Goal: Task Accomplishment & Management: Use online tool/utility

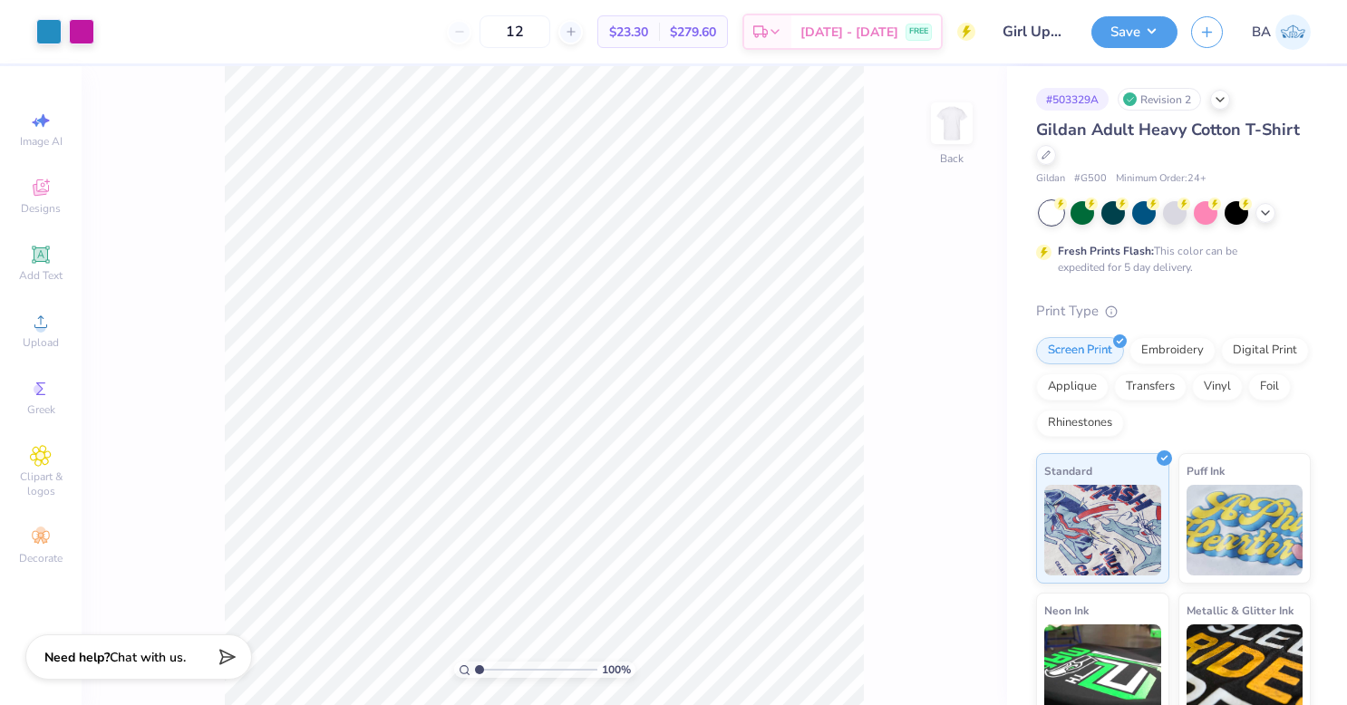
click at [1050, 156] on icon at bounding box center [1045, 154] width 9 height 9
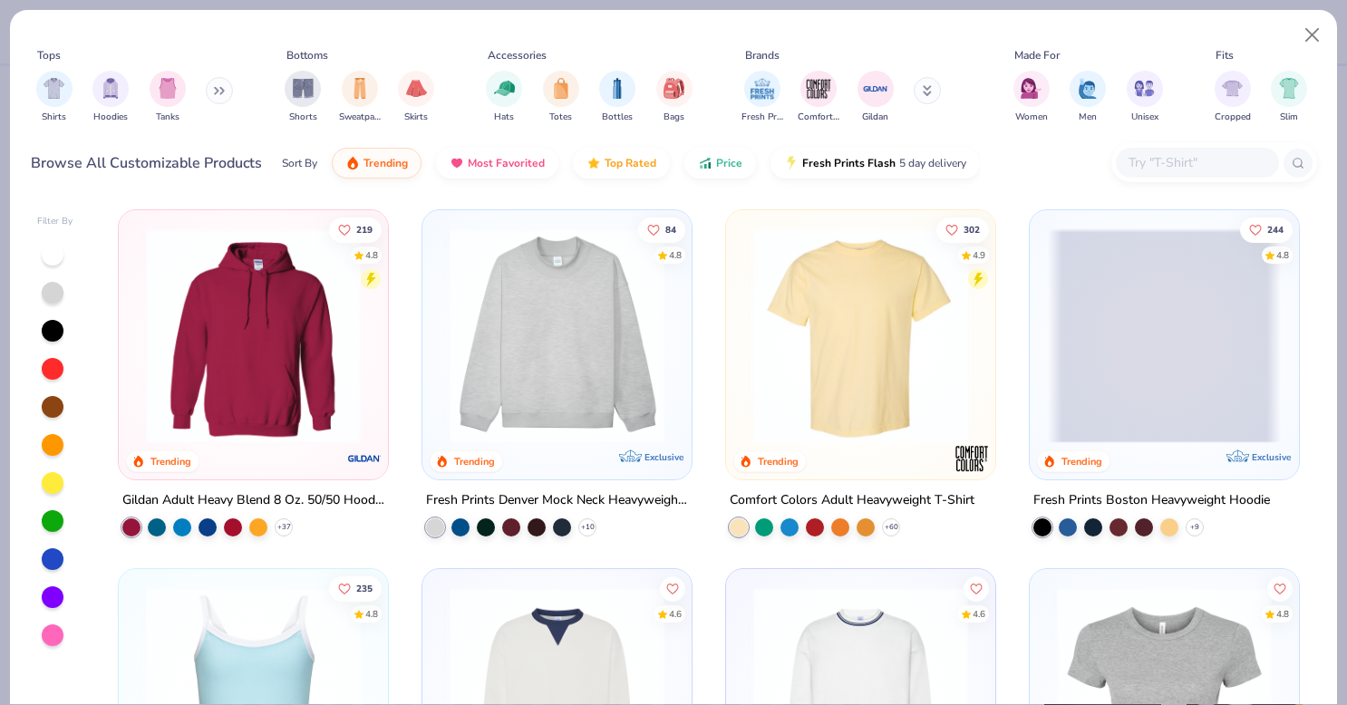
click at [924, 90] on icon at bounding box center [927, 88] width 6 height 3
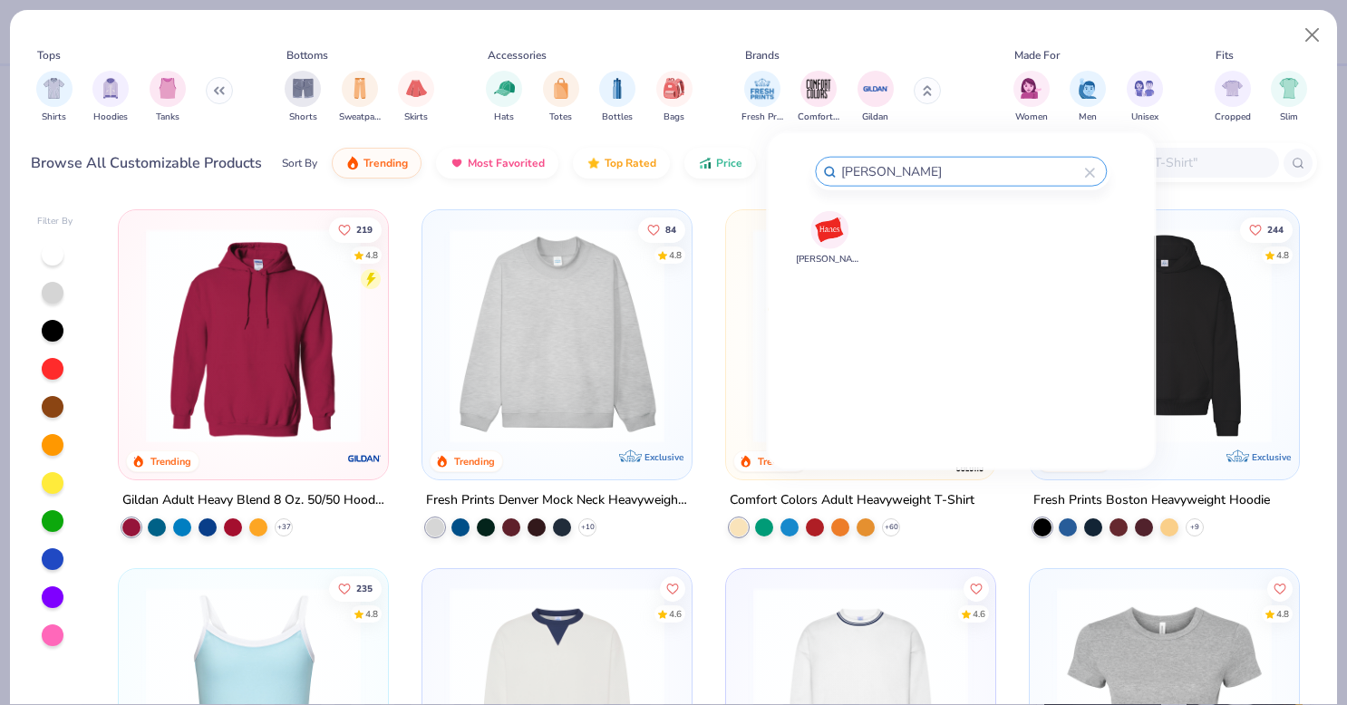
type input "hane"
click at [828, 230] on img at bounding box center [830, 230] width 32 height 32
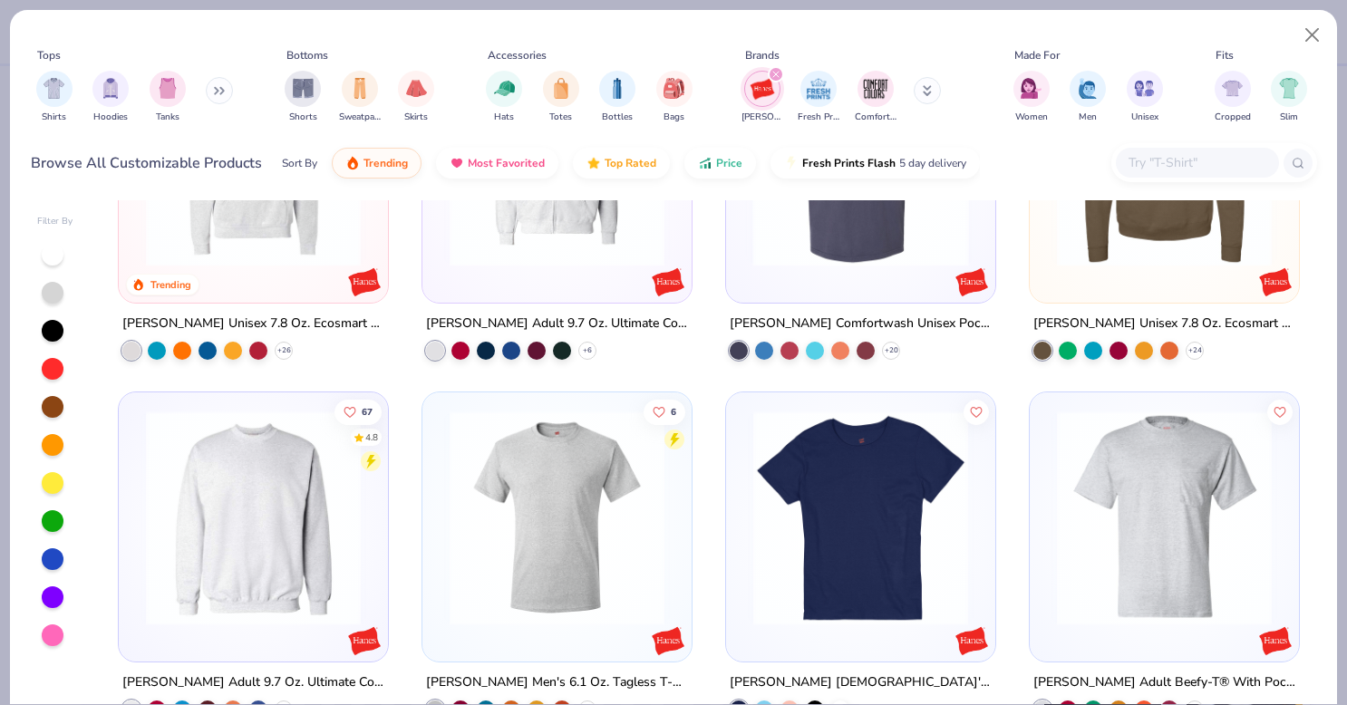
scroll to position [288, 0]
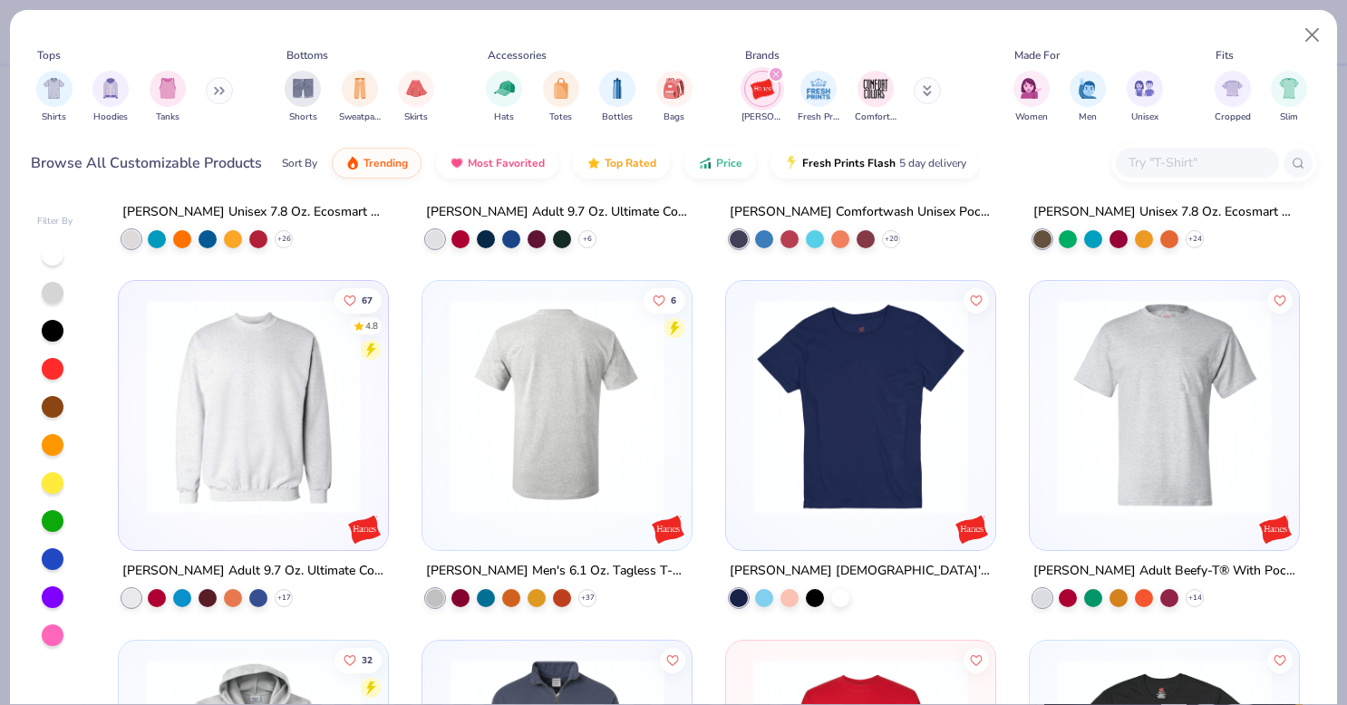
click at [587, 455] on img at bounding box center [556, 406] width 233 height 215
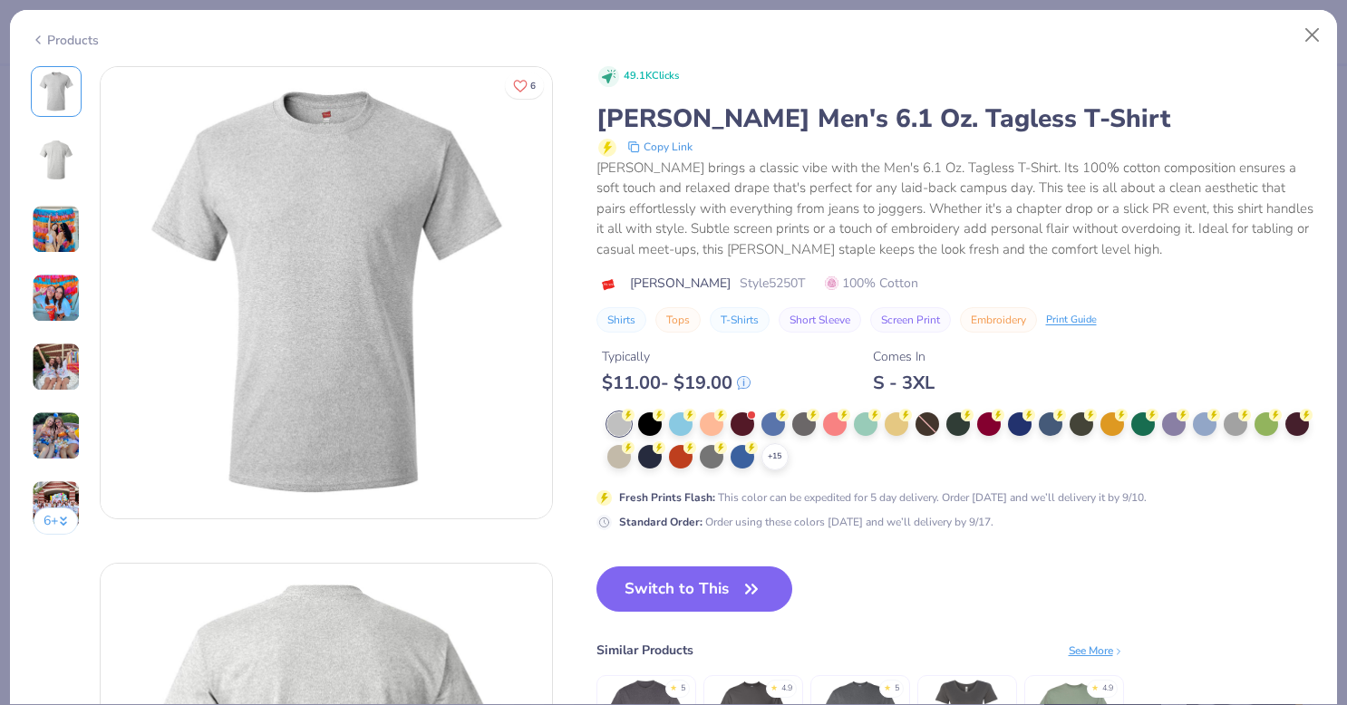
click at [0, 0] on polyline at bounding box center [0, 0] width 0 height 0
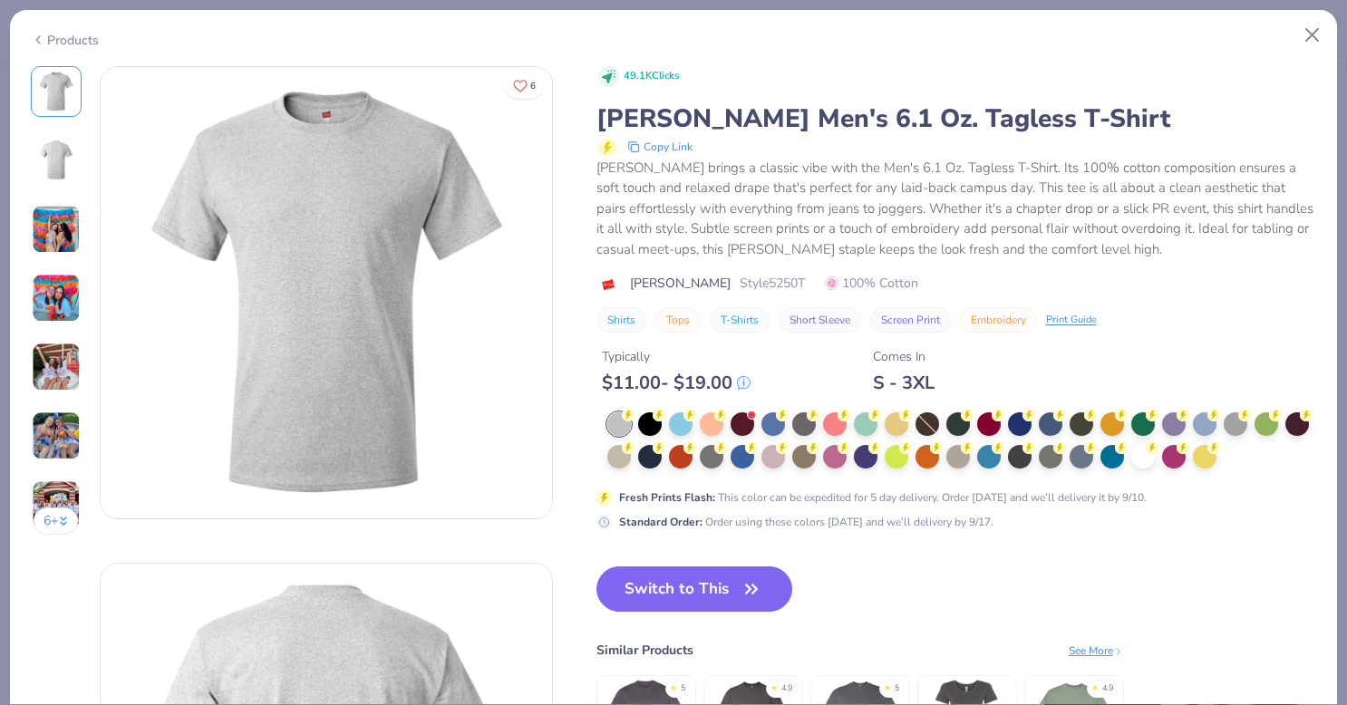
click at [1154, 453] on div at bounding box center [1143, 457] width 24 height 24
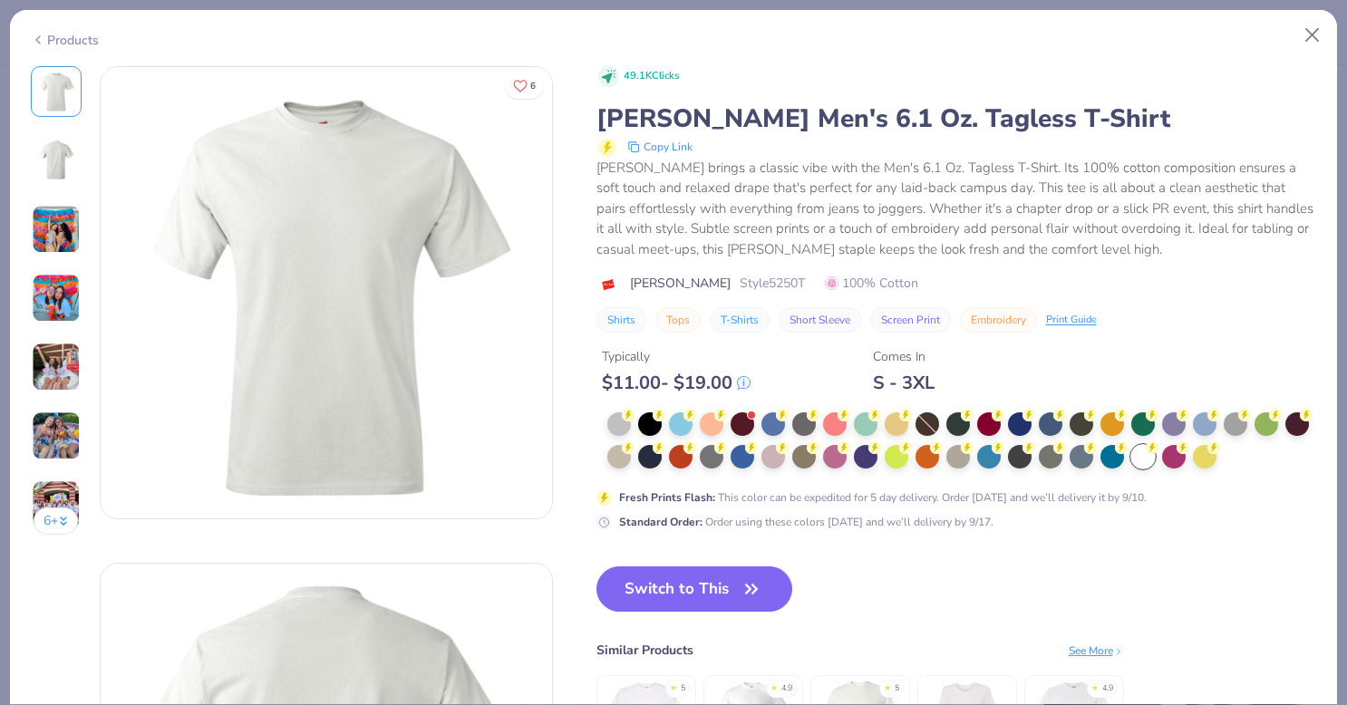
click at [691, 594] on button "Switch to This" at bounding box center [694, 588] width 197 height 45
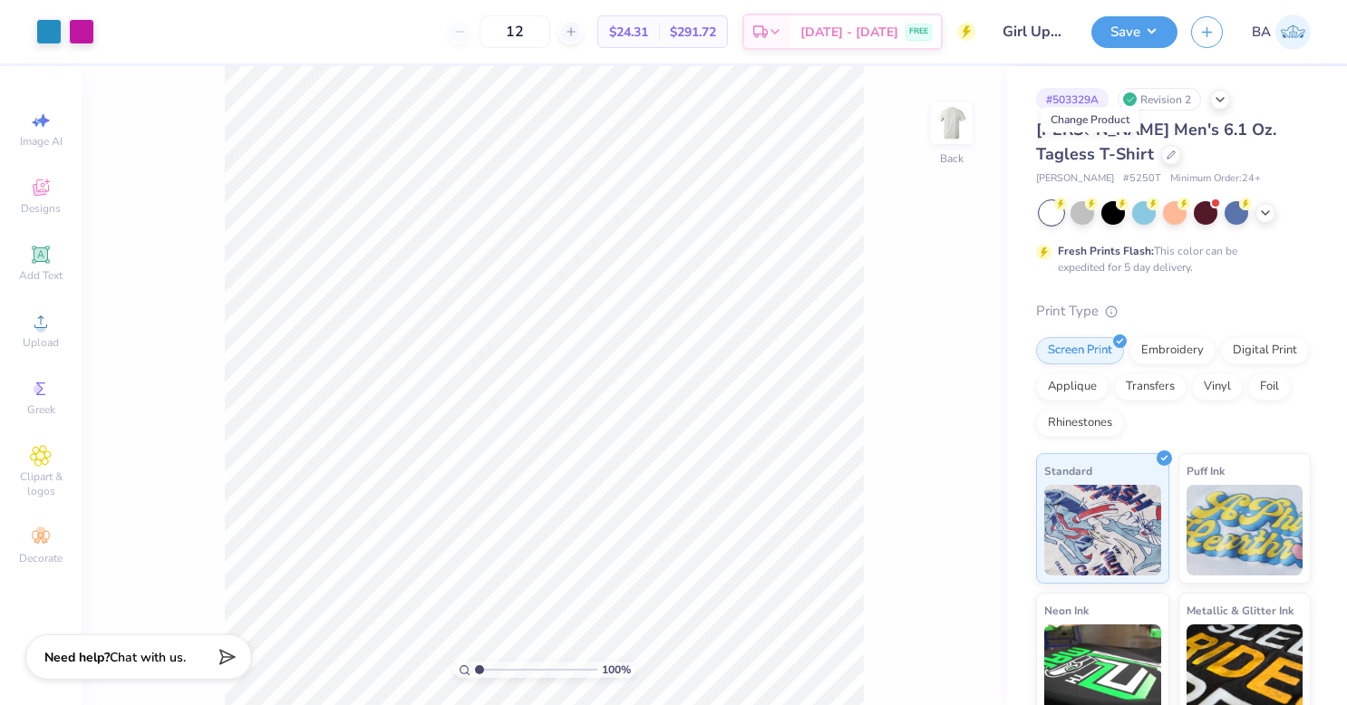
click at [1161, 159] on div at bounding box center [1171, 155] width 20 height 20
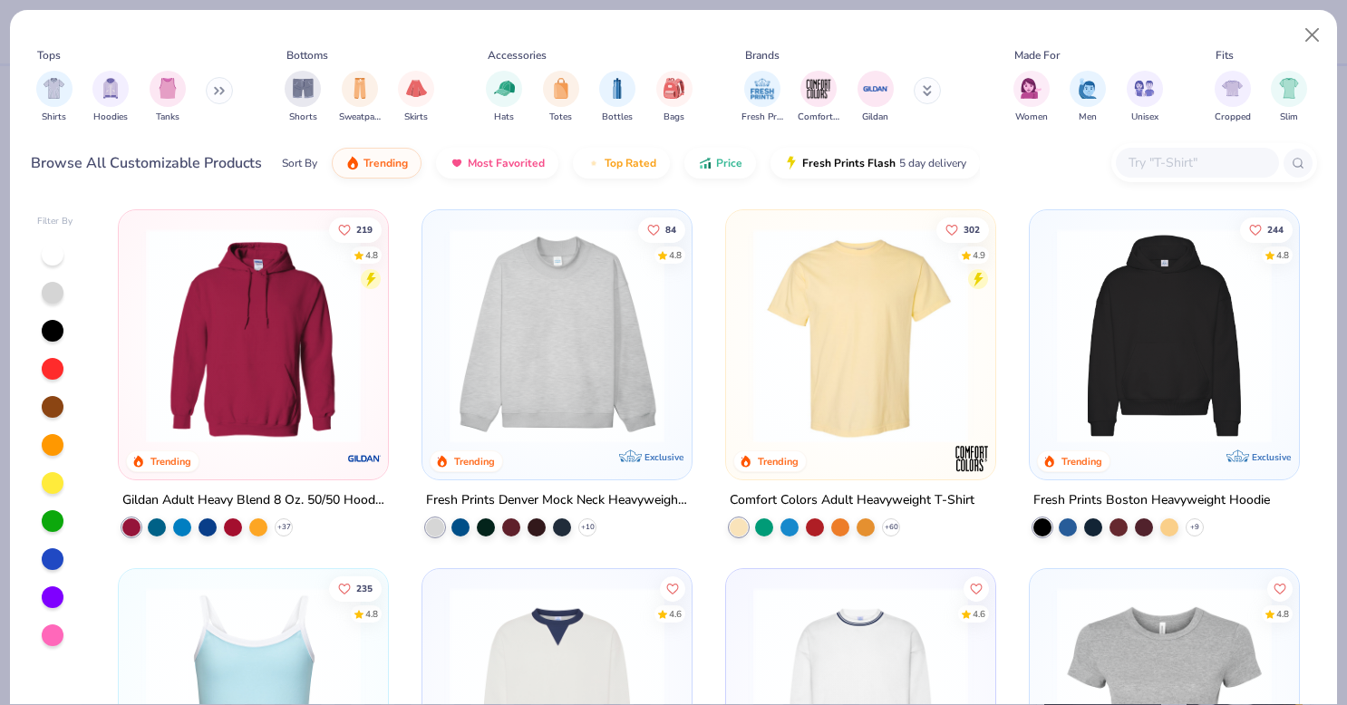
click at [880, 87] on img "filter for Gildan" at bounding box center [875, 88] width 27 height 27
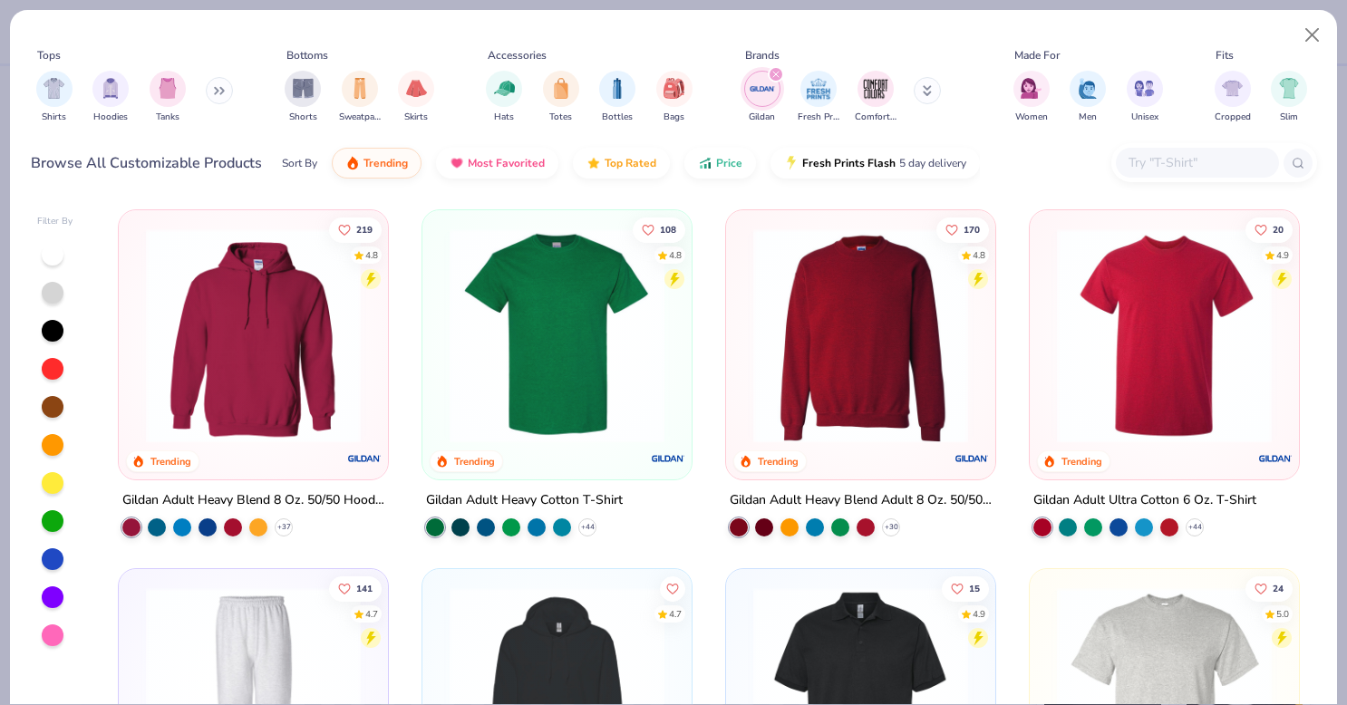
click at [529, 381] on img at bounding box center [556, 335] width 233 height 215
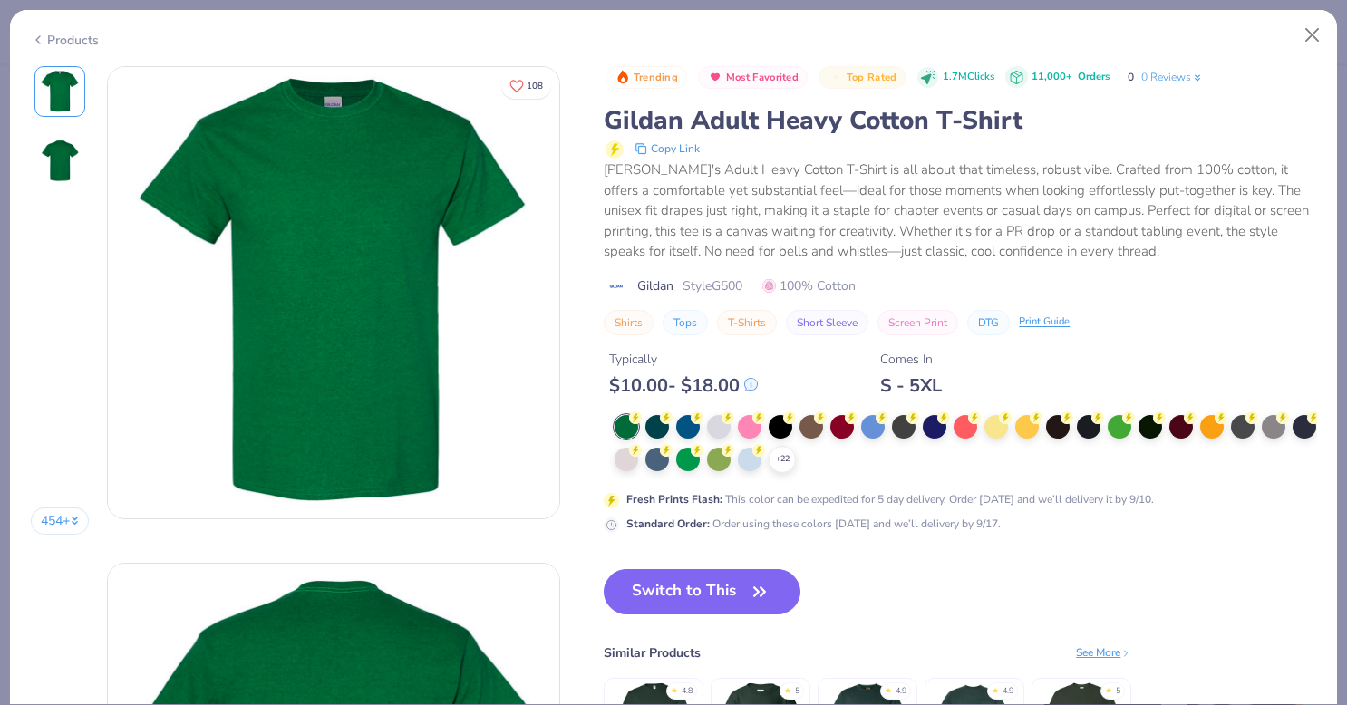
click at [0, 0] on icon at bounding box center [0, 0] width 0 height 0
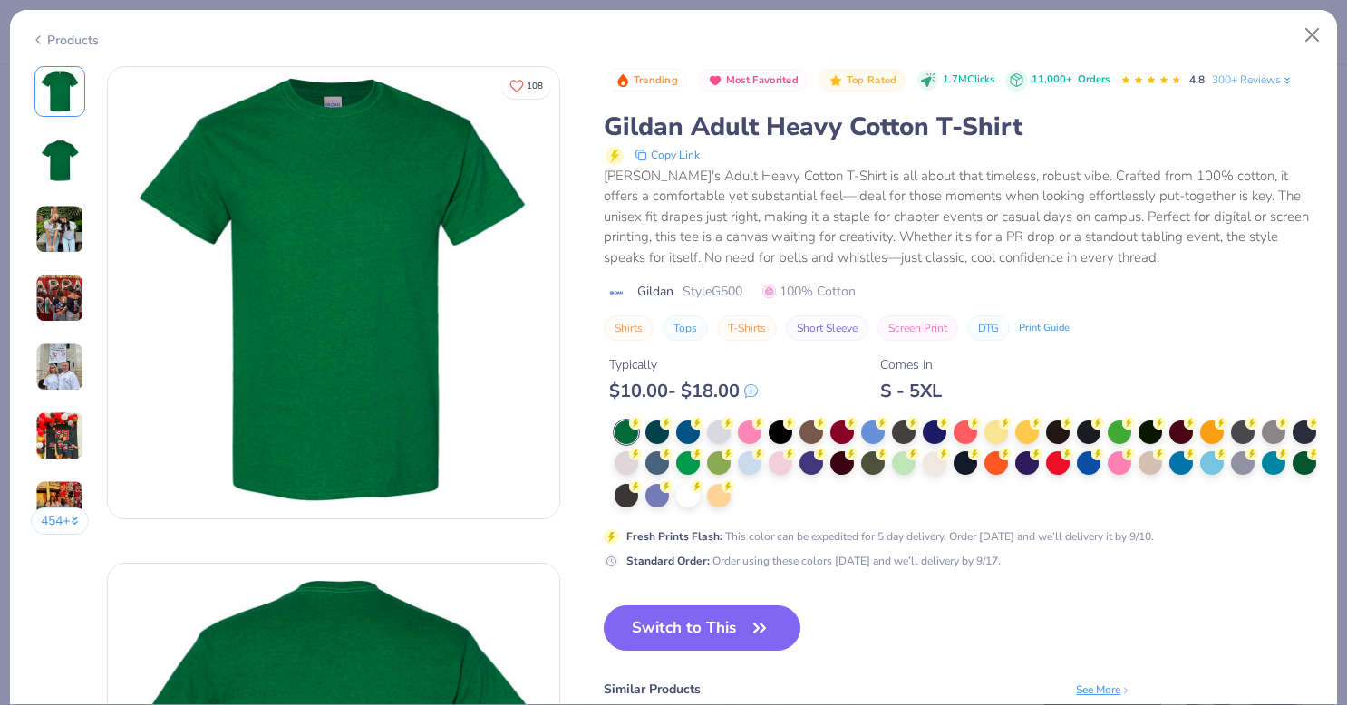
click at [700, 495] on div at bounding box center [688, 496] width 24 height 24
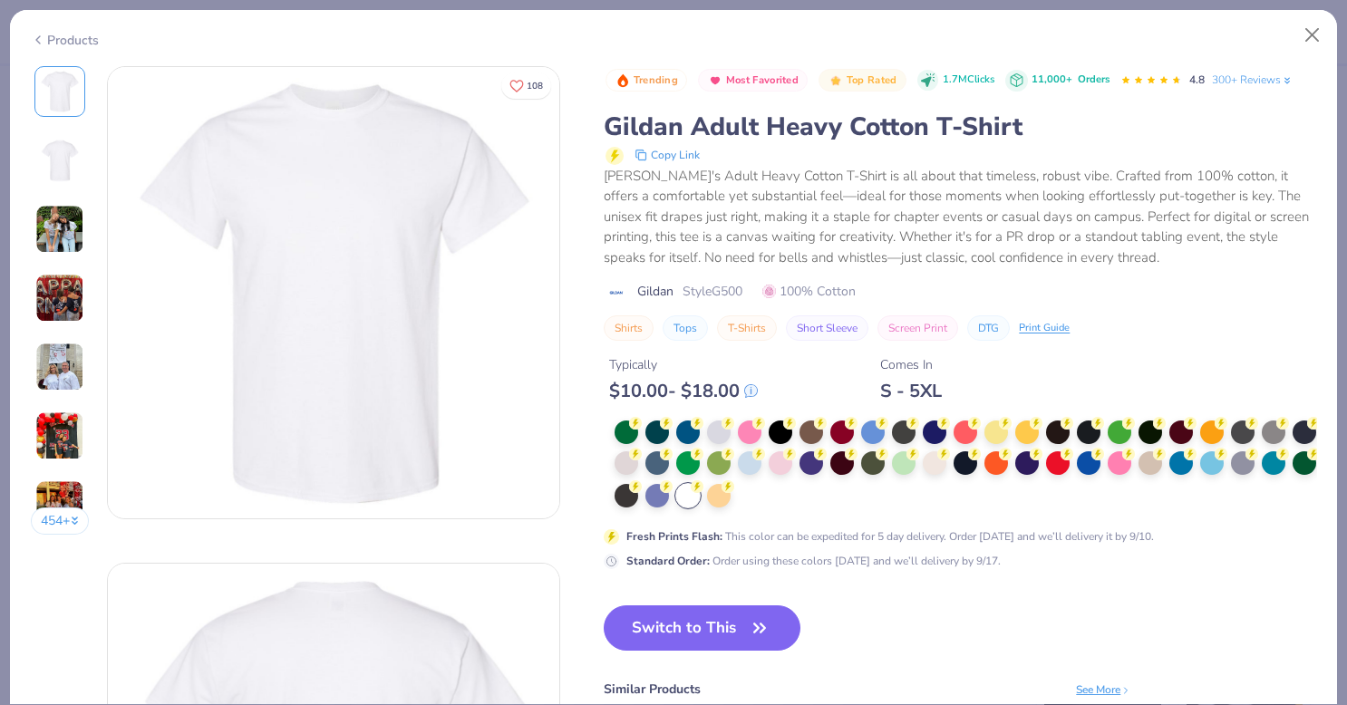
click at [742, 627] on button "Switch to This" at bounding box center [702, 627] width 197 height 45
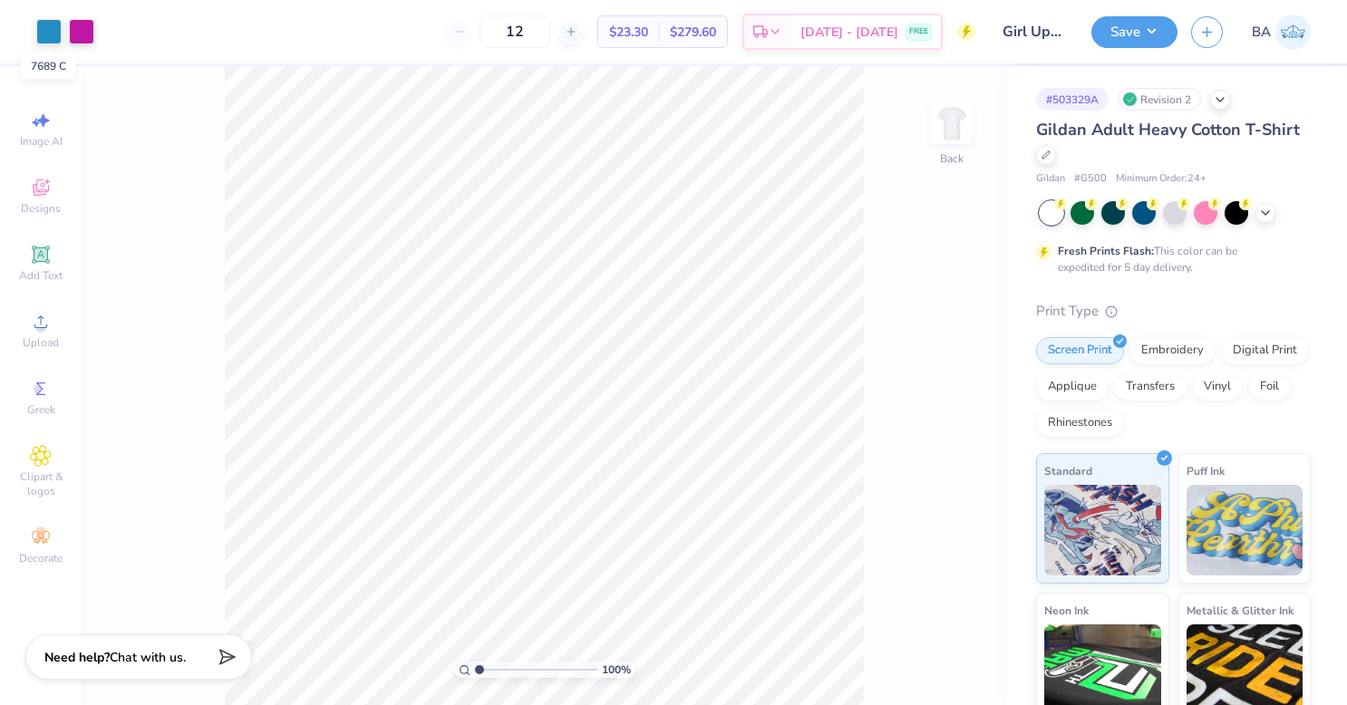
click at [48, 27] on div at bounding box center [48, 31] width 25 height 25
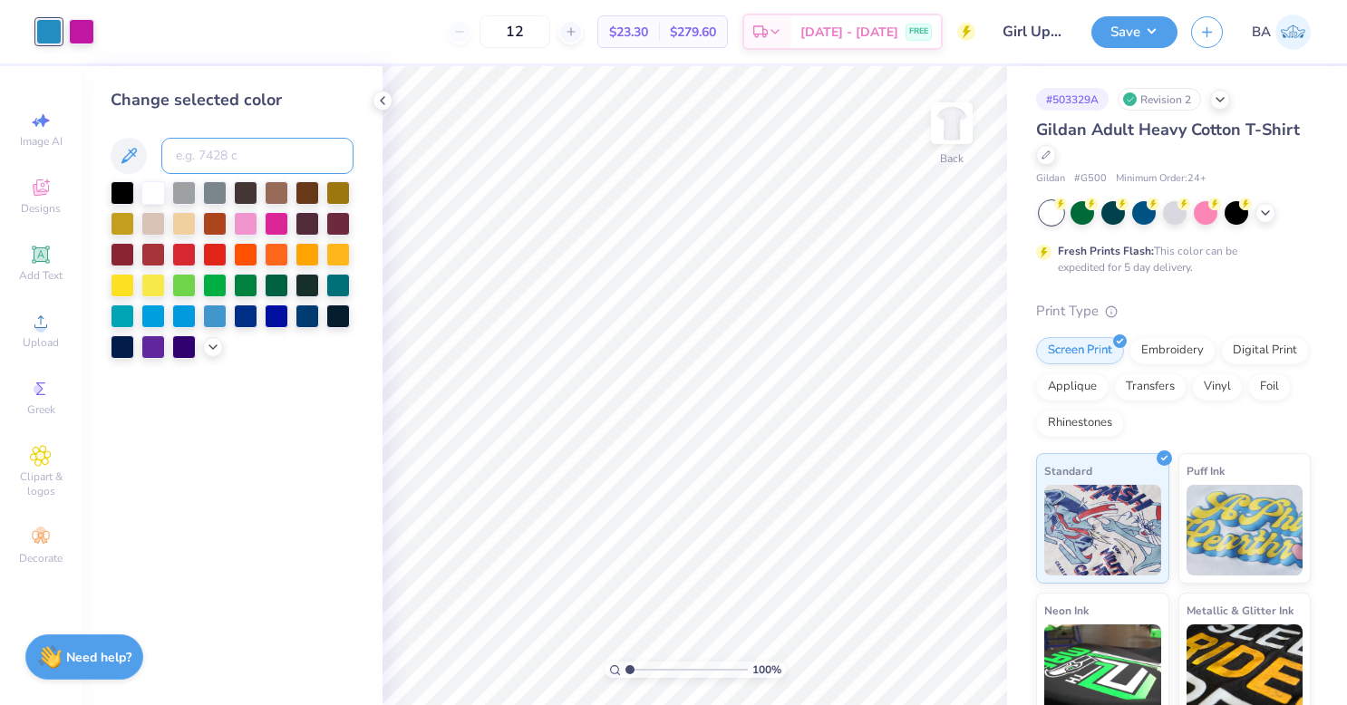
click at [228, 158] on input at bounding box center [257, 156] width 192 height 36
type input "247"
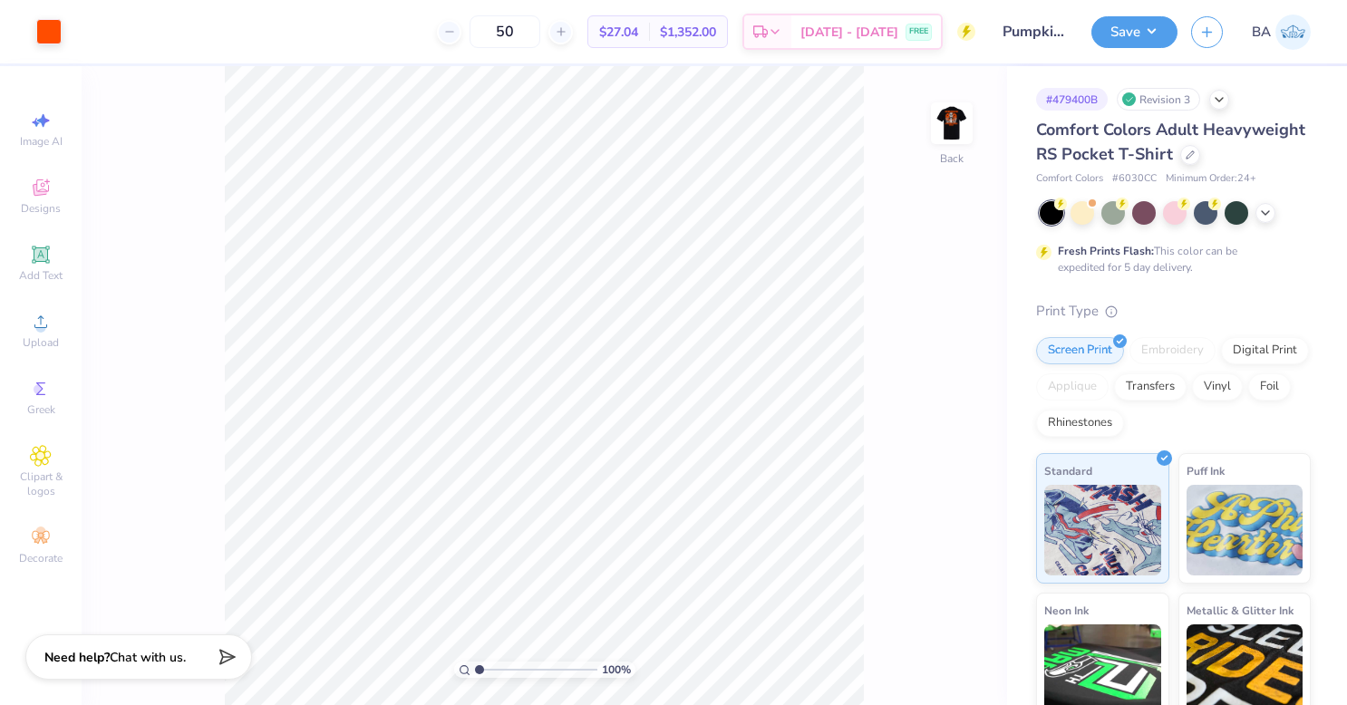
click at [540, 33] on input "50" at bounding box center [504, 31] width 71 height 33
type input "5"
type input "12"
click at [1289, 132] on div "Comfort Colors Adult Heavyweight RS Pocket T-Shirt" at bounding box center [1173, 142] width 275 height 49
click at [1114, 29] on button "Save" at bounding box center [1134, 32] width 86 height 32
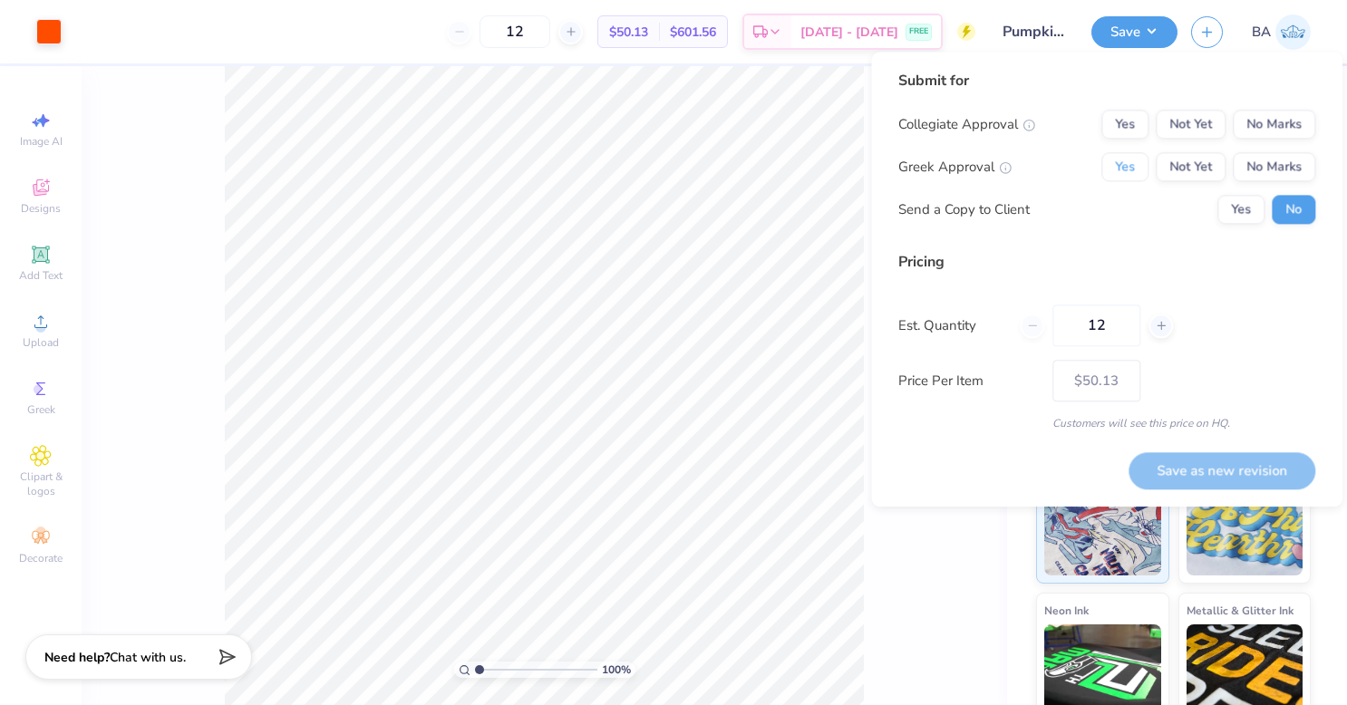
click at [1111, 167] on button "Yes" at bounding box center [1124, 166] width 47 height 29
click at [1284, 133] on button "No Marks" at bounding box center [1273, 124] width 82 height 29
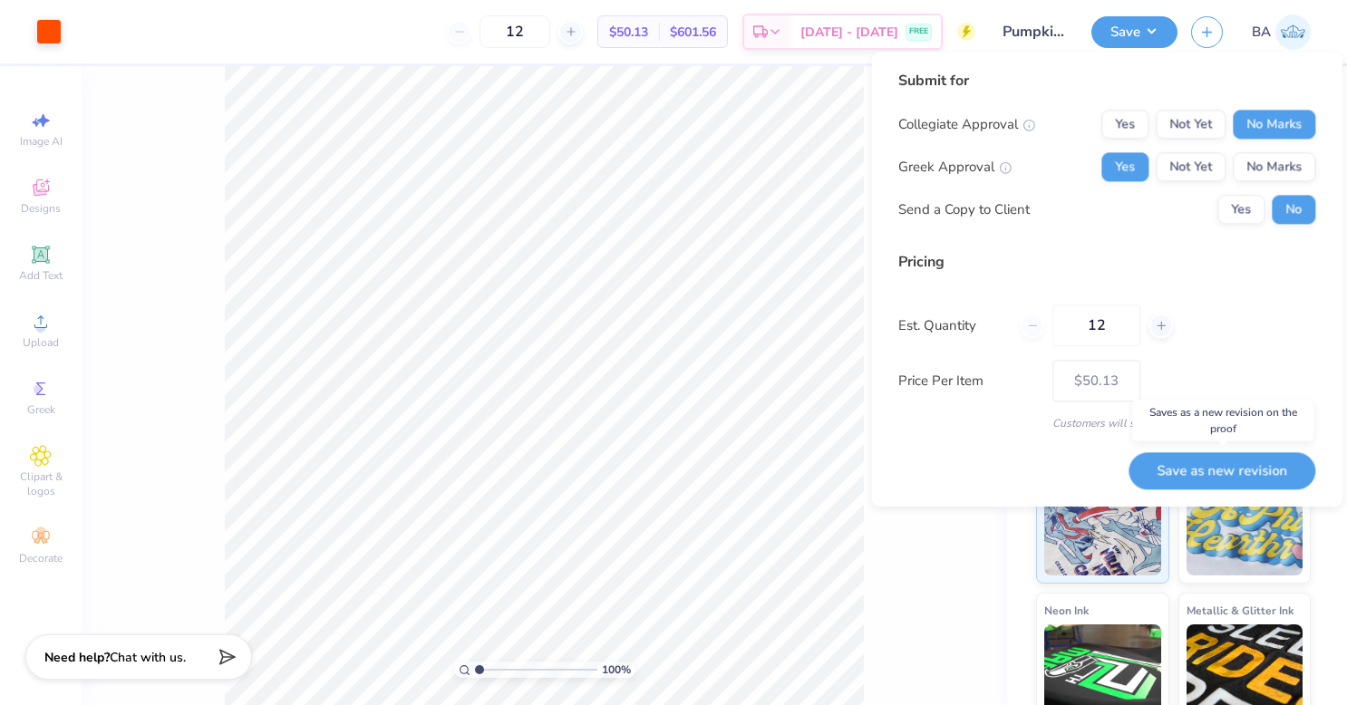
click at [1255, 470] on button "Save as new revision" at bounding box center [1221, 470] width 187 height 37
type input "$50.13"
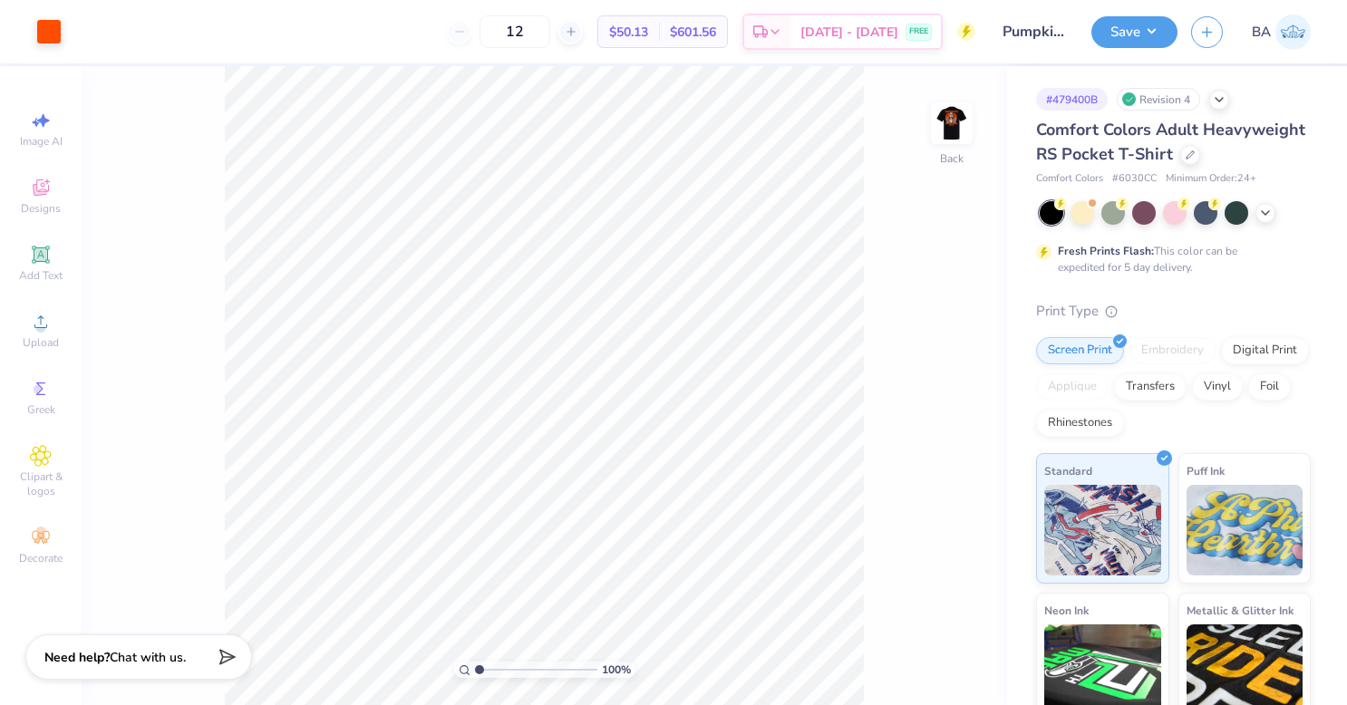
click at [1296, 32] on img at bounding box center [1292, 31] width 35 height 35
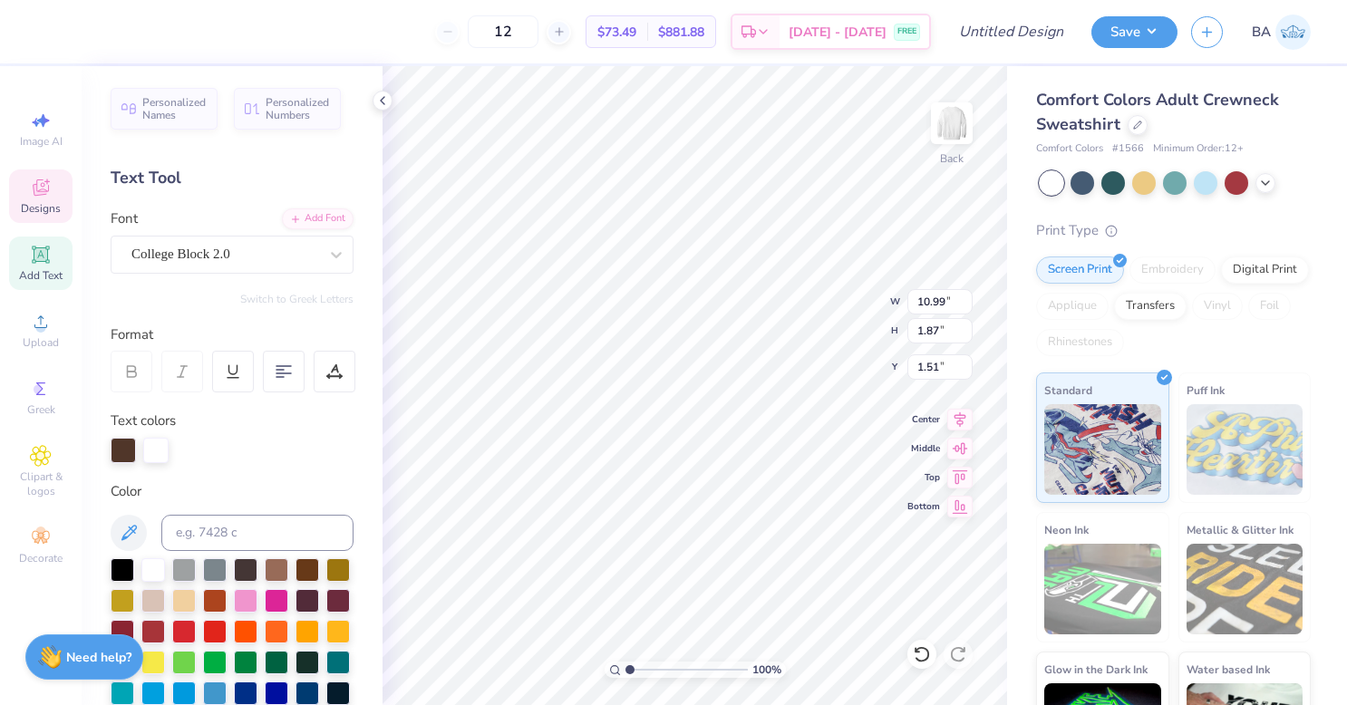
scroll to position [15, 2]
type textarea "G"
type textarea "Mom's weekend"
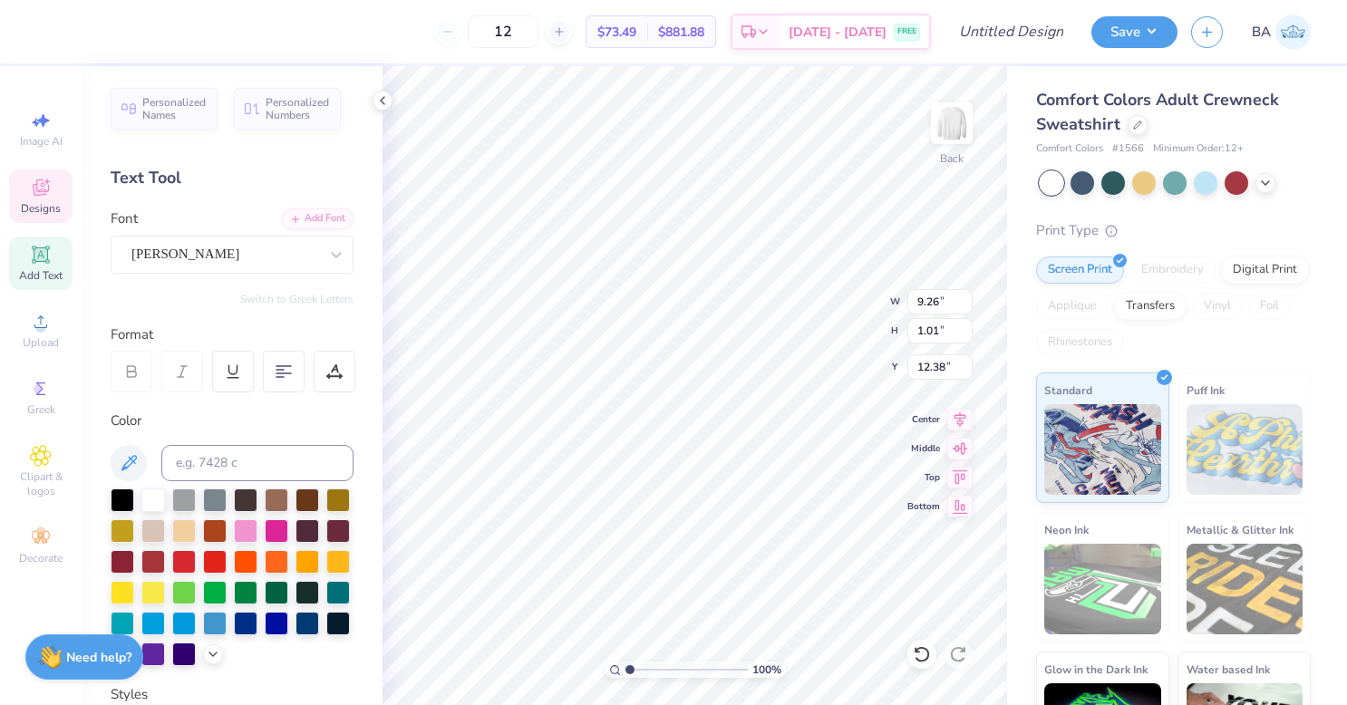
type input "9.26"
type input "1.01"
type input "12.38"
type textarea "K"
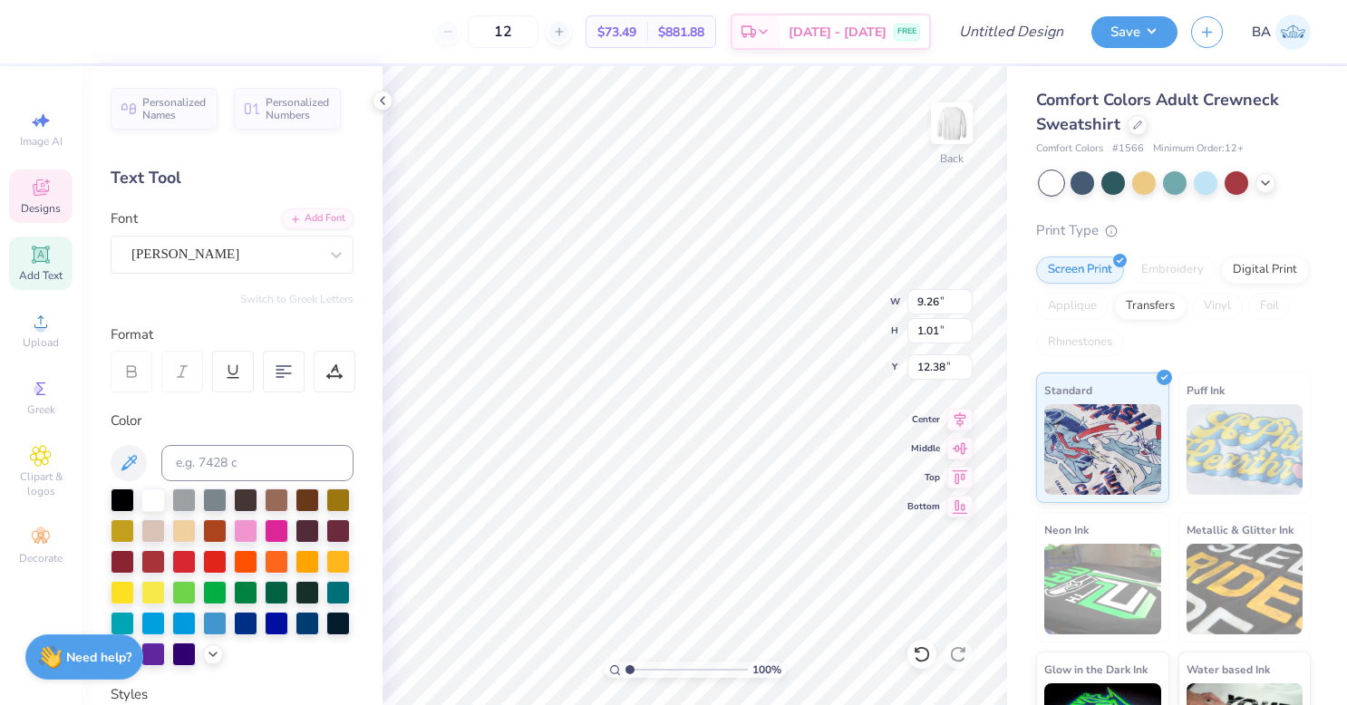
scroll to position [15, 5]
type textarea "Sigma Chii"
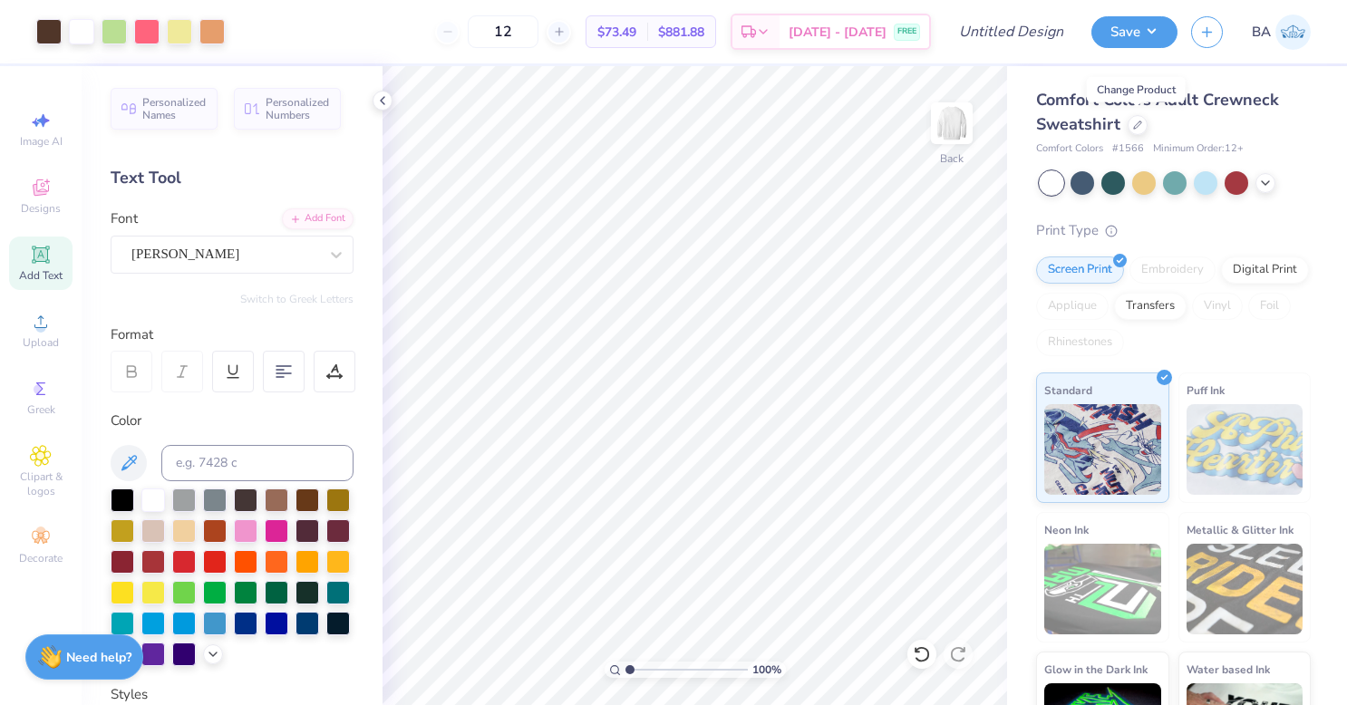
click at [1134, 123] on icon at bounding box center [1137, 124] width 7 height 7
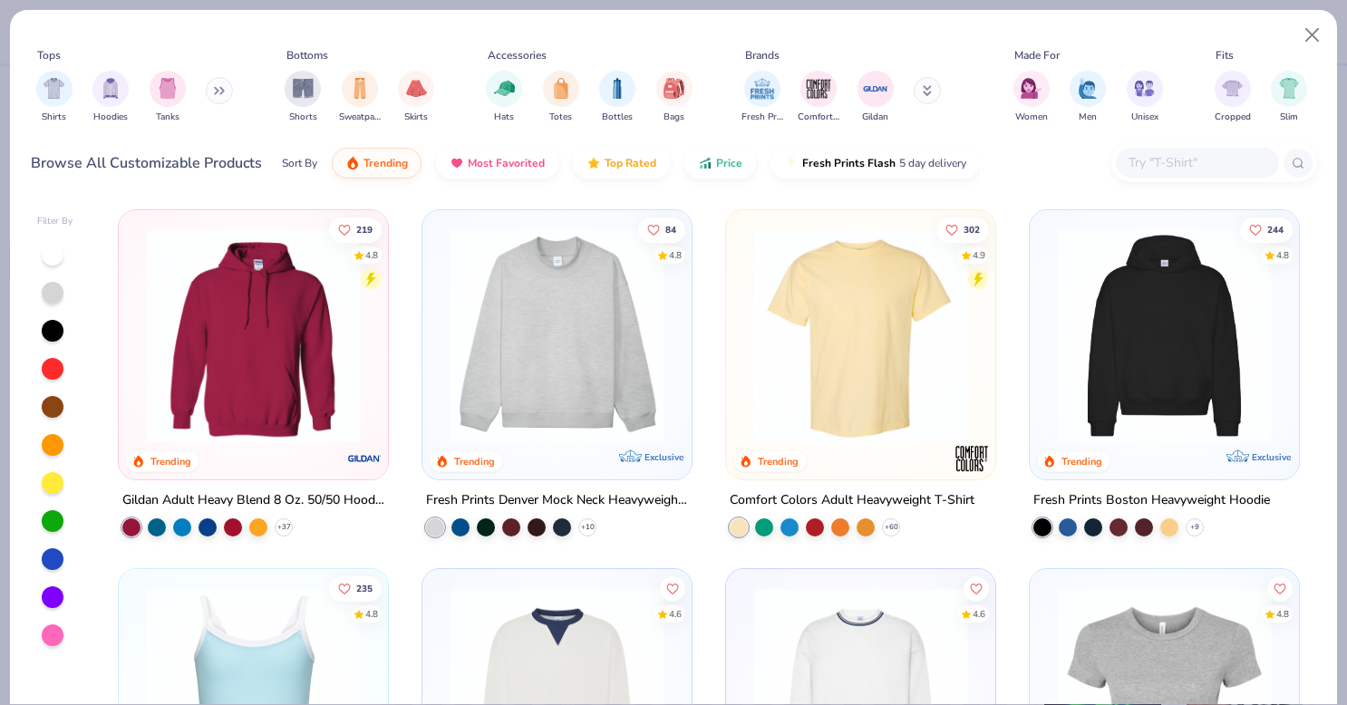
click at [823, 303] on img at bounding box center [860, 335] width 233 height 215
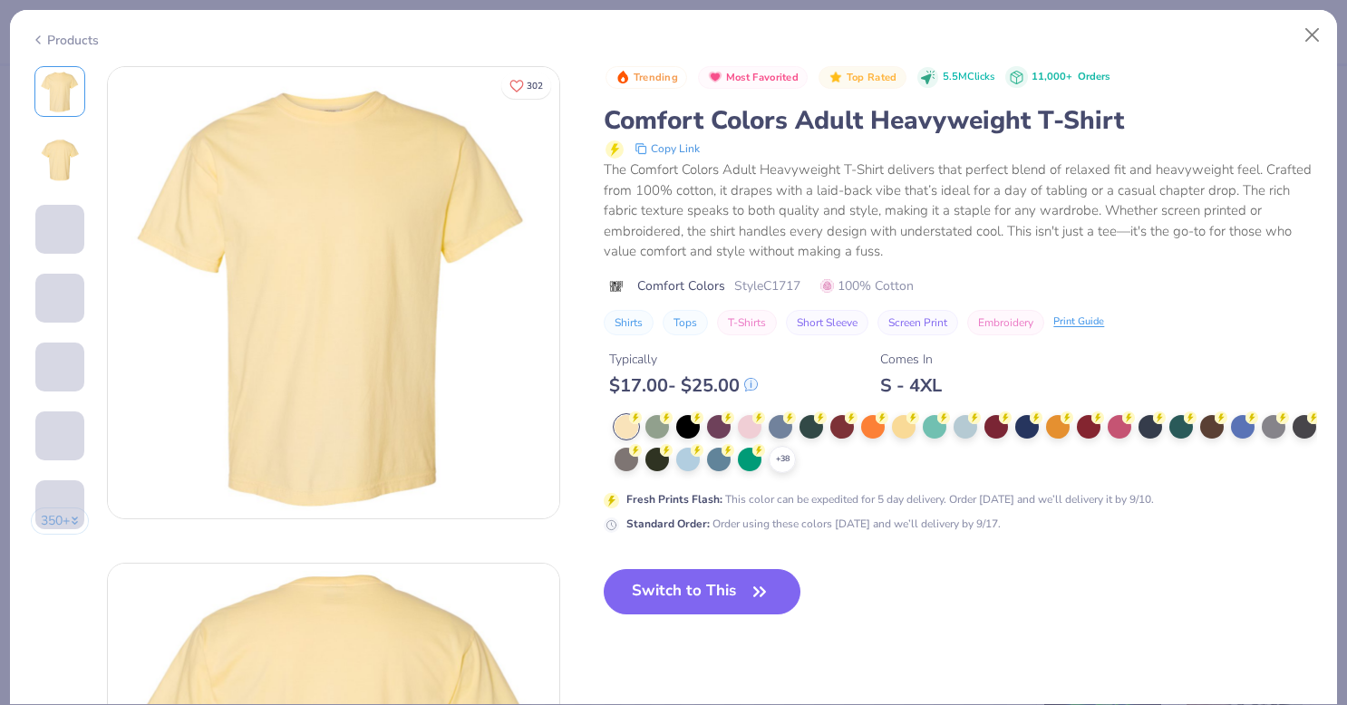
click at [0, 0] on icon at bounding box center [0, 0] width 0 height 0
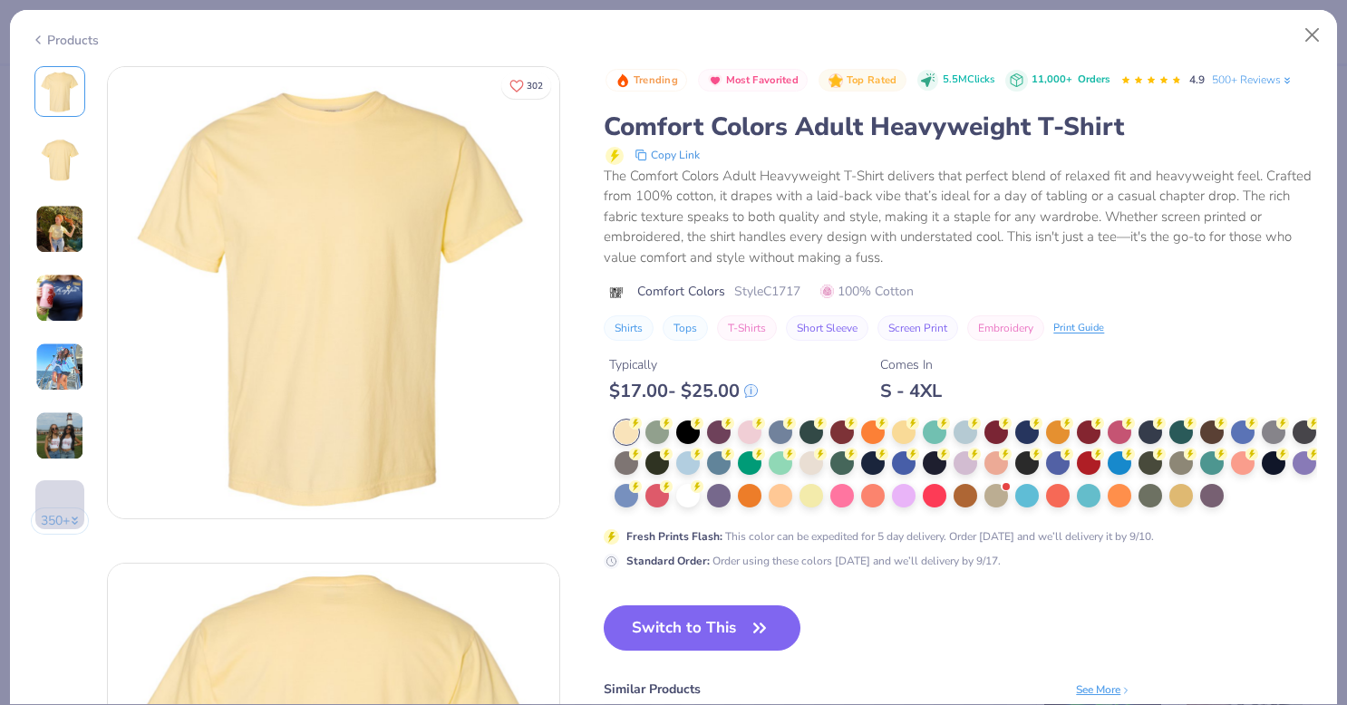
click at [700, 493] on div at bounding box center [688, 496] width 24 height 24
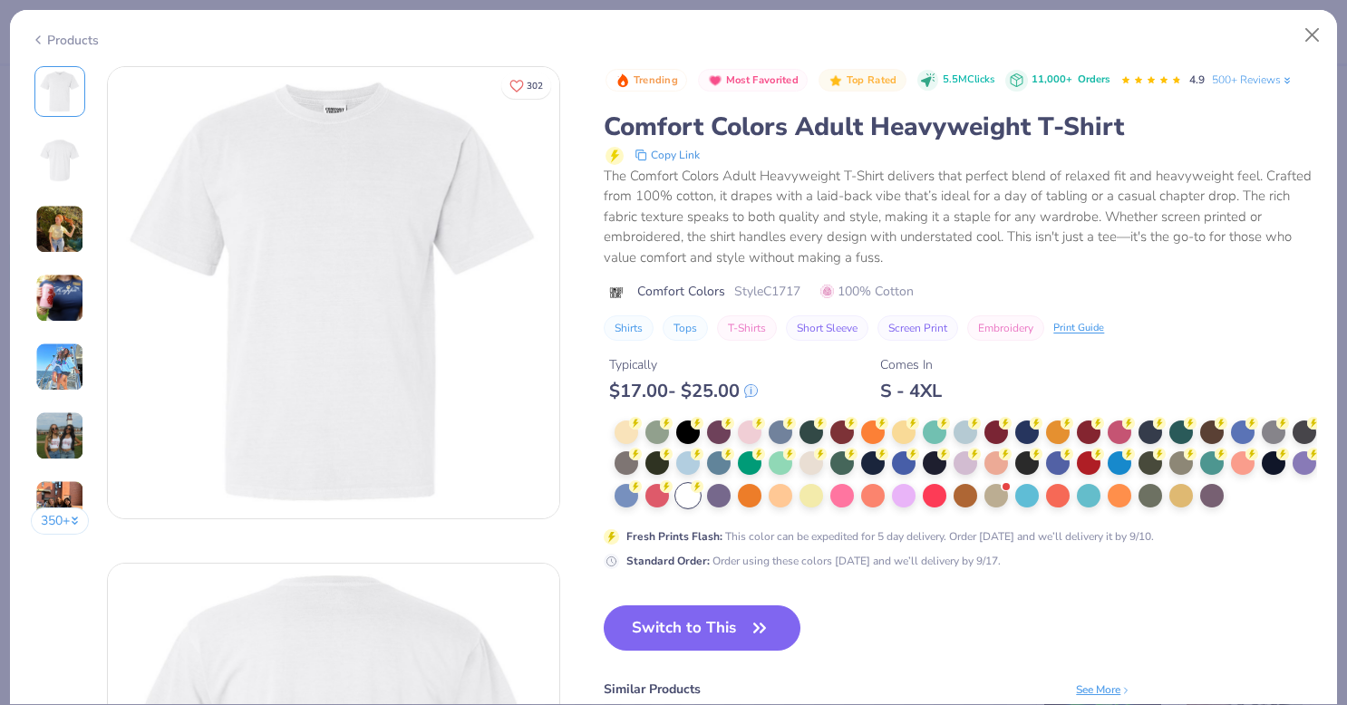
click at [733, 651] on button "Switch to This" at bounding box center [702, 627] width 197 height 45
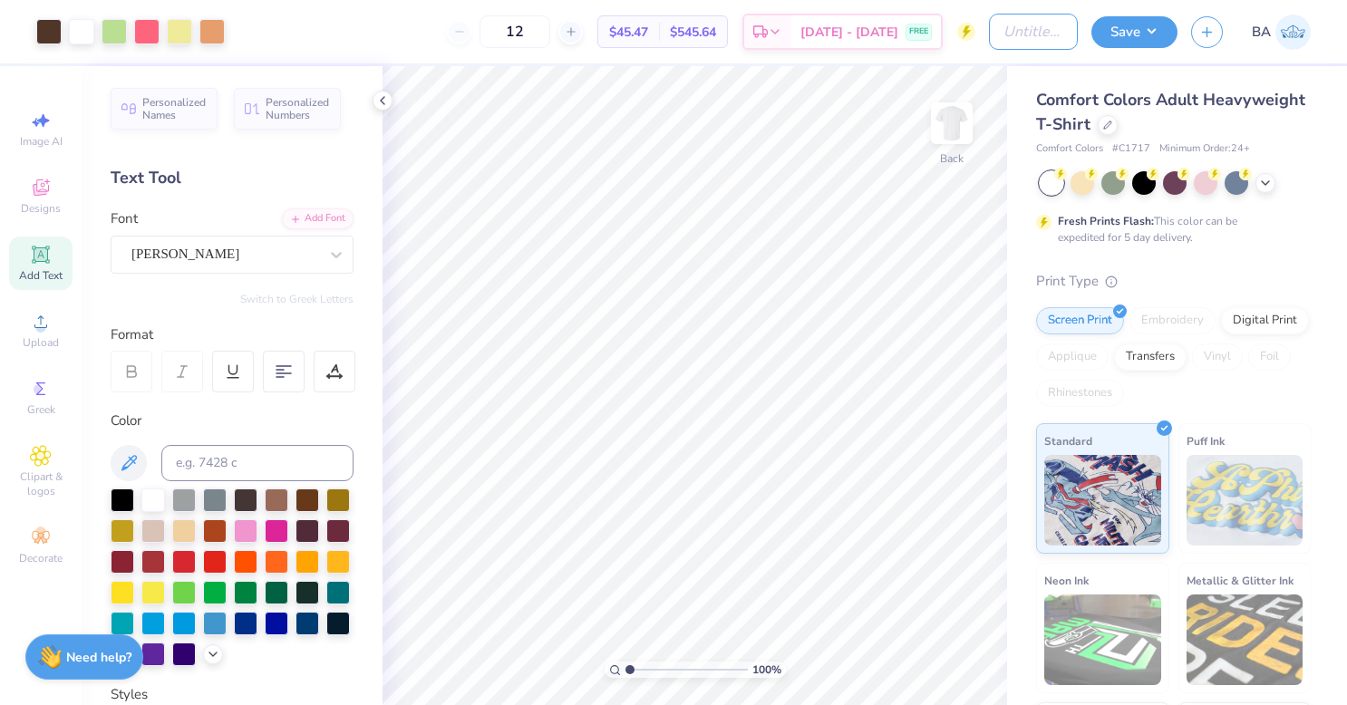
click at [996, 31] on input "Design Title" at bounding box center [1033, 32] width 89 height 36
type input "Moms weekend SIG"
click at [1142, 28] on button "Save" at bounding box center [1134, 32] width 86 height 32
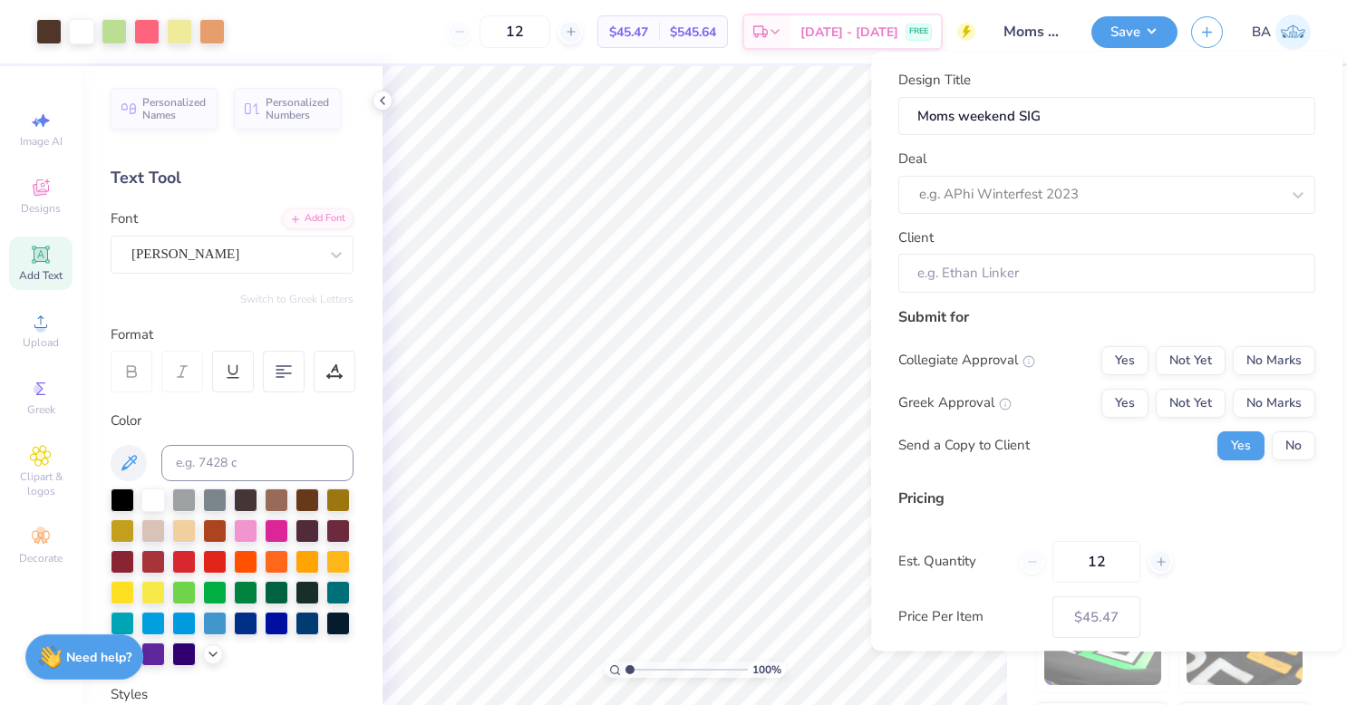
click at [1061, 198] on div at bounding box center [1099, 195] width 361 height 24
type input "m"
type input "sig"
click at [1151, 156] on div "Deal e.g. APhi Winterfest 2023" at bounding box center [1106, 181] width 417 height 65
click at [1050, 186] on div at bounding box center [1099, 195] width 361 height 24
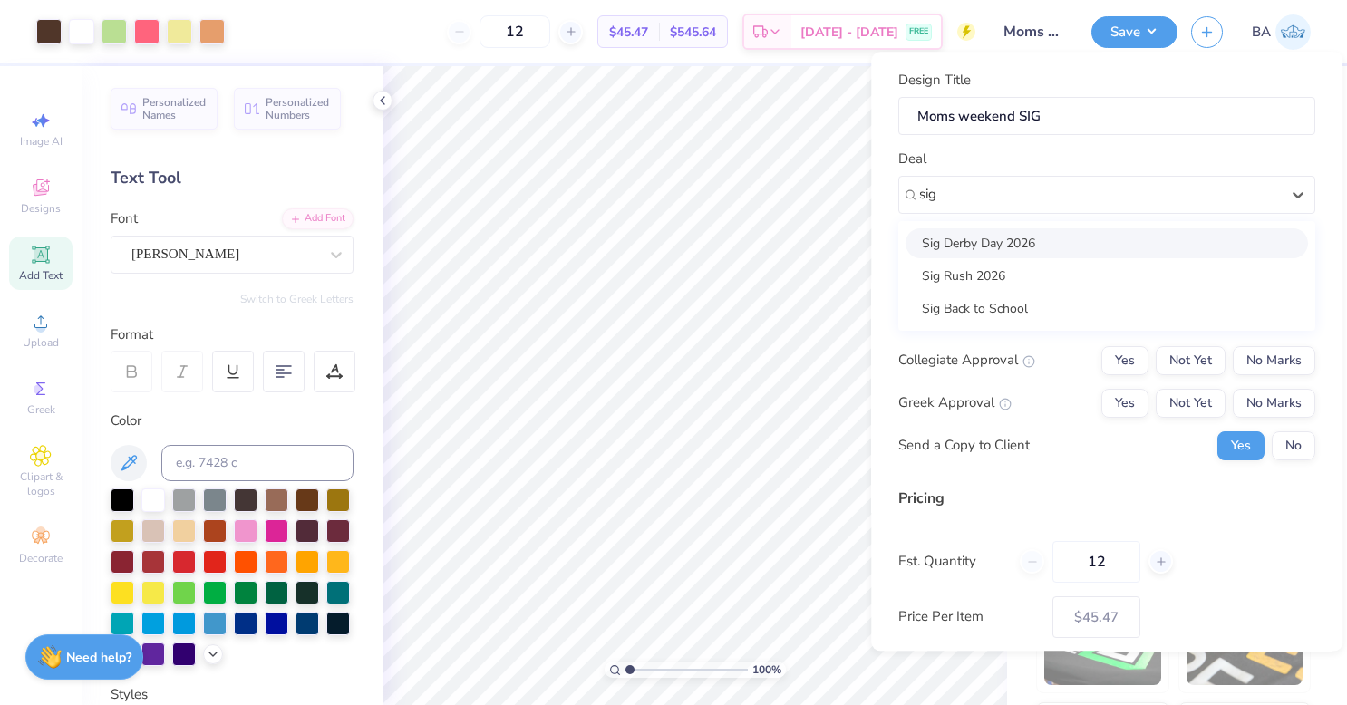
type input "sig"
click at [1102, 158] on div "Deal e.g. APhi Winterfest 2023" at bounding box center [1106, 181] width 417 height 65
click at [417, 29] on div "12 $45.47 Per Item $545.64 Total Est. Delivery Sep 15 - 18 FREE" at bounding box center [606, 31] width 737 height 63
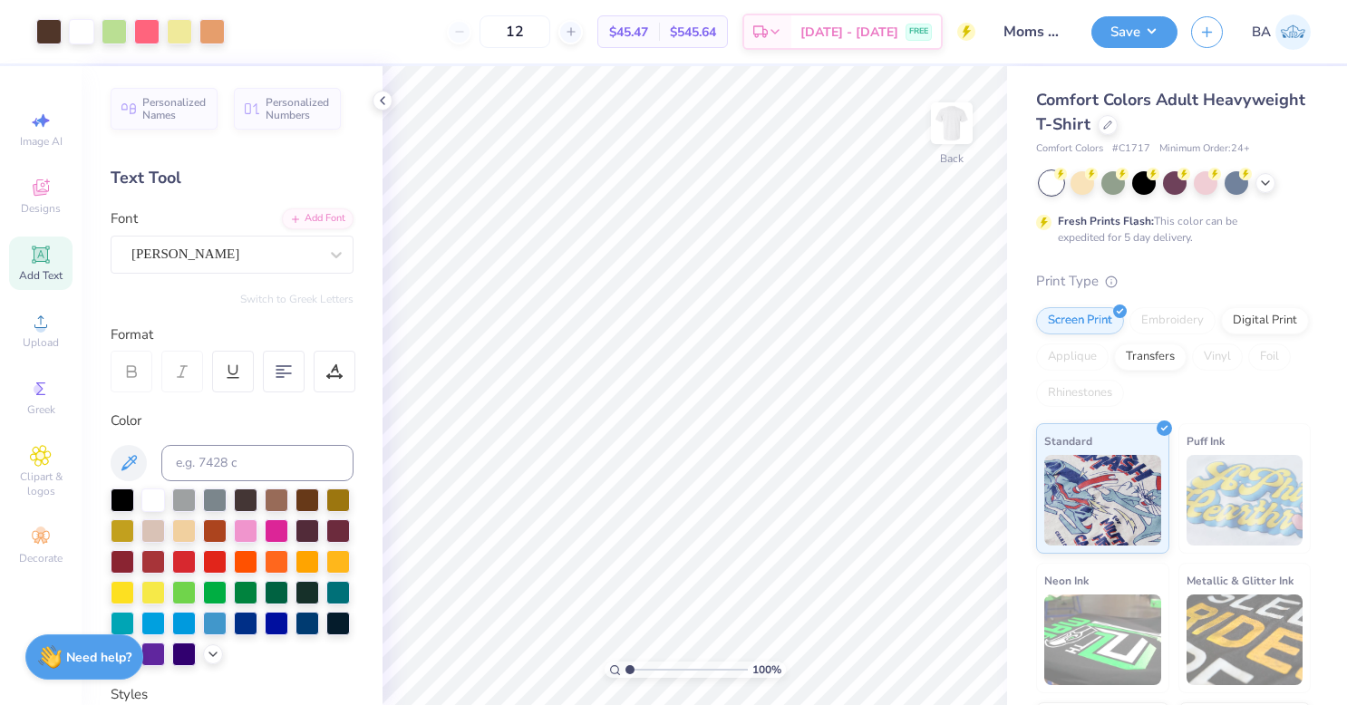
click at [1140, 26] on button "Save" at bounding box center [1134, 32] width 86 height 32
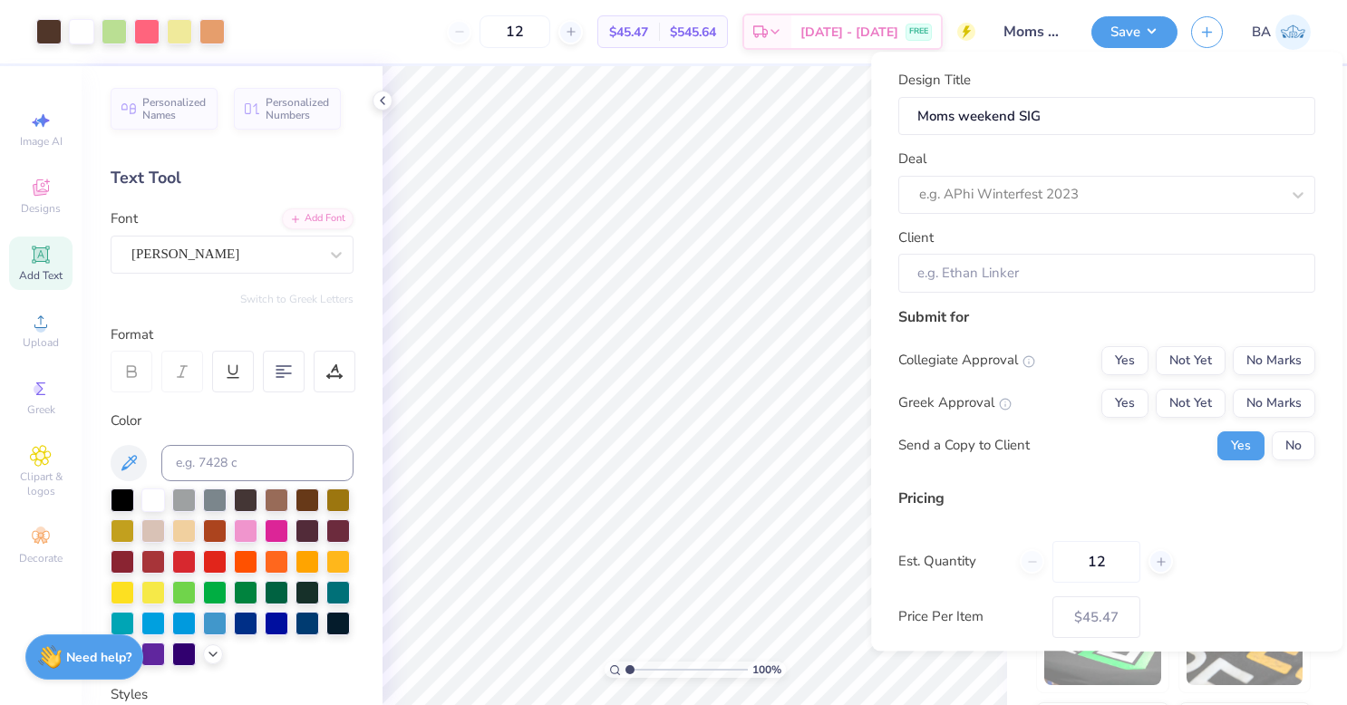
click at [1090, 185] on div at bounding box center [1099, 195] width 361 height 24
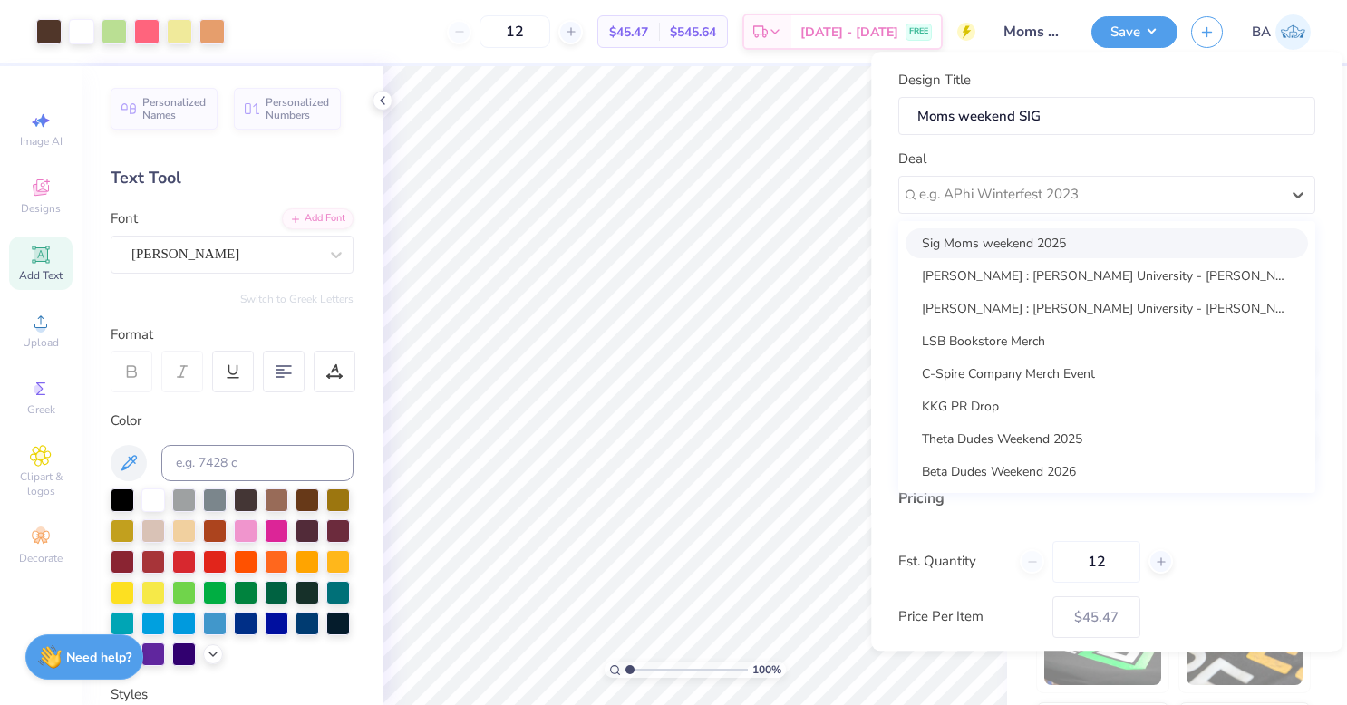
click at [1106, 237] on div "Sig Moms weekend 2025" at bounding box center [1106, 243] width 402 height 30
type input "[PERSON_NAME]"
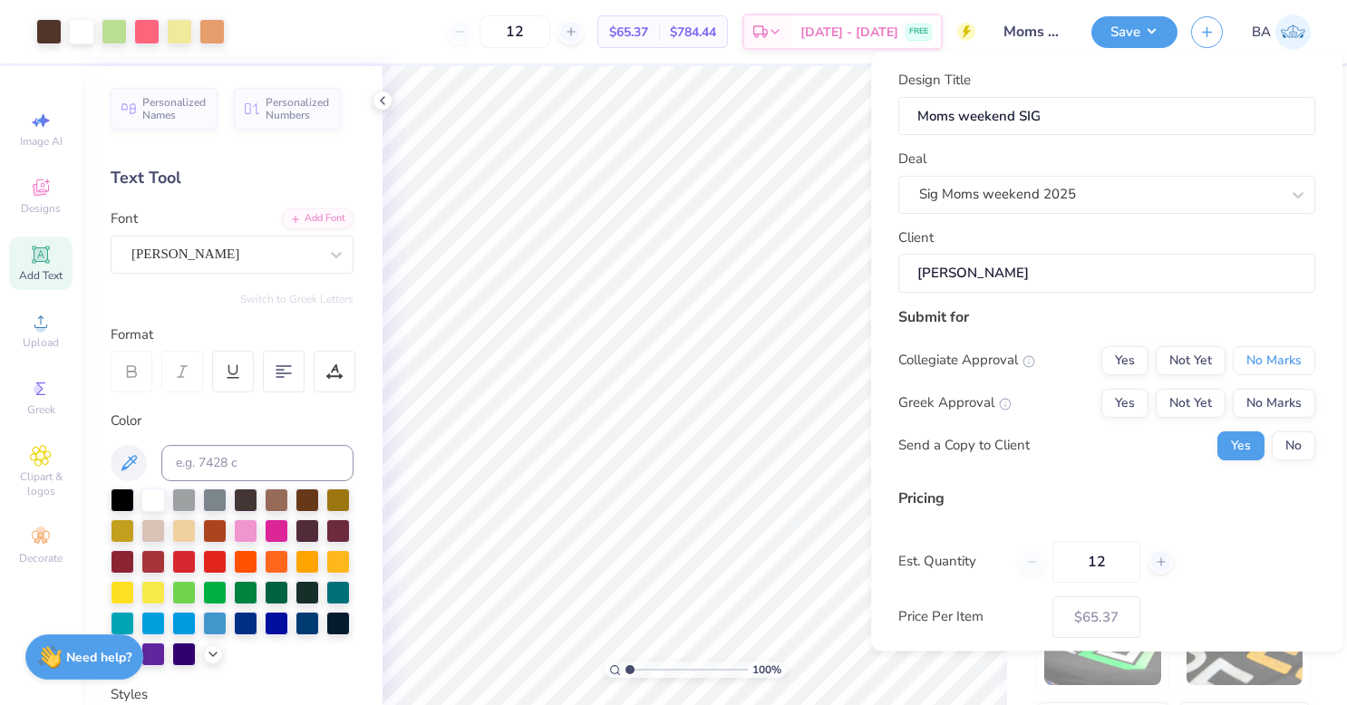
click at [1263, 353] on button "No Marks" at bounding box center [1273, 360] width 82 height 29
click at [1106, 409] on button "Yes" at bounding box center [1124, 403] width 47 height 29
click at [1285, 448] on button "No" at bounding box center [1292, 445] width 43 height 29
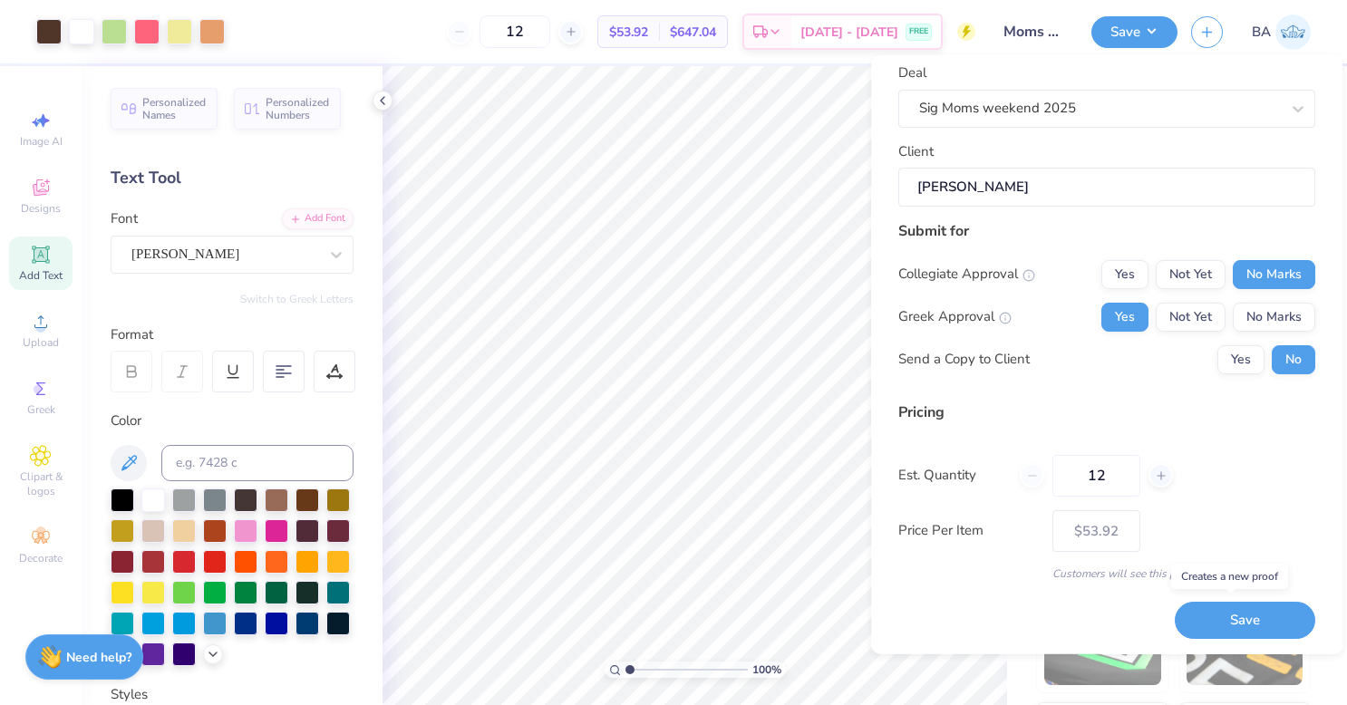
click at [1238, 622] on button "Save" at bounding box center [1244, 620] width 140 height 37
type input "– –"
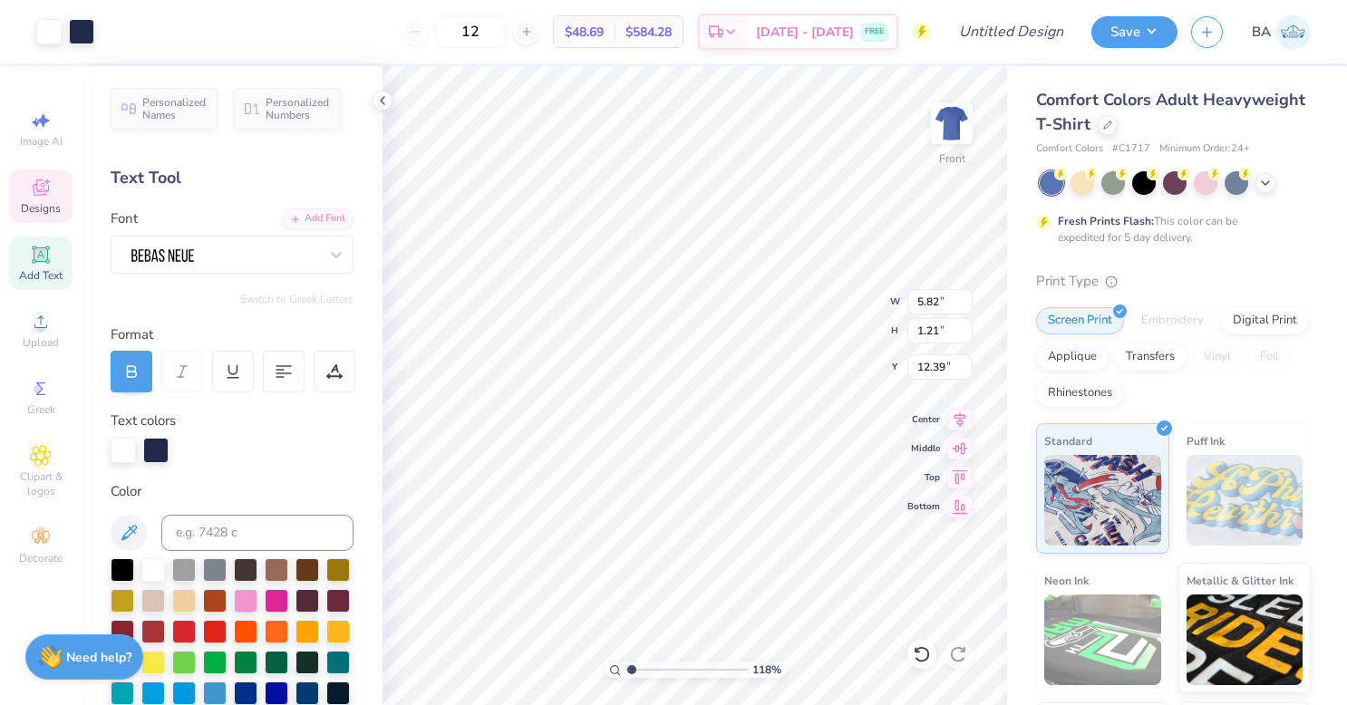
type input "1.18457154186773"
type textarea "MANHATTAN"
type input "1.18457154186773"
type textarea "MA"
type input "1.18457154186773"
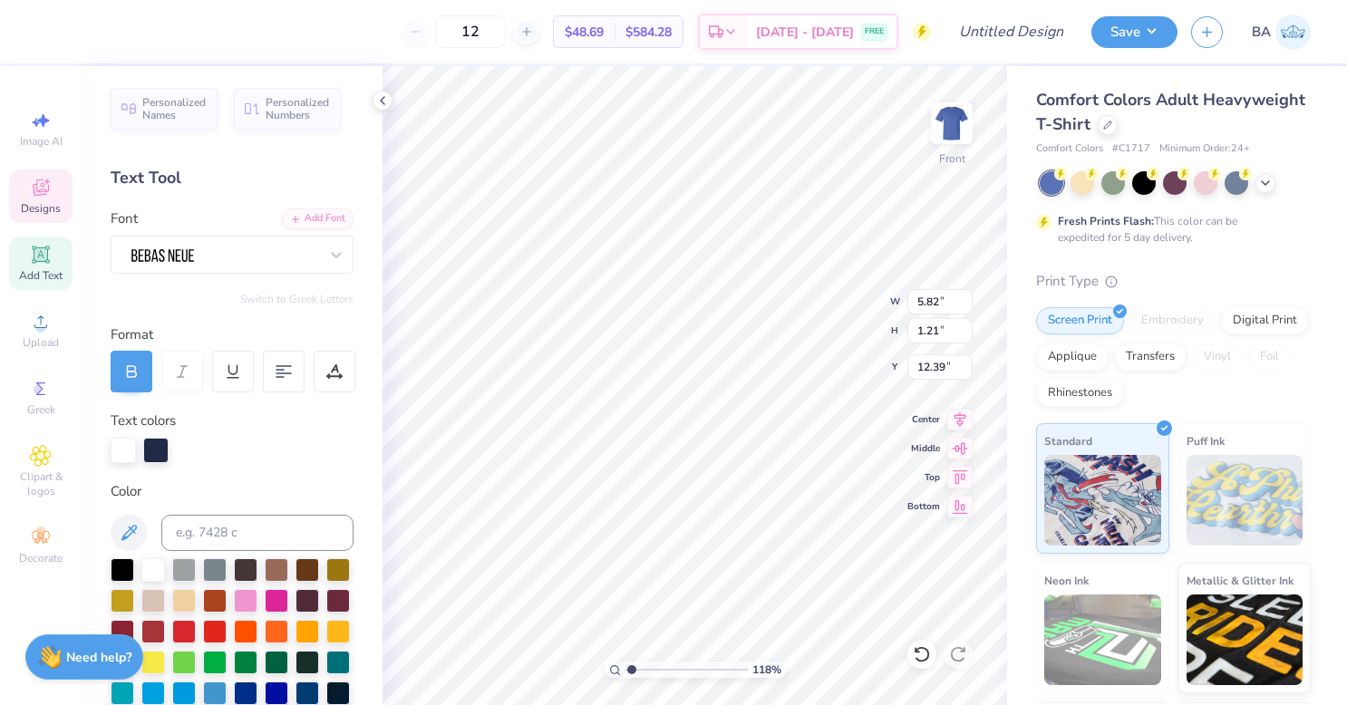
type textarea "M"
type input "1.18457154186773"
type textarea "In"
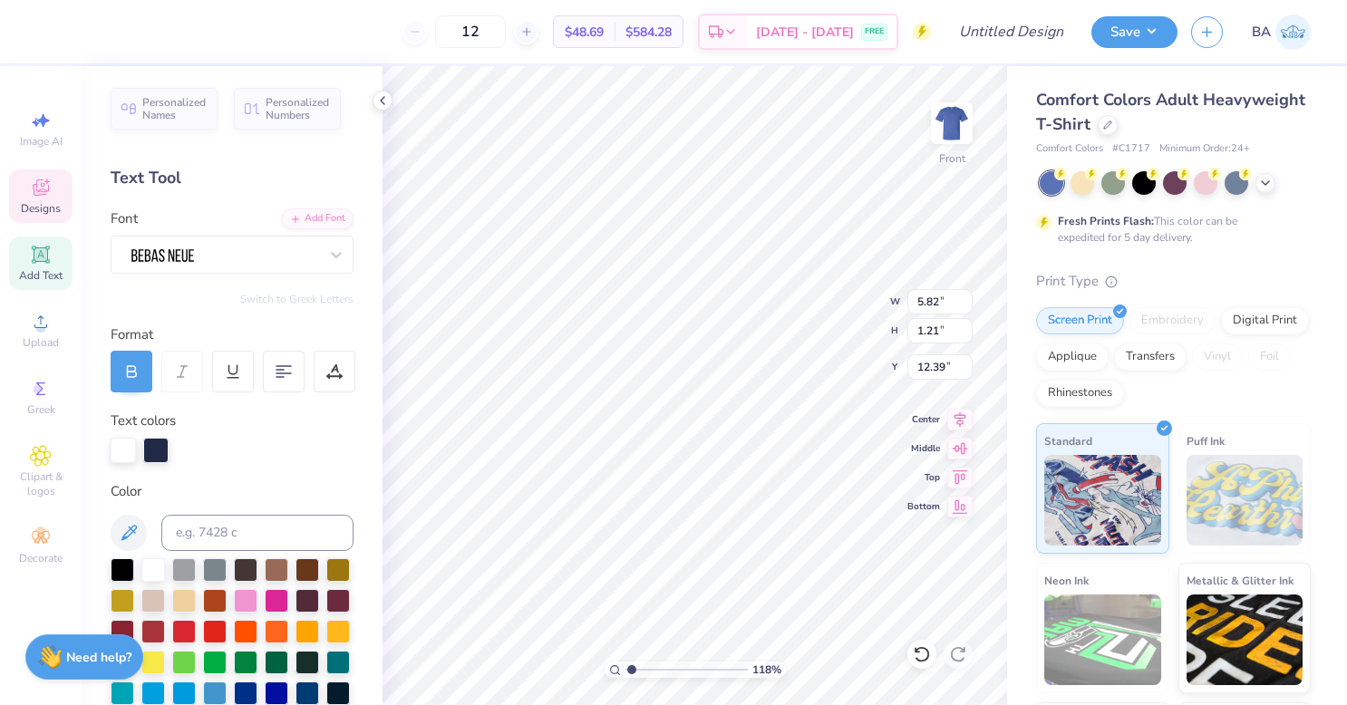
type input "1.18457154186773"
type textarea "Ind"
type input "1.18457154186773"
type textarea "Indi"
type input "1.18457154186773"
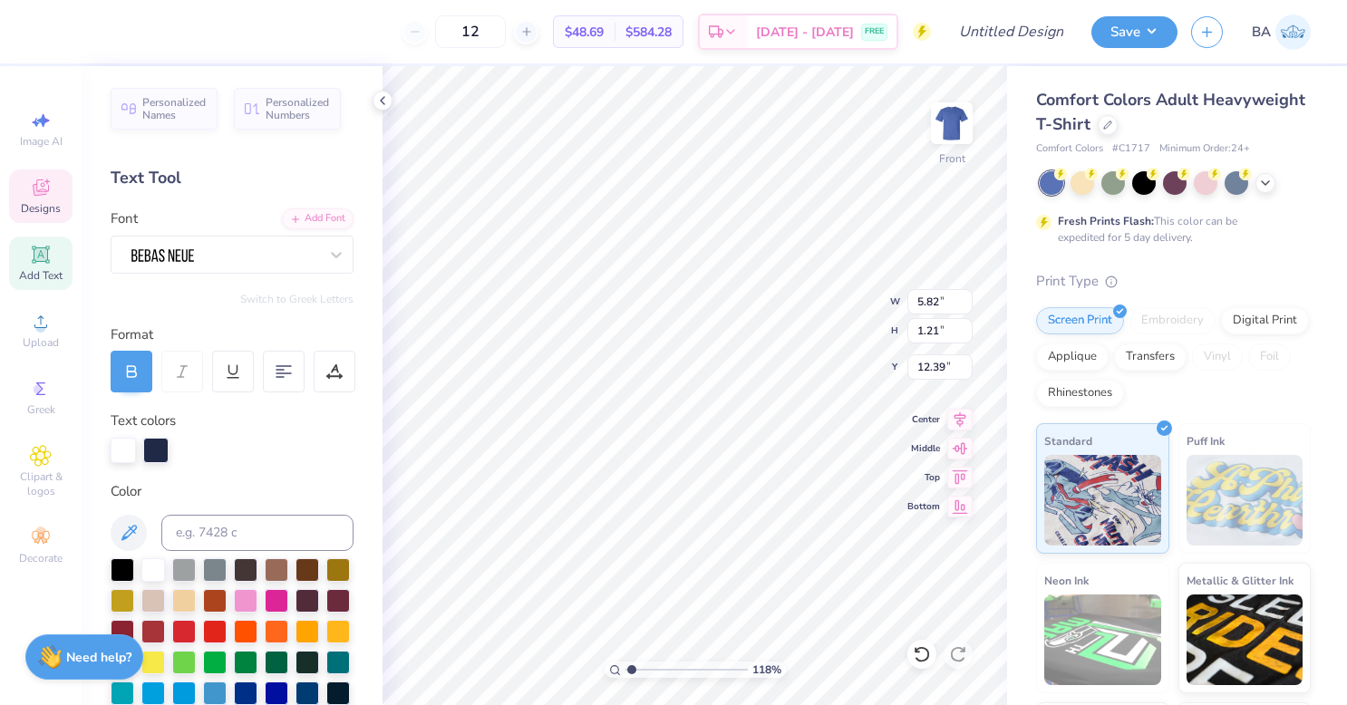
type textarea "Indin"
type input "1.18457154186773"
type textarea "Indina"
type input "1.18457154186773"
type textarea "Indinap"
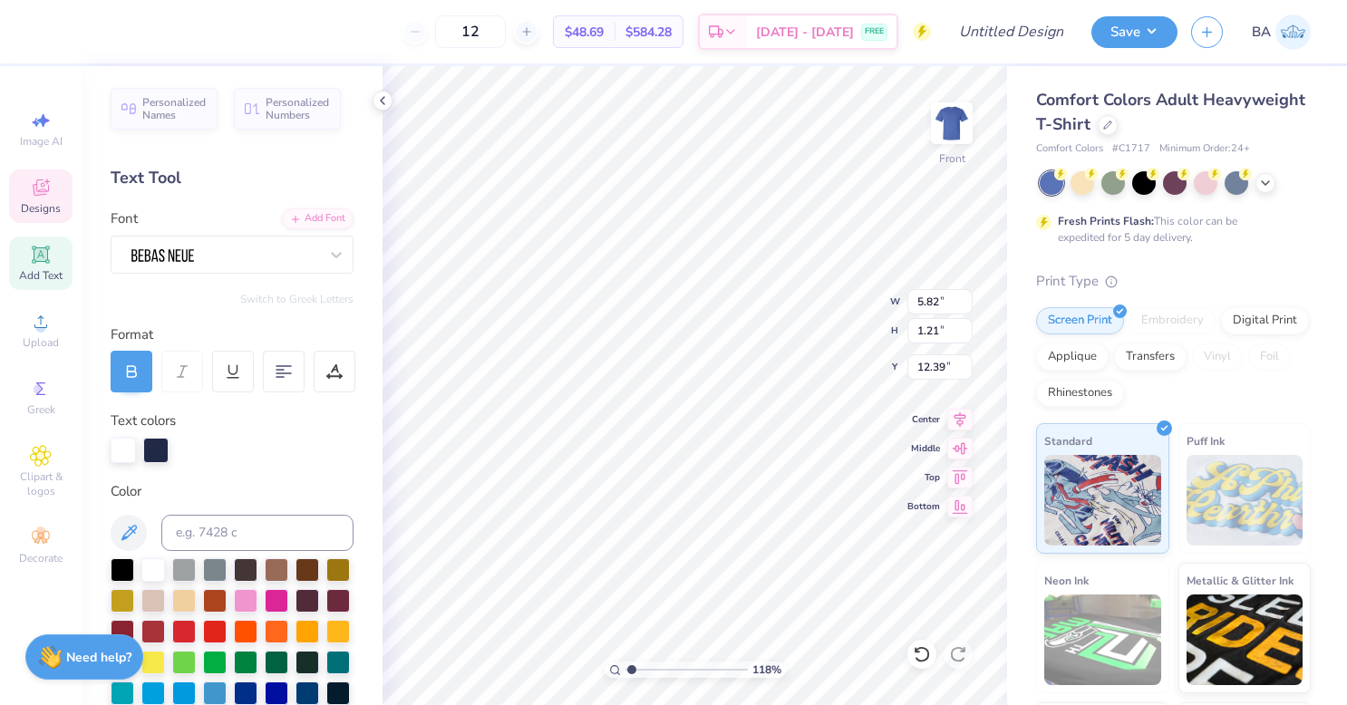
type input "1.18457154186773"
type textarea "Indinapo"
type input "1.18457154186773"
type textarea "Indinapol"
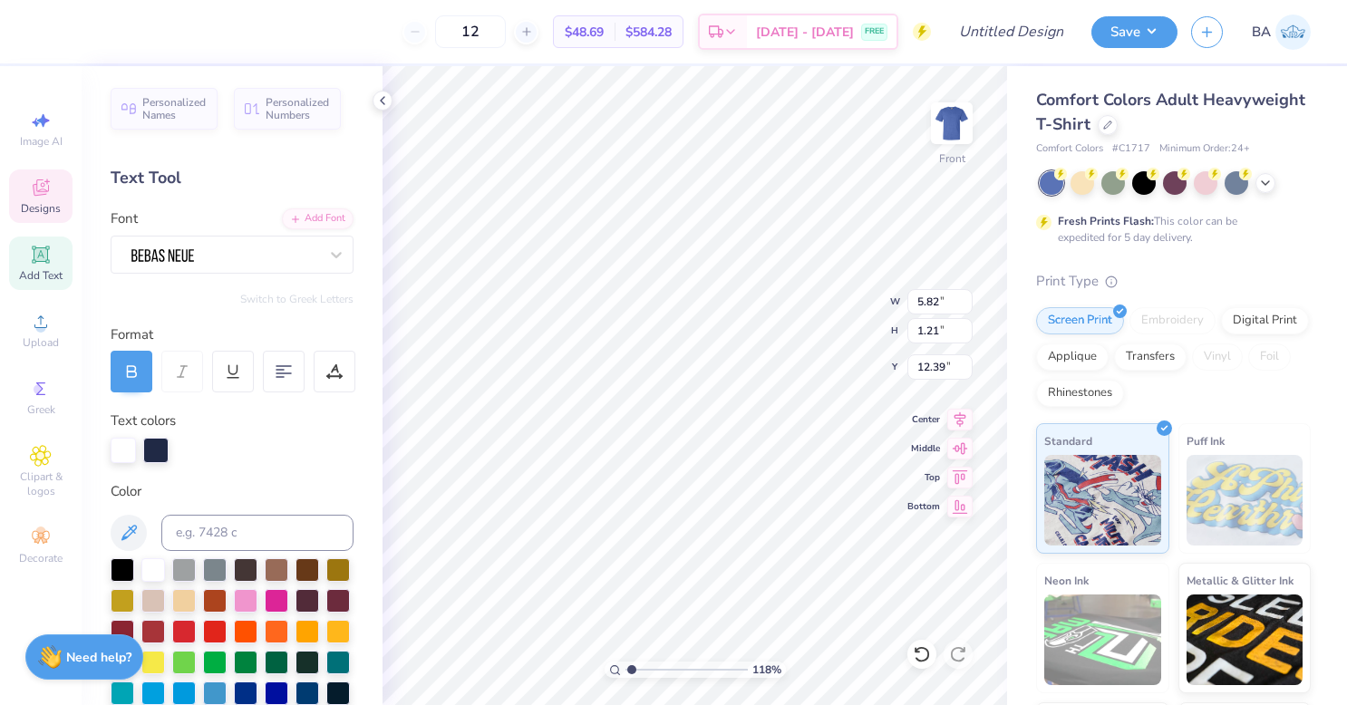
type input "1.18457154186773"
type textarea "Indinapoli"
type input "1.18457154186773"
type textarea "Indinapolis,"
type input "1.18457154186773"
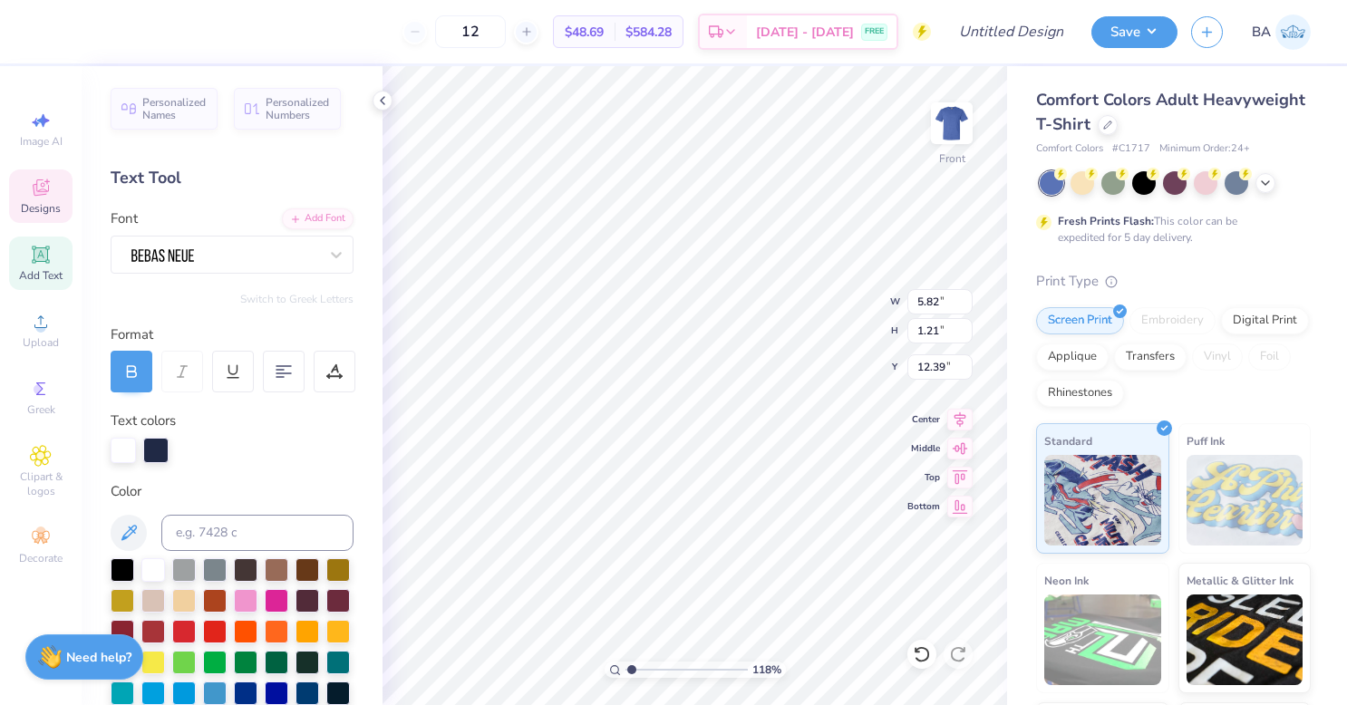
scroll to position [14, 5]
type textarea "Indinapolis,"
type input "1.18457154186773"
type textarea "Indinapolis, I"
type input "1.18457154186773"
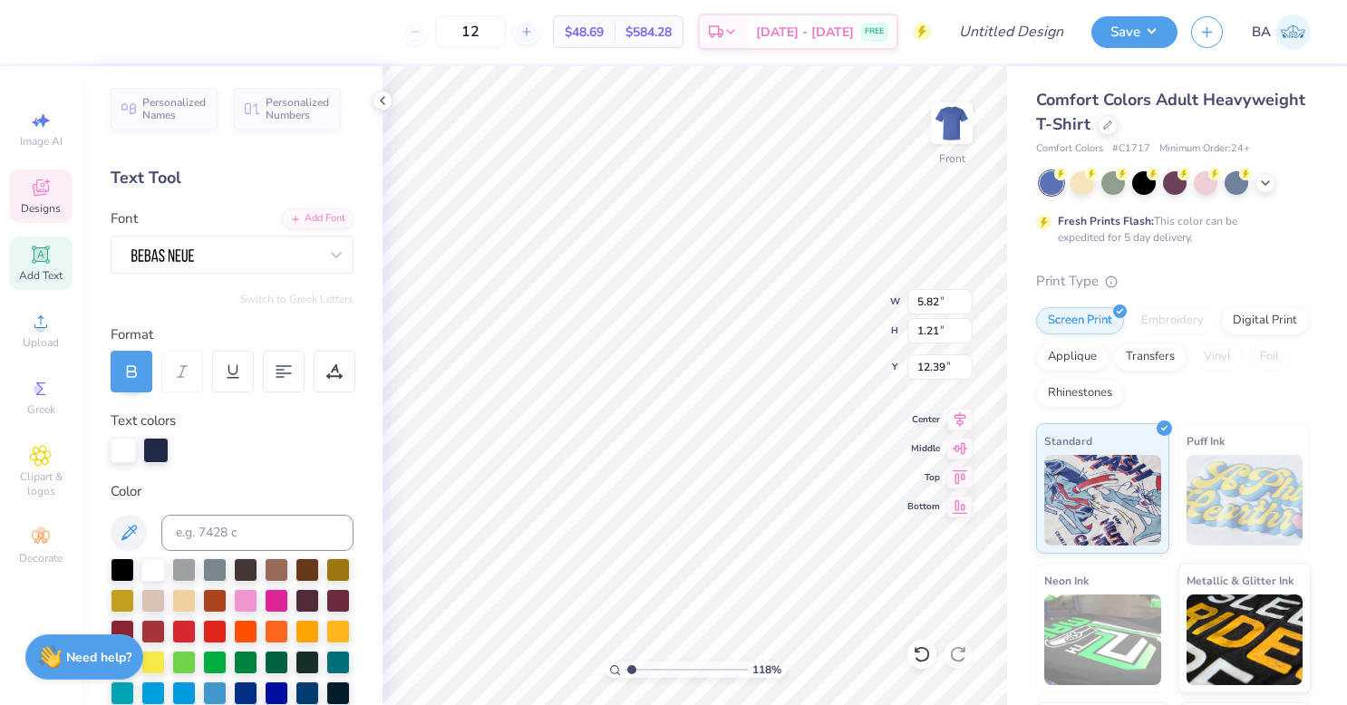
type textarea "Indinapolis, In"
type input "1.18457154186773"
type textarea "Indinapolis, Ind"
type input "1.18457154186773"
type textarea "Indinapolis, Indi"
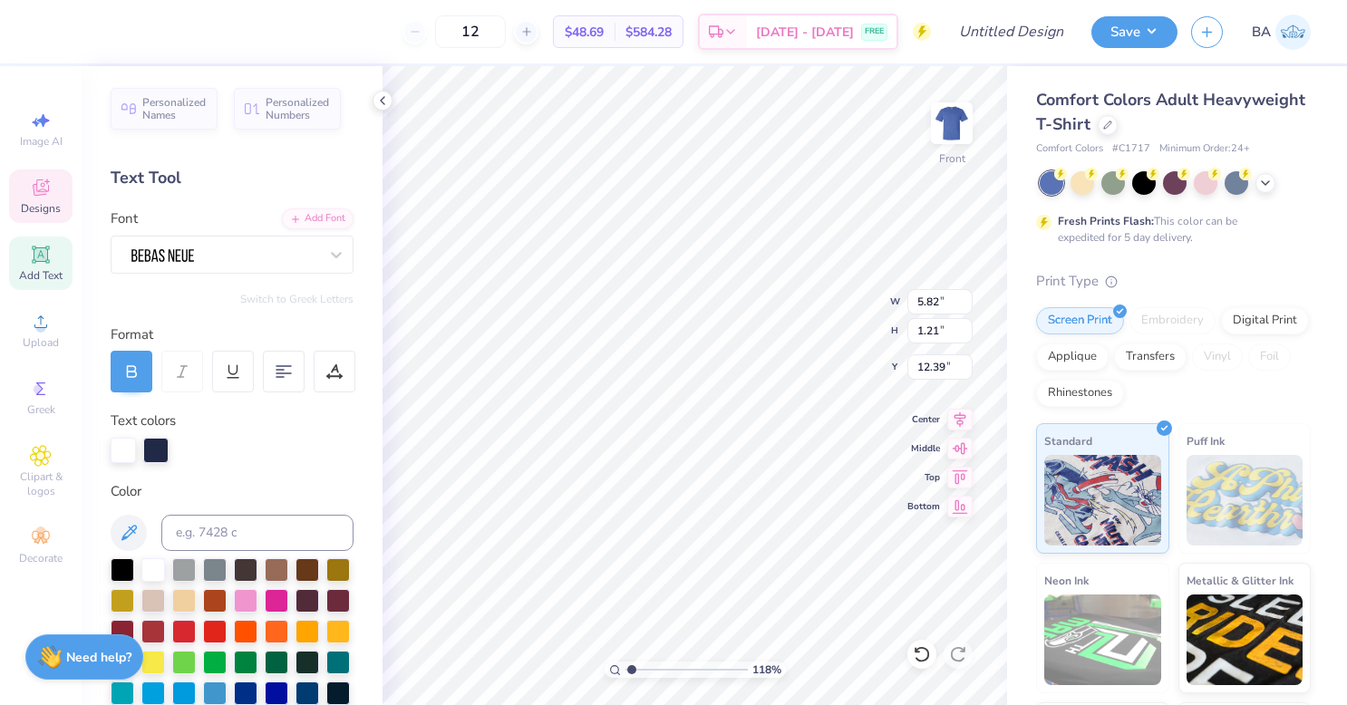
type input "1.18457154186773"
type textarea "Indinapolis, India"
type input "1.18457154186773"
type textarea "Indinapolis, Indian"
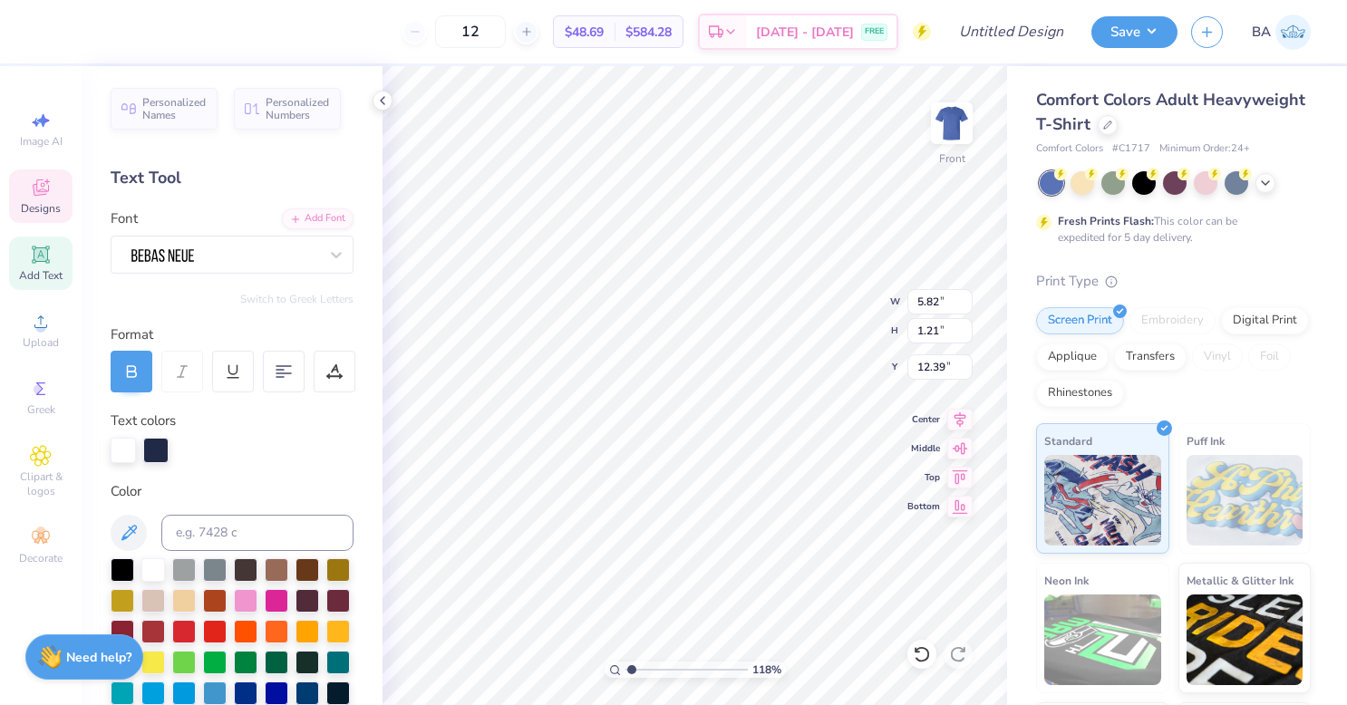
type input "1.18457154186773"
type input "1.60"
type input "1.15"
type input "11.04"
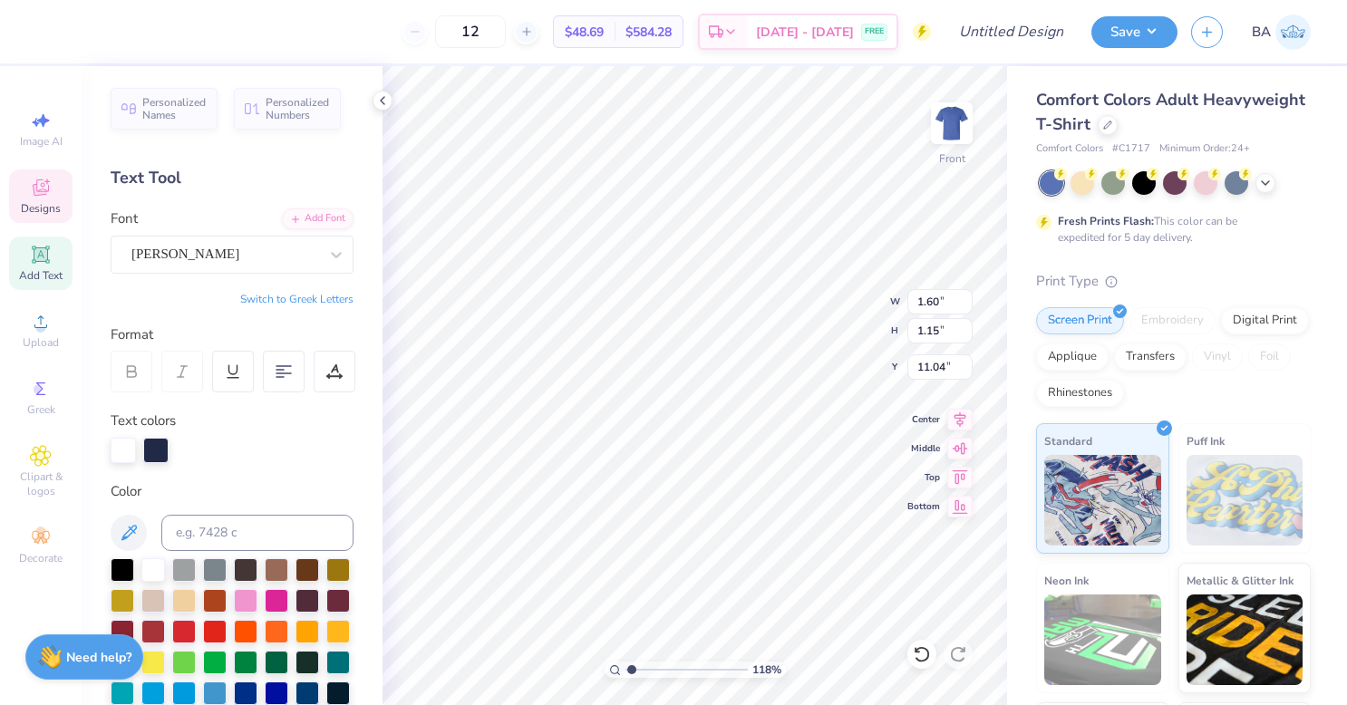
type input "1.18457154186773"
type textarea "D"
type input "1.18457154186773"
type textarea "C"
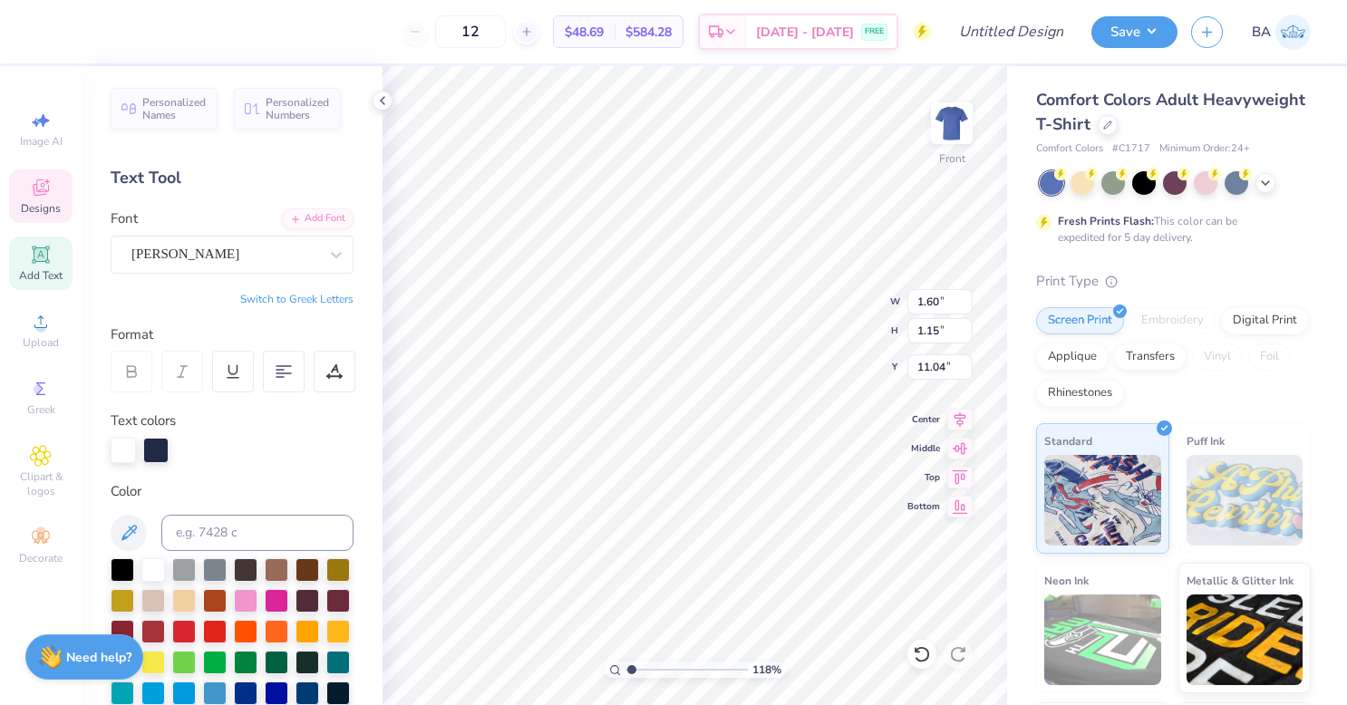
type input "1.18457154186773"
type textarea "S"
type input "1.18457154186773"
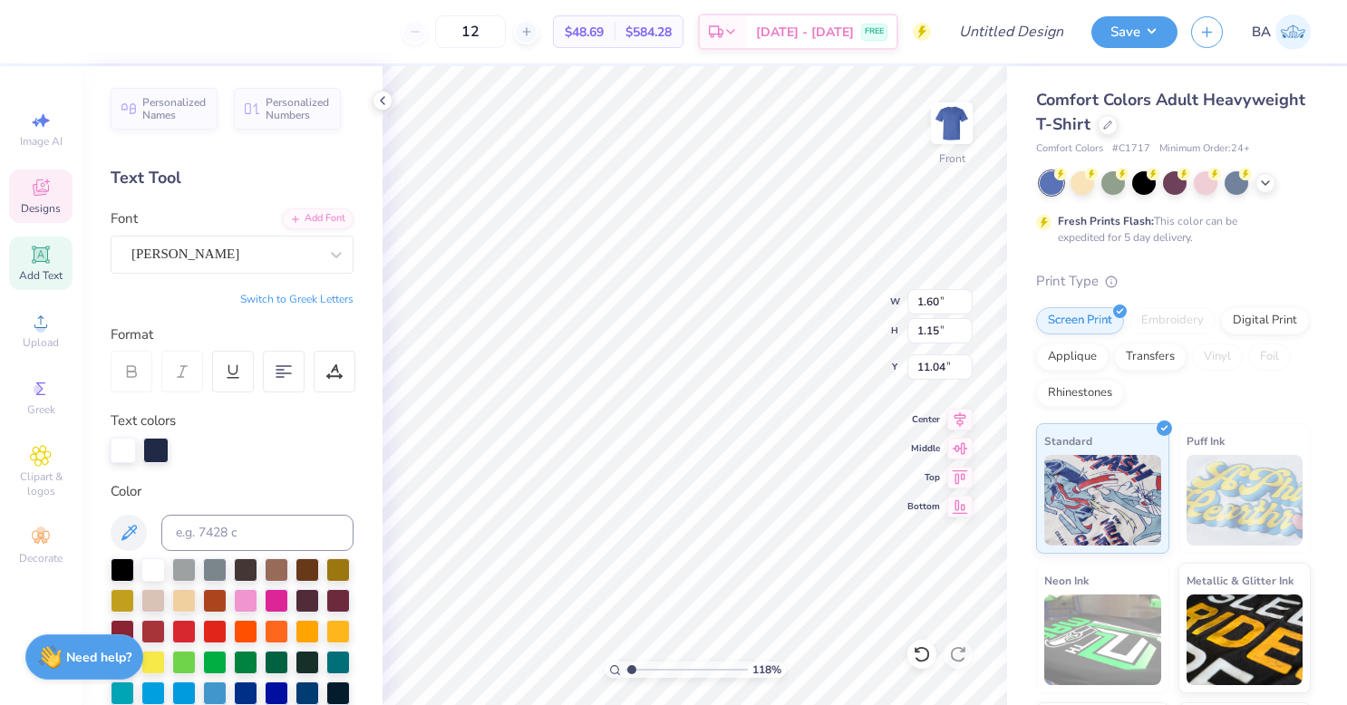
type textarea "Si"
type input "1.18457154186773"
type textarea "Sig"
type input "1.18457154186773"
type textarea "Sig"
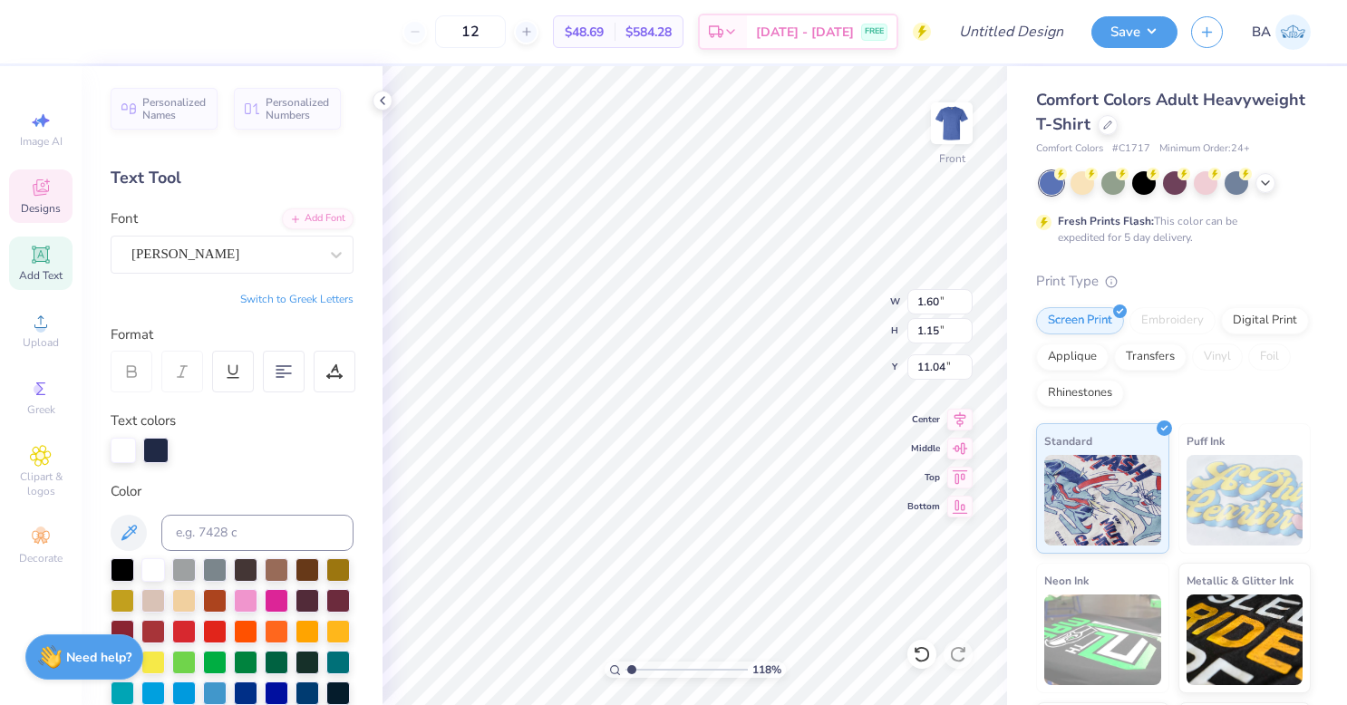
type input "1.18457154186773"
type textarea "Sig"
type input "1.18457154186773"
type textarea "Si"
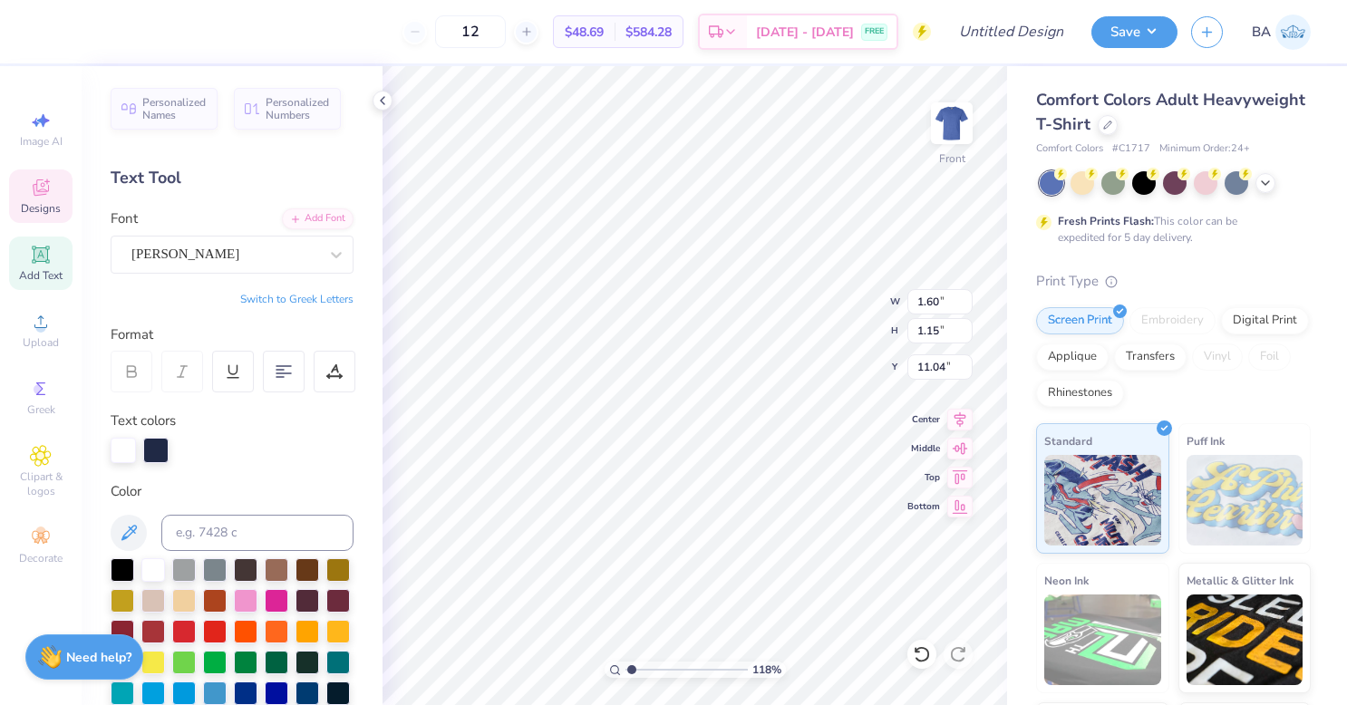
type input "1.18457154186773"
type textarea "S"
type input "1.18457154186773"
type textarea "x"
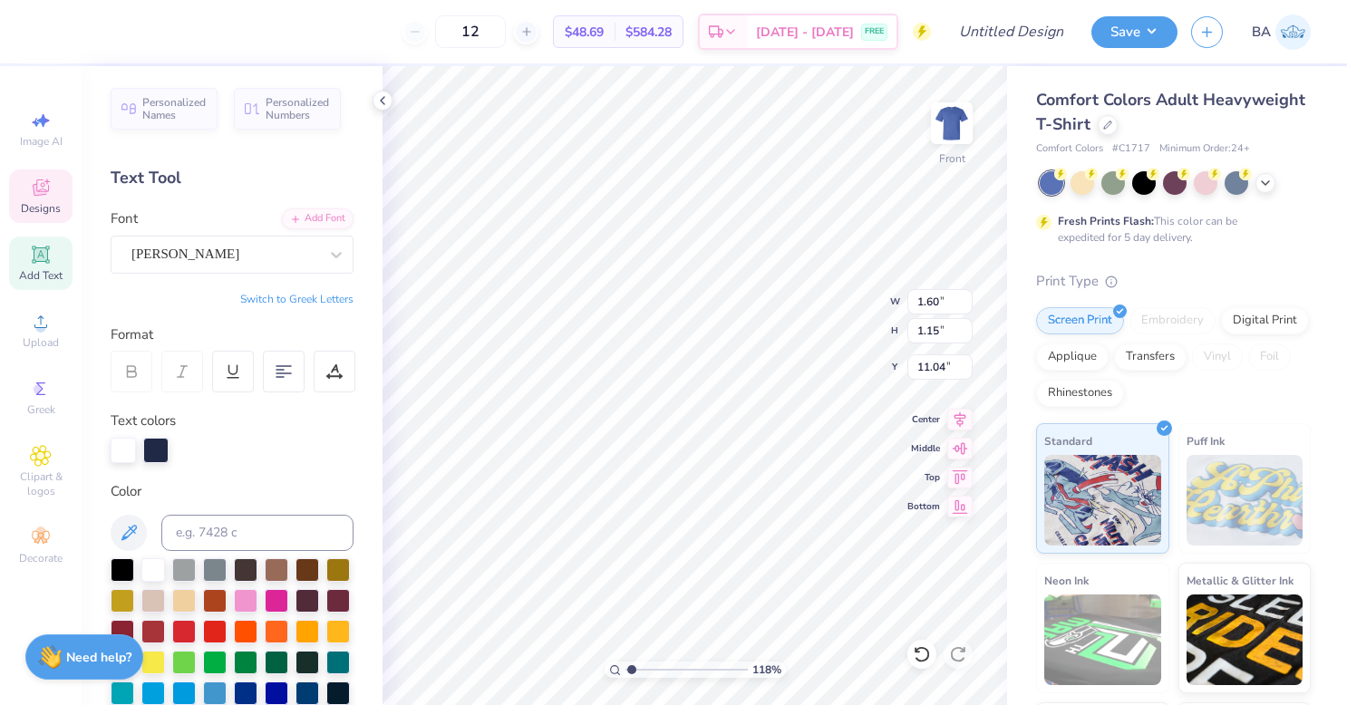
type input "1.18457154186773"
type textarea "E"
type input "1.18457154186773"
type textarea "EX"
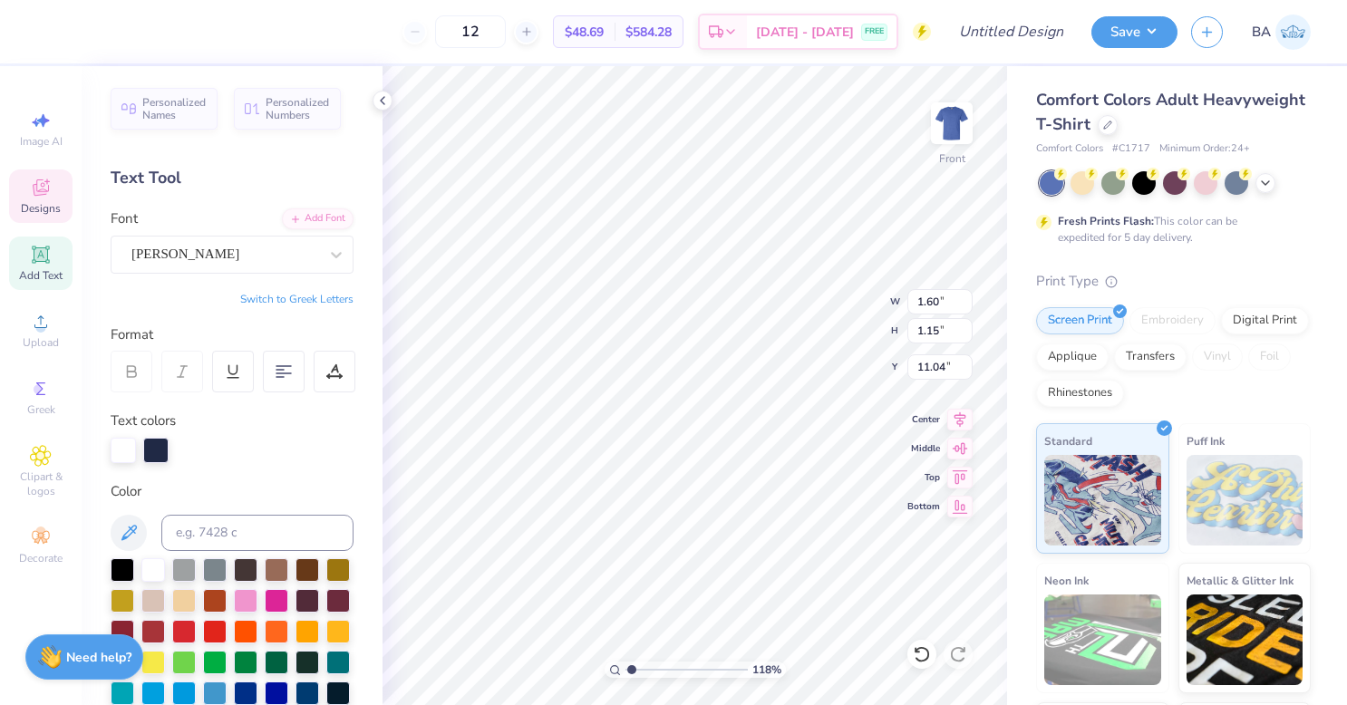
type input "1.18457154186773"
type textarea "E"
type input "1.18457154186773"
type textarea "S"
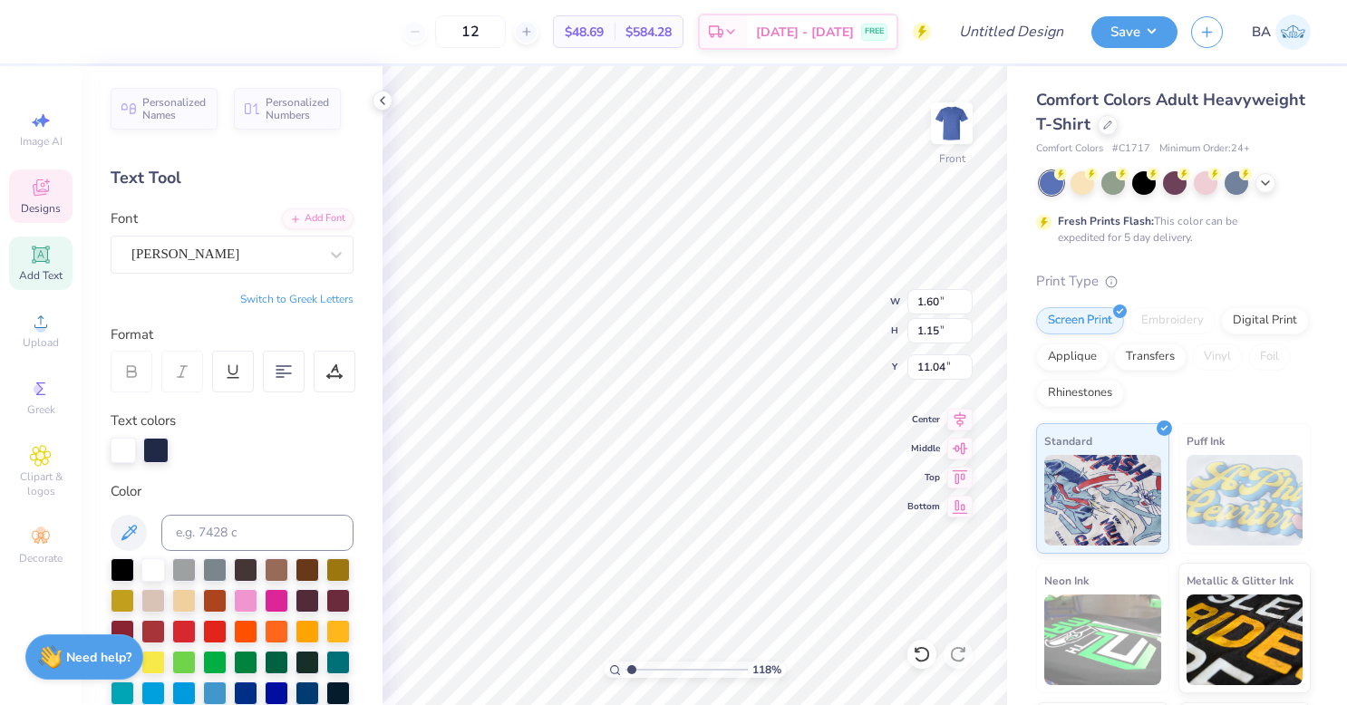
type input "1.18457154186773"
type textarea "Si"
type input "1.18457154186773"
type textarea "Sig"
type input "1.18457154186773"
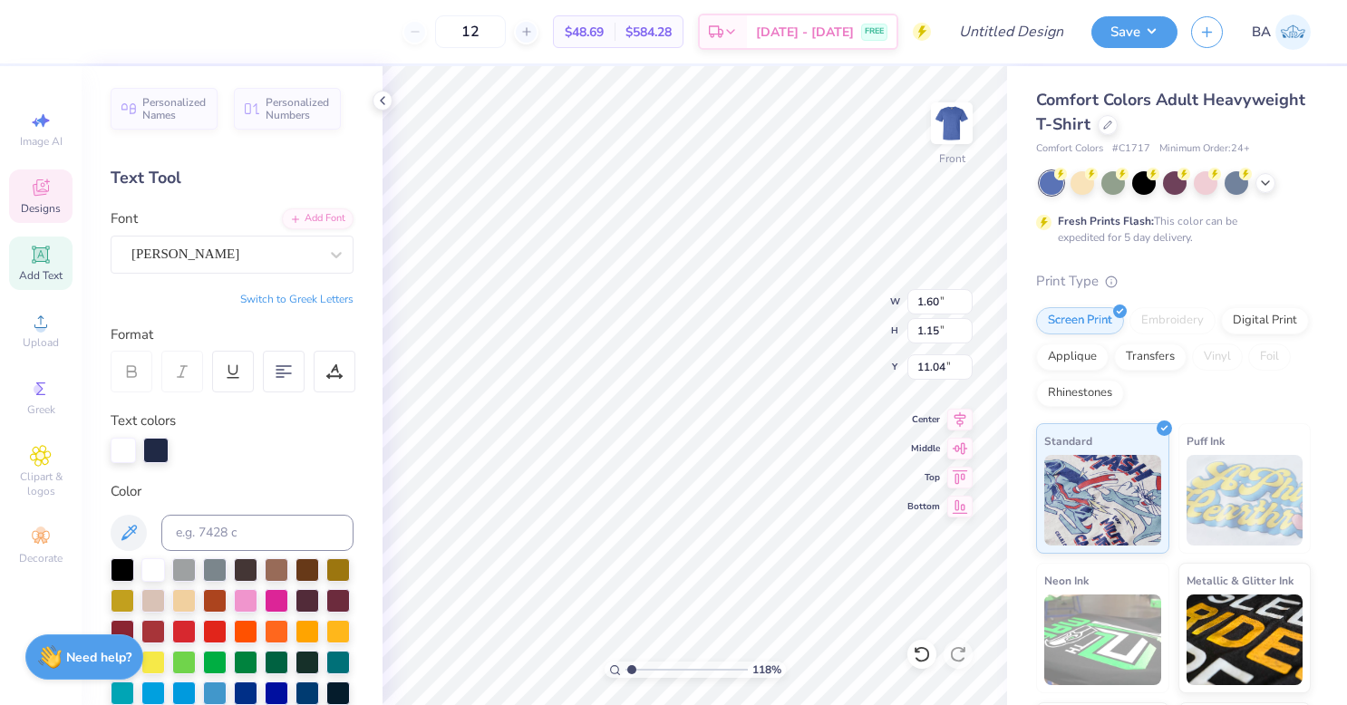
type textarea "Sigm"
type input "1.18457154186773"
type textarea "Sigma"
type input "1.18457154186773"
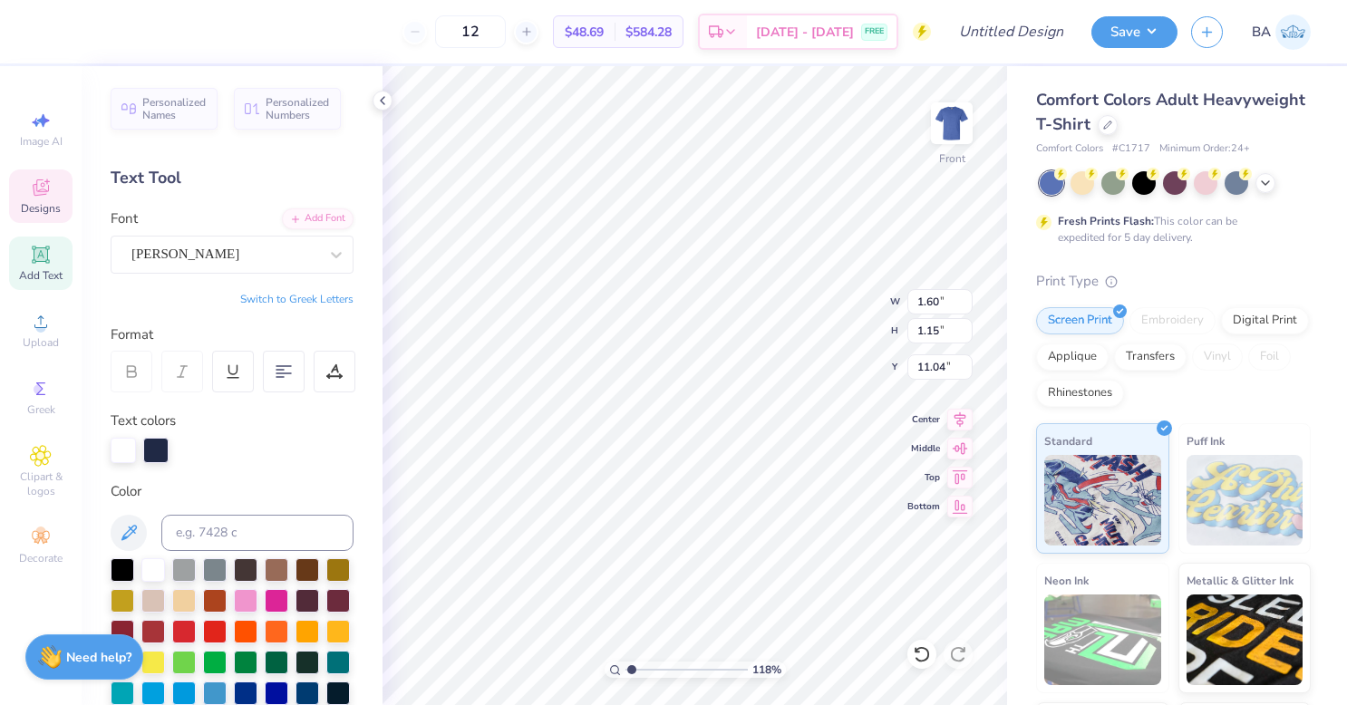
type textarea "Sigma"
type input "1.18457154186773"
type textarea "Sigm"
type input "1.18457154186773"
type textarea "Sig"
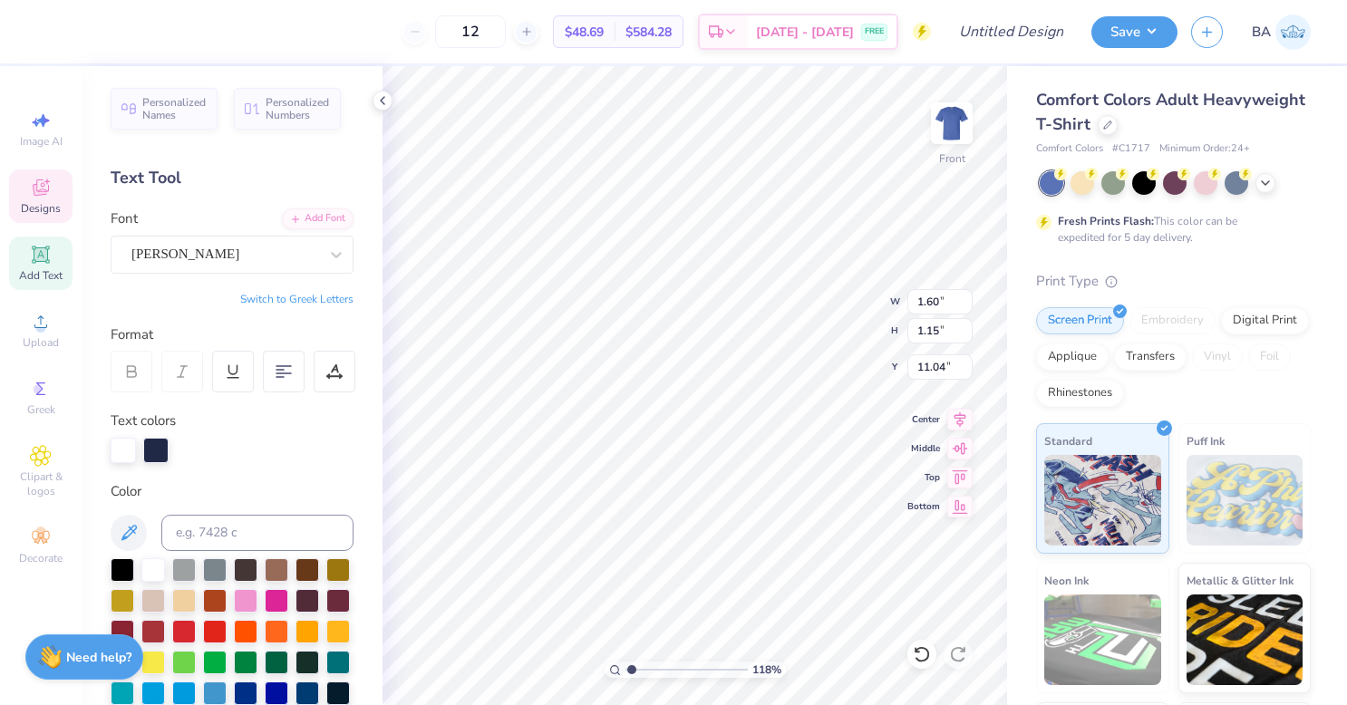
type input "1.18457154186773"
type textarea "Si"
type input "1.18457154186773"
type textarea "S"
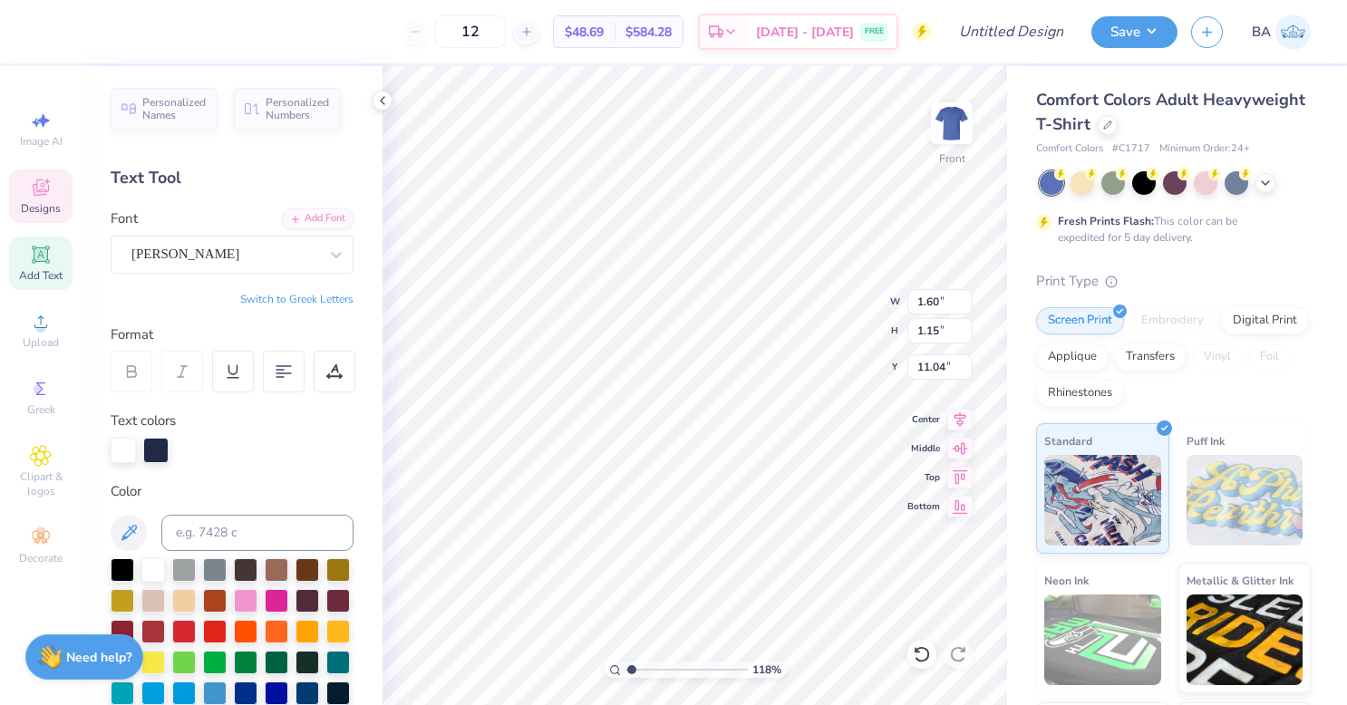
type input "1.18457154186773"
type textarea "S"
type input "1.18457154186773"
type textarea "SI"
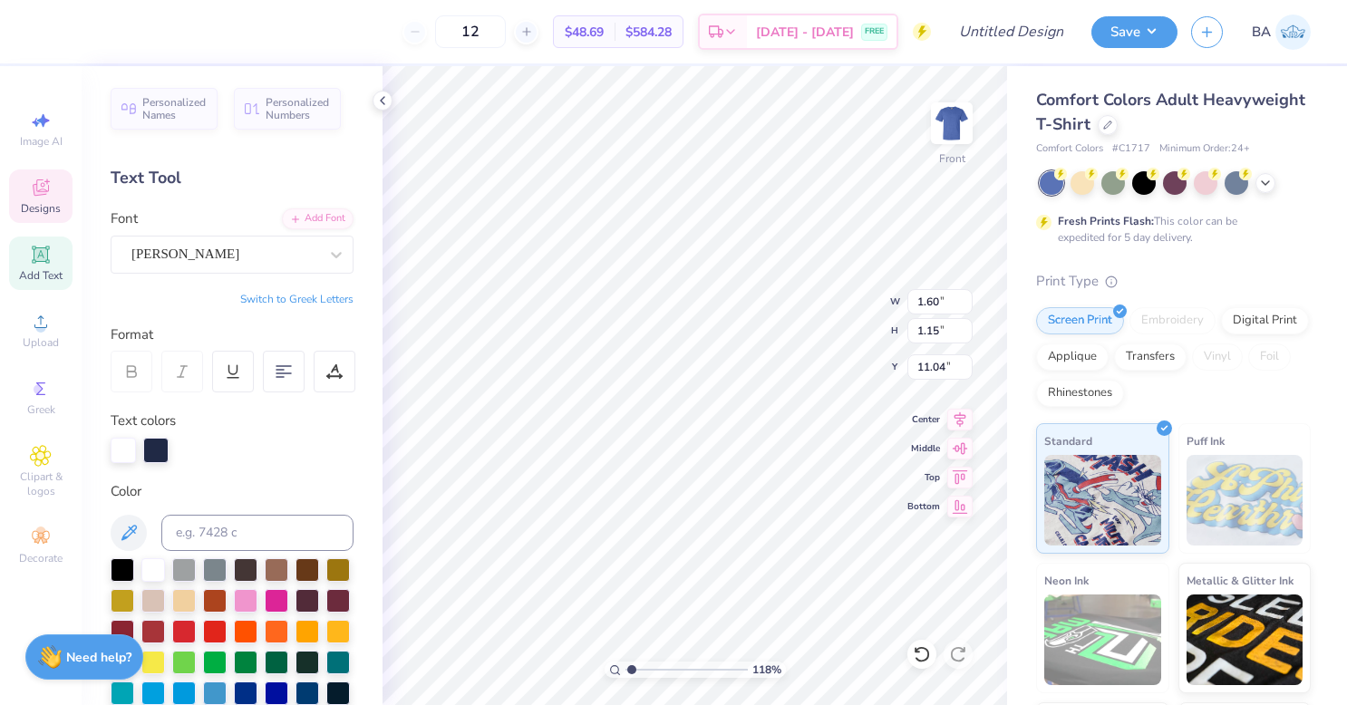
type input "1.18457154186773"
type textarea "SIG"
type input "1.18457154186773"
type textarea "SIGM"
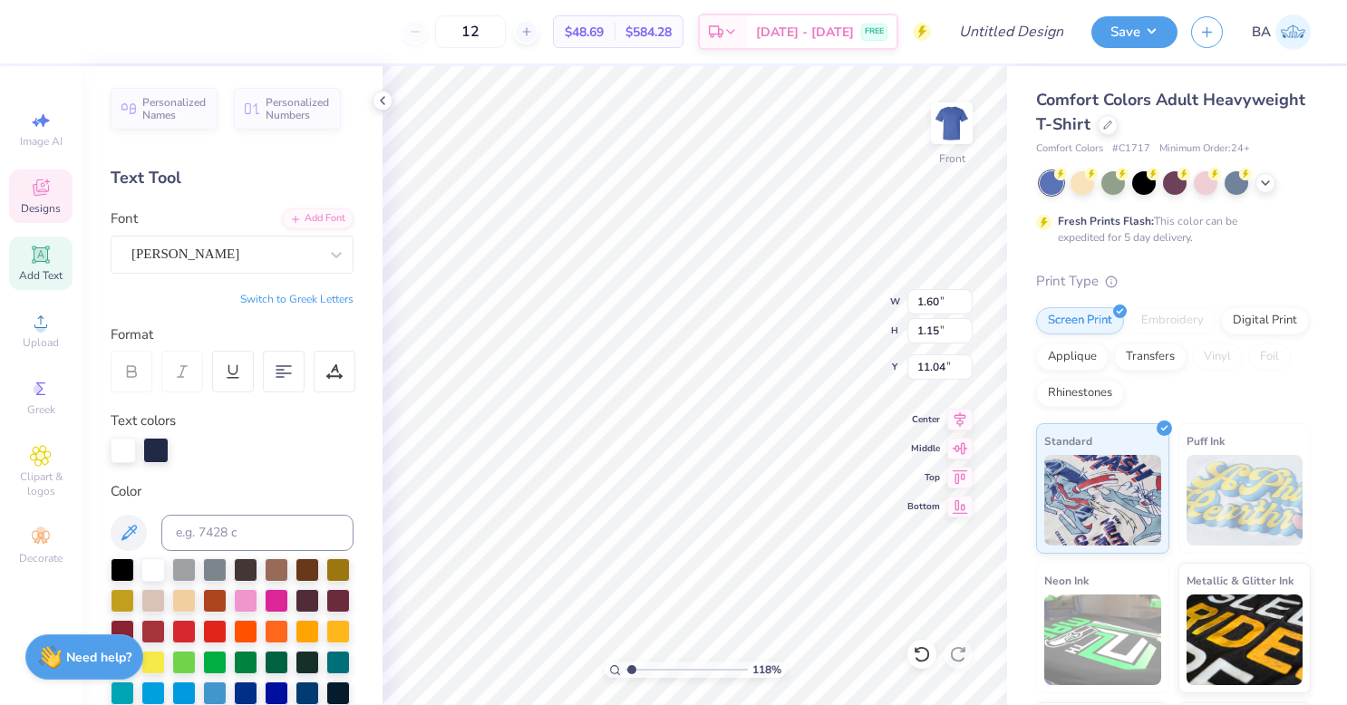
type input "1.18457154186773"
type textarea "SIGMA"
type input "1.18457154186773"
type textarea "SIGMA C"
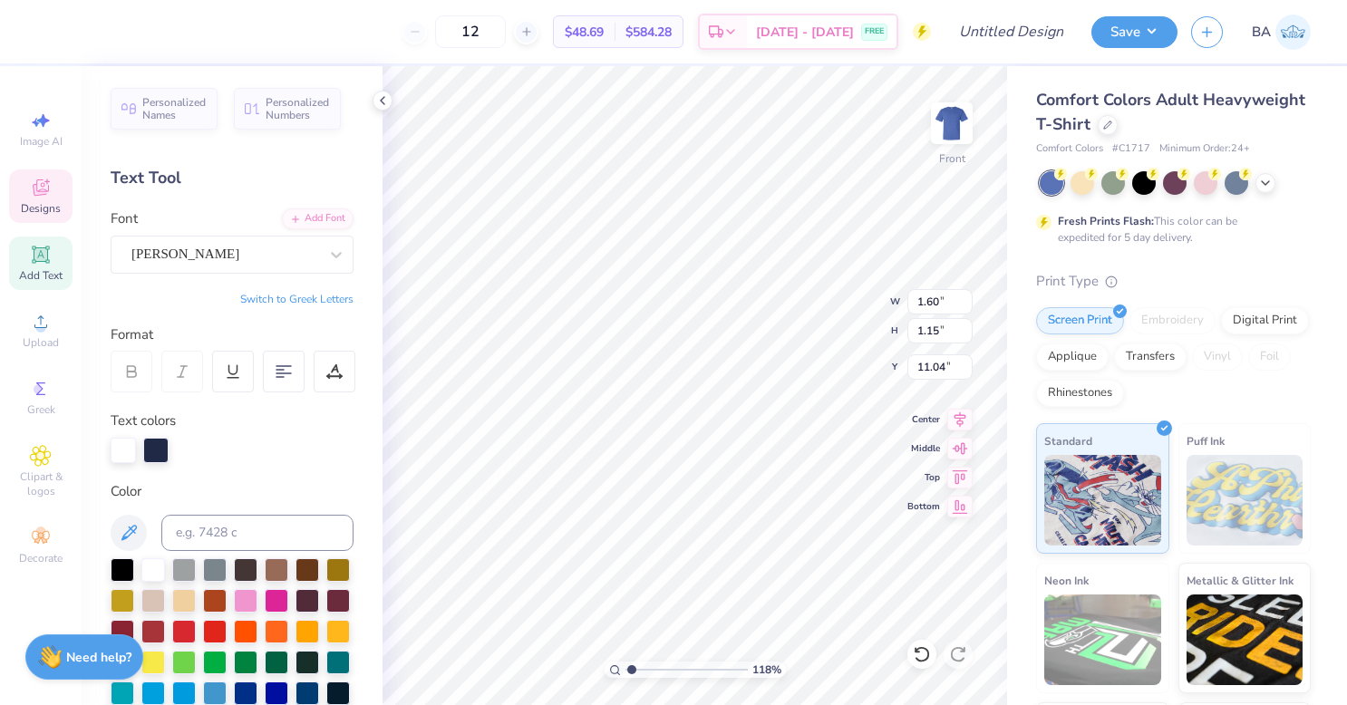
type input "1.18457154186773"
type textarea "SIGMA CH"
type input "1.18457154186773"
type textarea "SIGMA CHI"
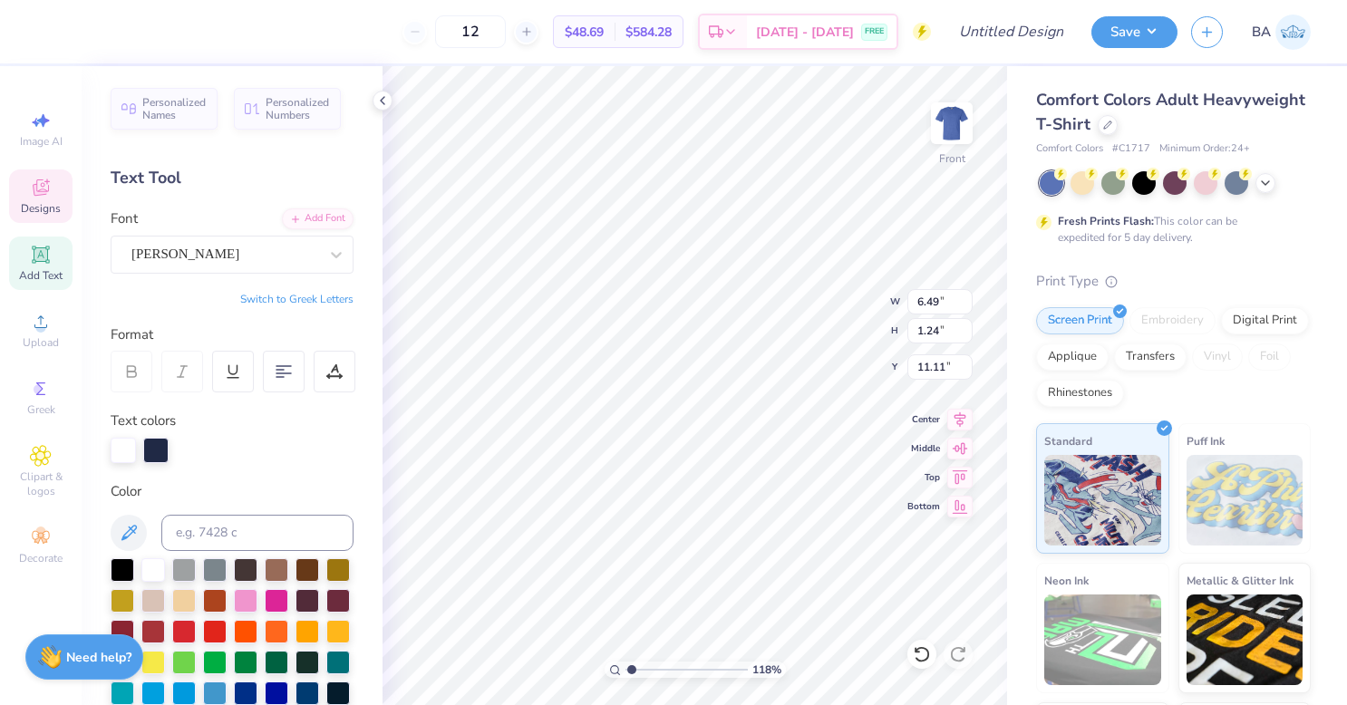
type input "1.18457154186773"
type input "8.96"
type input "5.09"
type input "9.61"
type input "1.18457154186773"
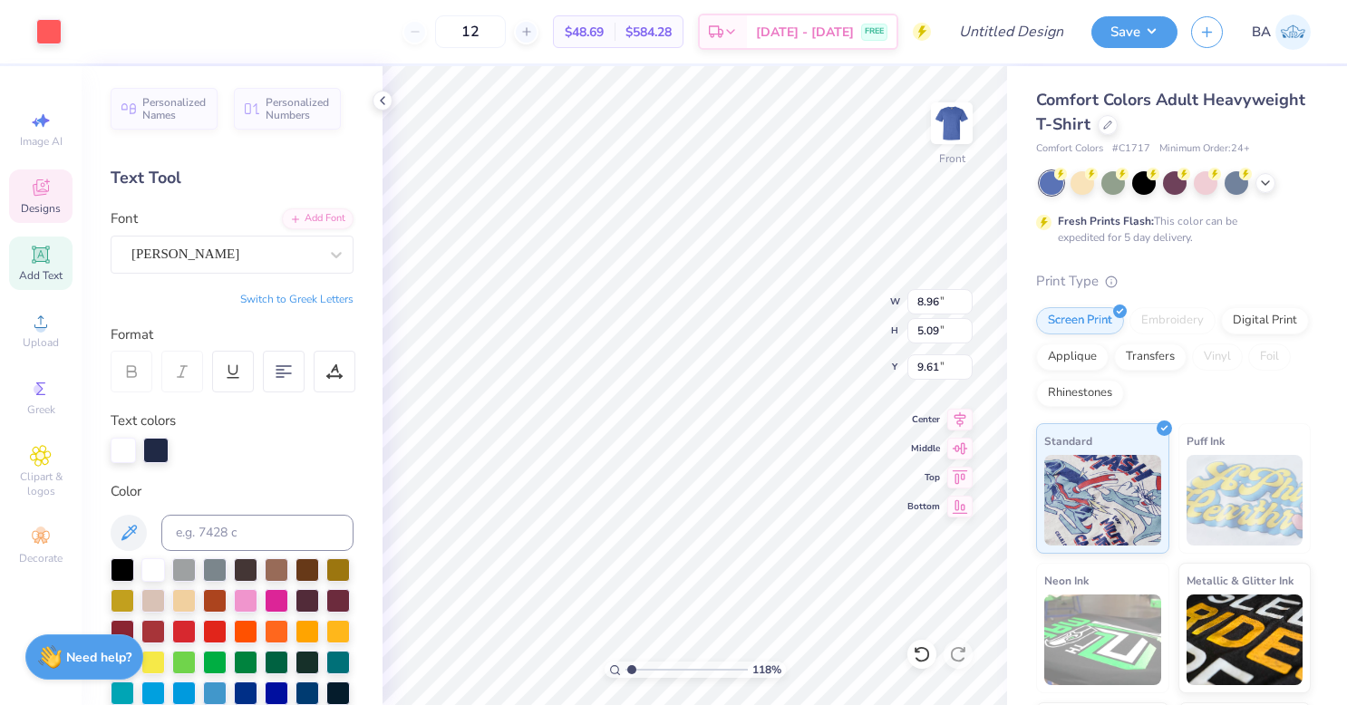
type input "4.07"
type input "0.78"
type input "11.57"
type input "1.18457154186773"
type input "11.34"
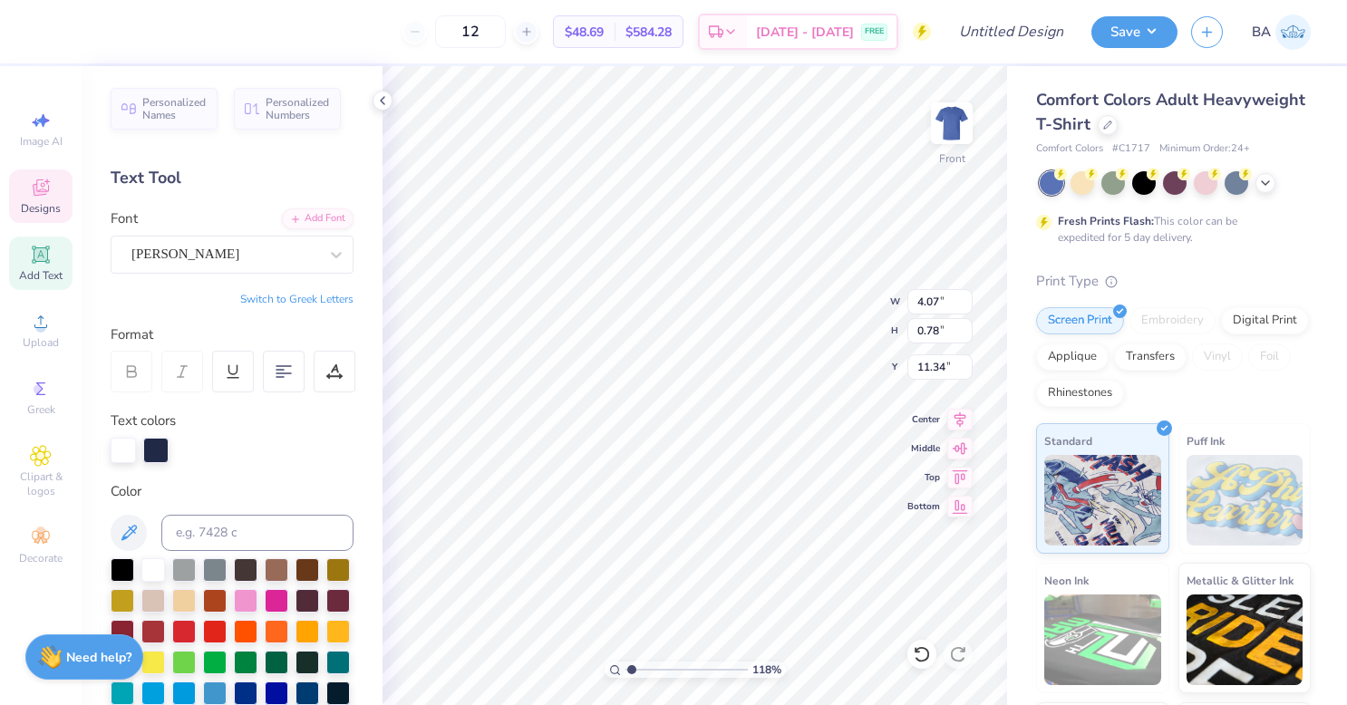
type input "1.18457154186773"
type input "9.03"
type input "4.73"
type input "5.72"
type input "1.18457154186773"
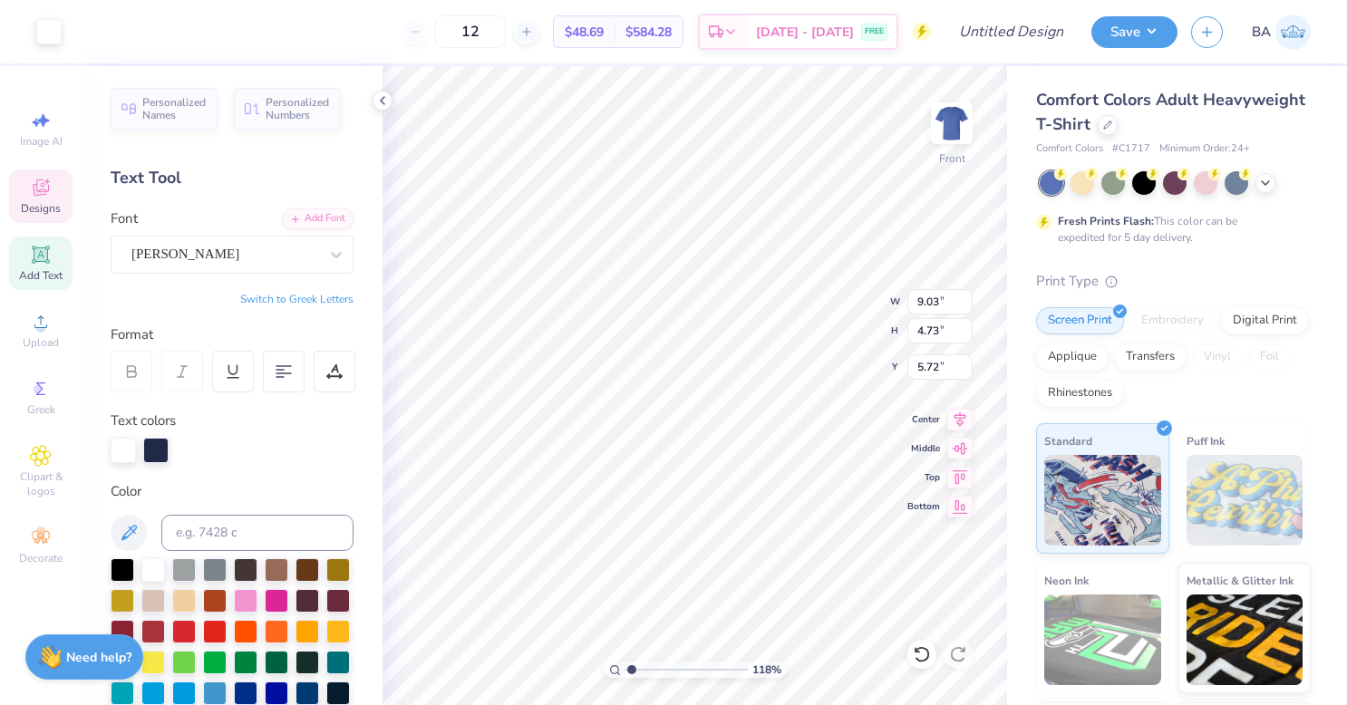
type input "5.98"
type input "1.18457154186773"
type input "4.07"
type input "0.78"
type input "11.34"
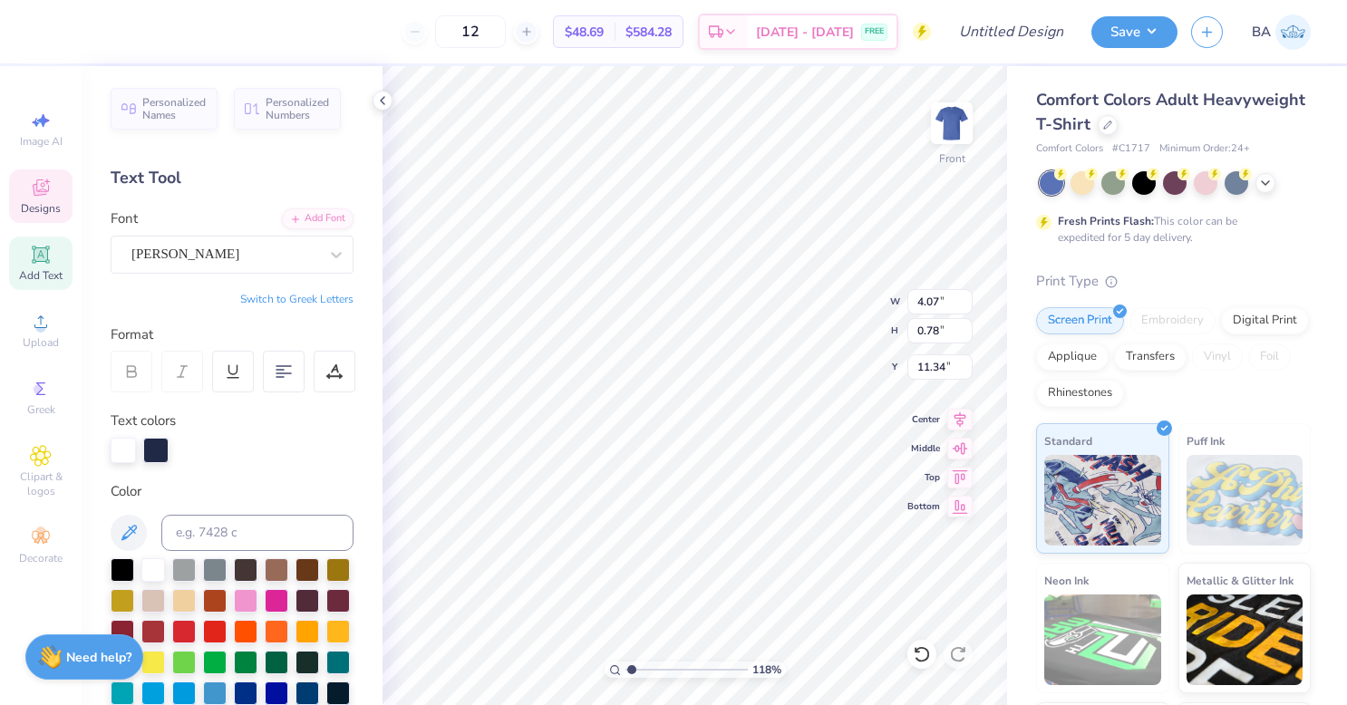
type input "1.18457154186773"
type input "1.18"
type input "11.15"
type input "1.18457154186773"
type input "1.17"
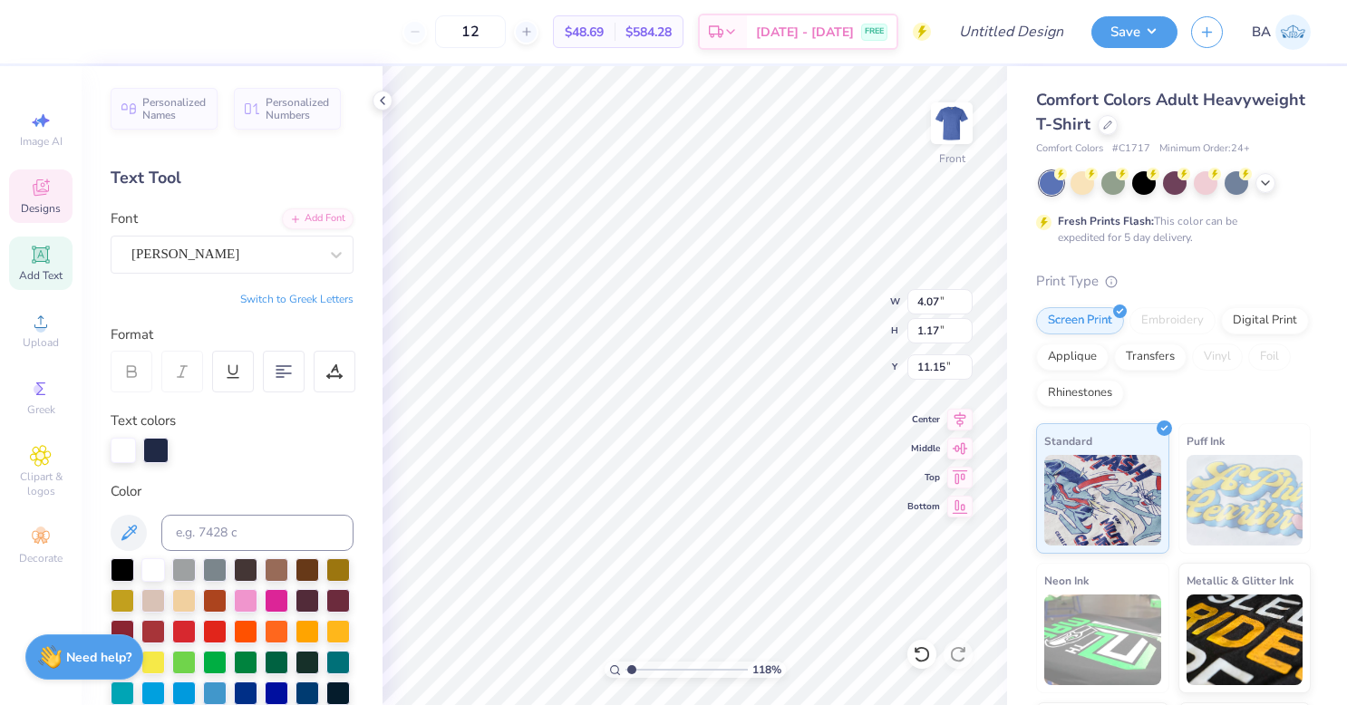
type input "1.18457154186773"
type input "1.21"
type input "11.13"
type input "1.18457154186773"
type input "9.03"
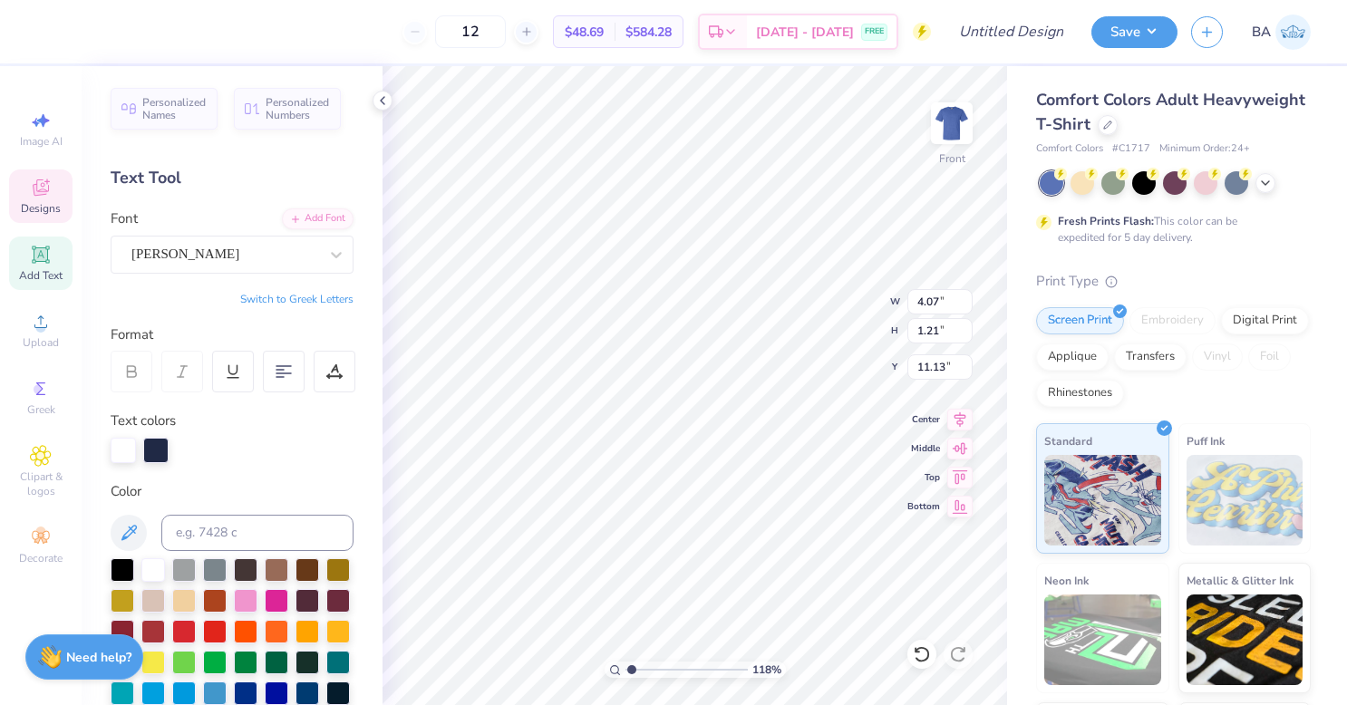
type input "4.73"
type input "5.98"
type input "1.18457154186773"
type input "6.40"
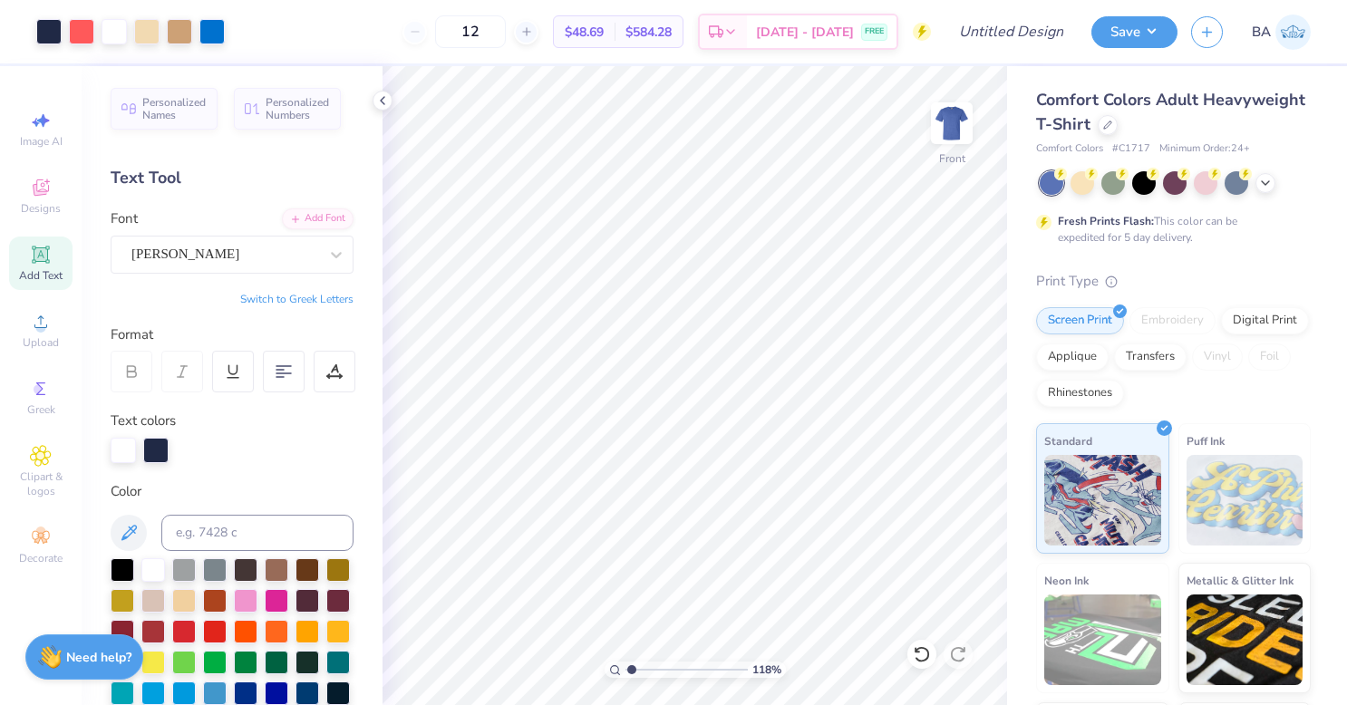
click at [925, 656] on icon at bounding box center [922, 654] width 18 height 18
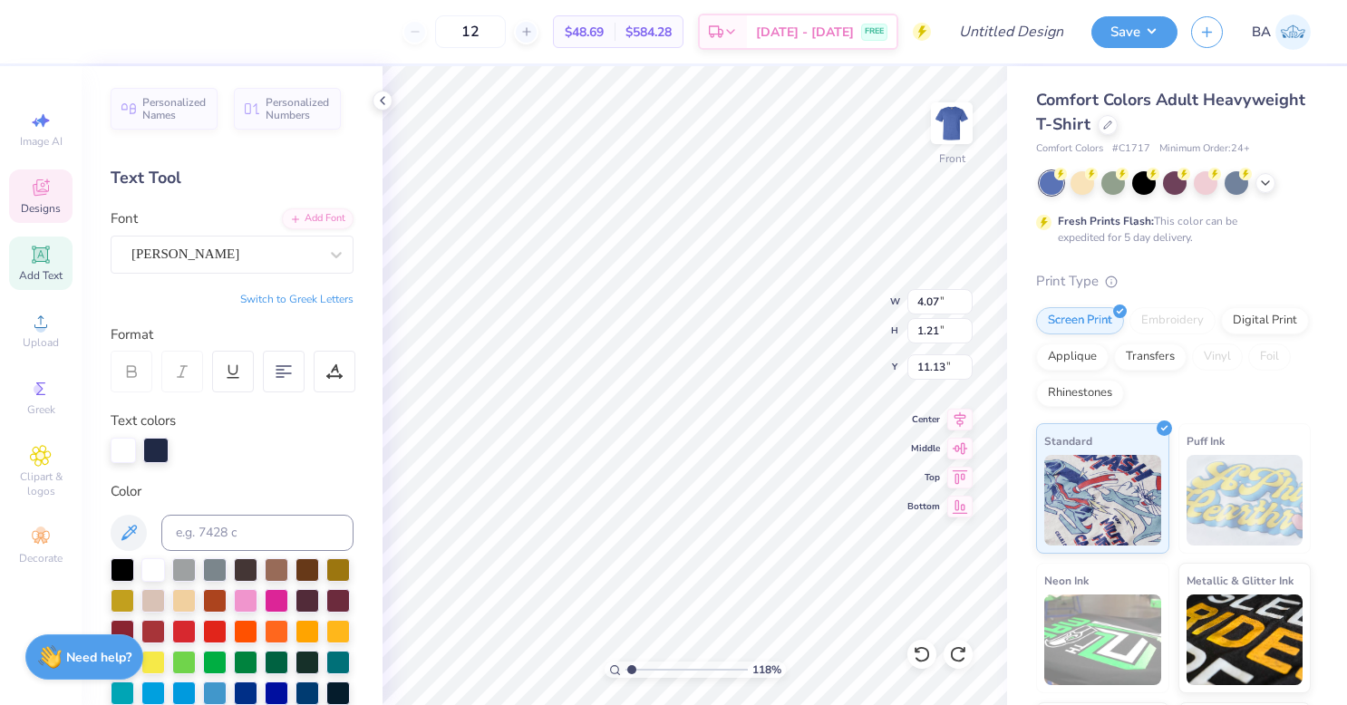
type input "1.18457154186773"
type input "9.03"
type input "4.73"
type input "5.98"
type input "1.18457154186773"
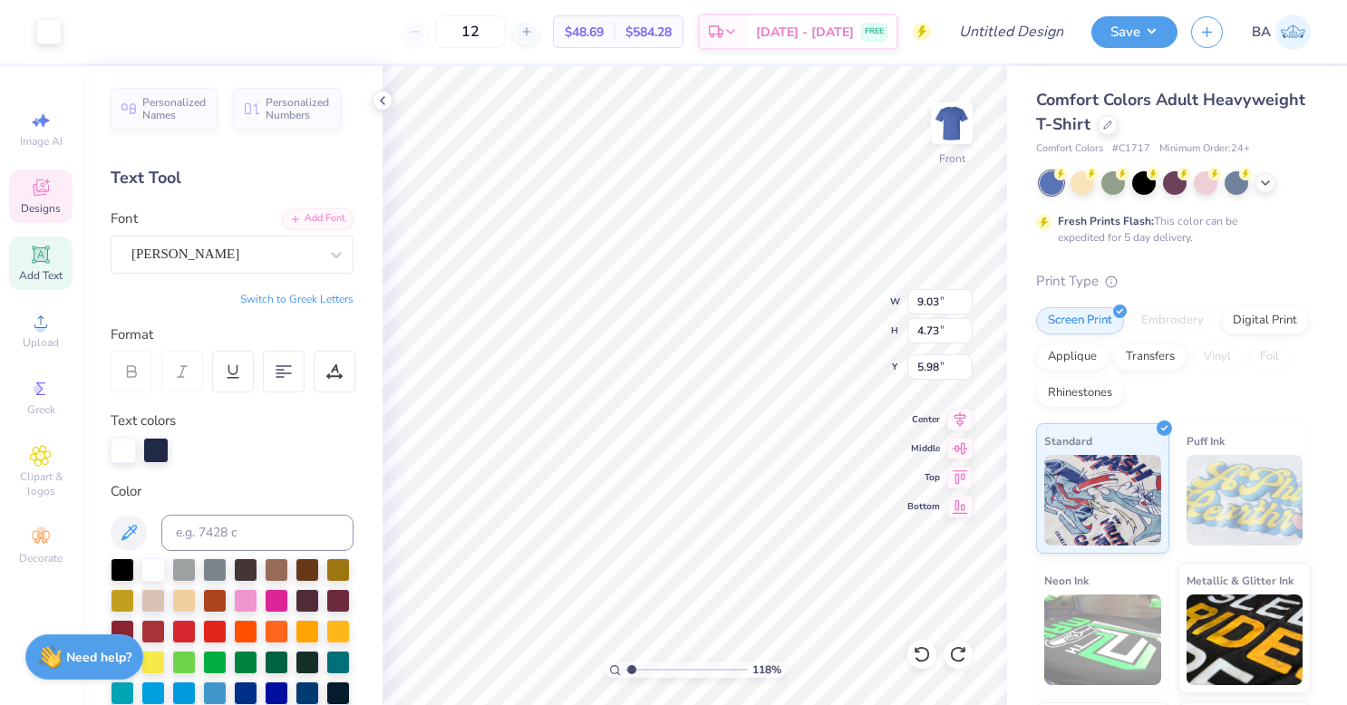
type input "4.07"
type input "1.21"
type input "11.13"
type input "1.18457154186773"
type input "4.08"
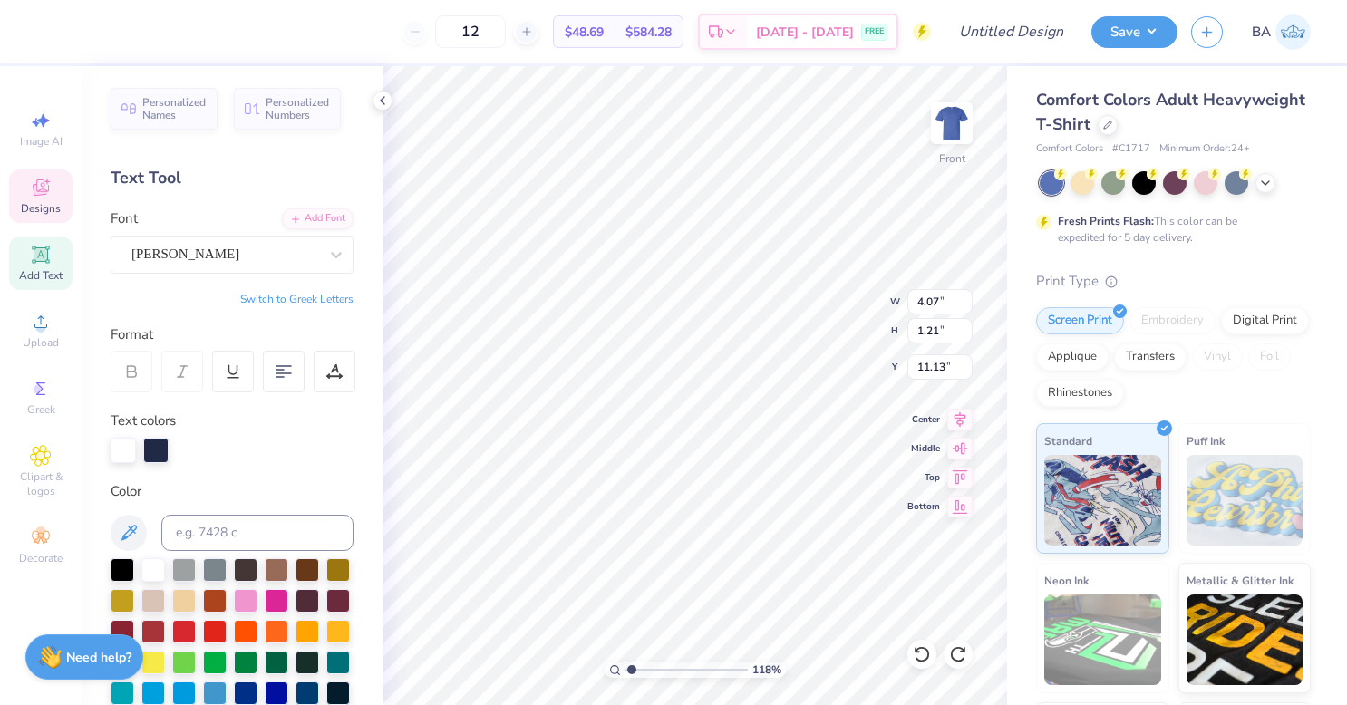
type input "1.05"
type input "11.21"
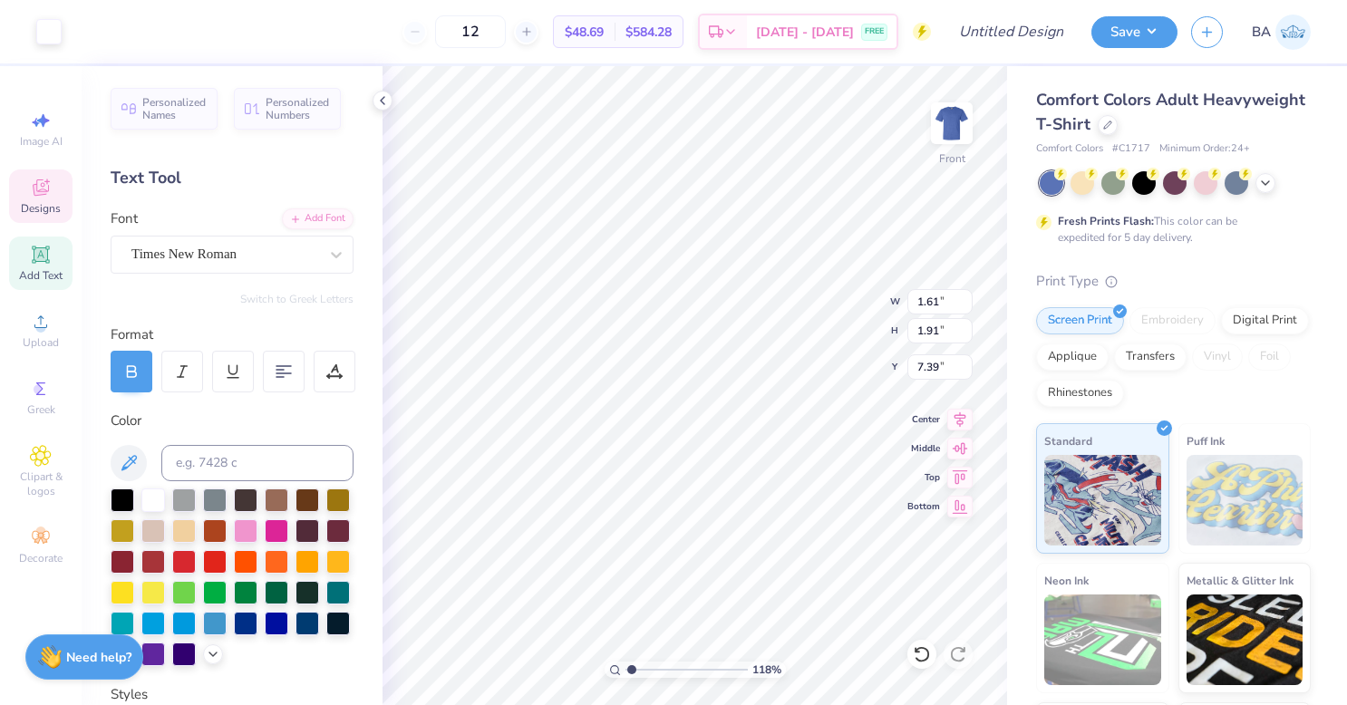
scroll to position [14, 2]
type input "1.18457154186773"
type textarea "Х"
type input "1.18457154186773"
type textarea "eХ"
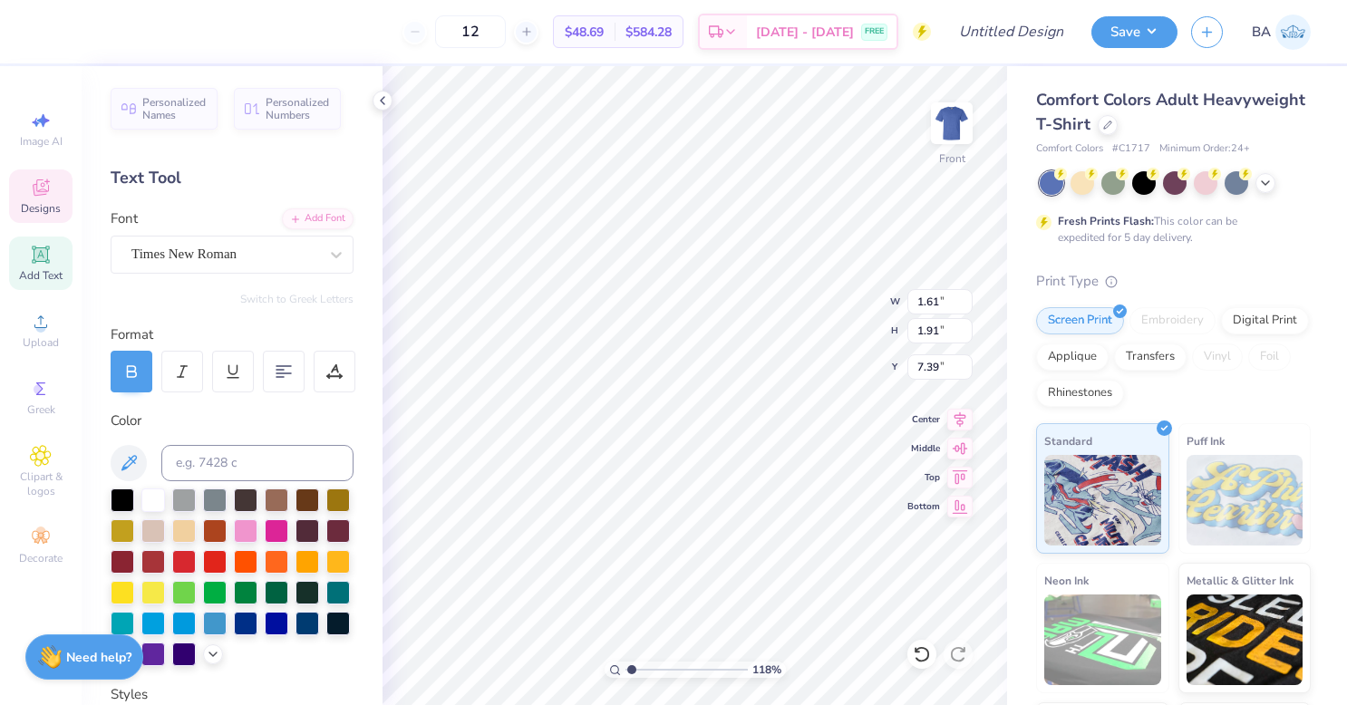
type input "1.18457154186773"
type textarea "Х"
type input "1.18457154186773"
type textarea "EХ"
click at [1175, 275] on div "Print Type" at bounding box center [1173, 281] width 275 height 21
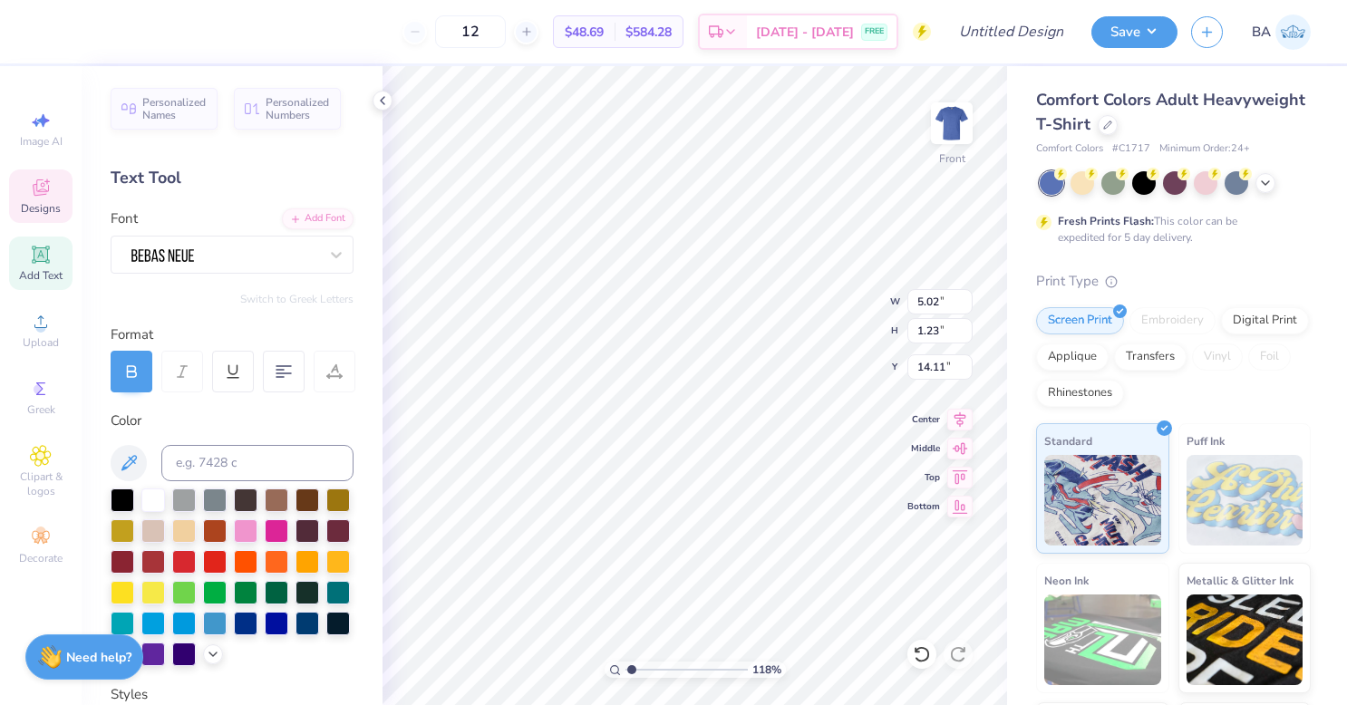
type input "1.18457154186773"
type textarea "F A L L R U H 2 0 2 1"
type input "1.18457154186773"
type textarea "F H 2 0 2 1"
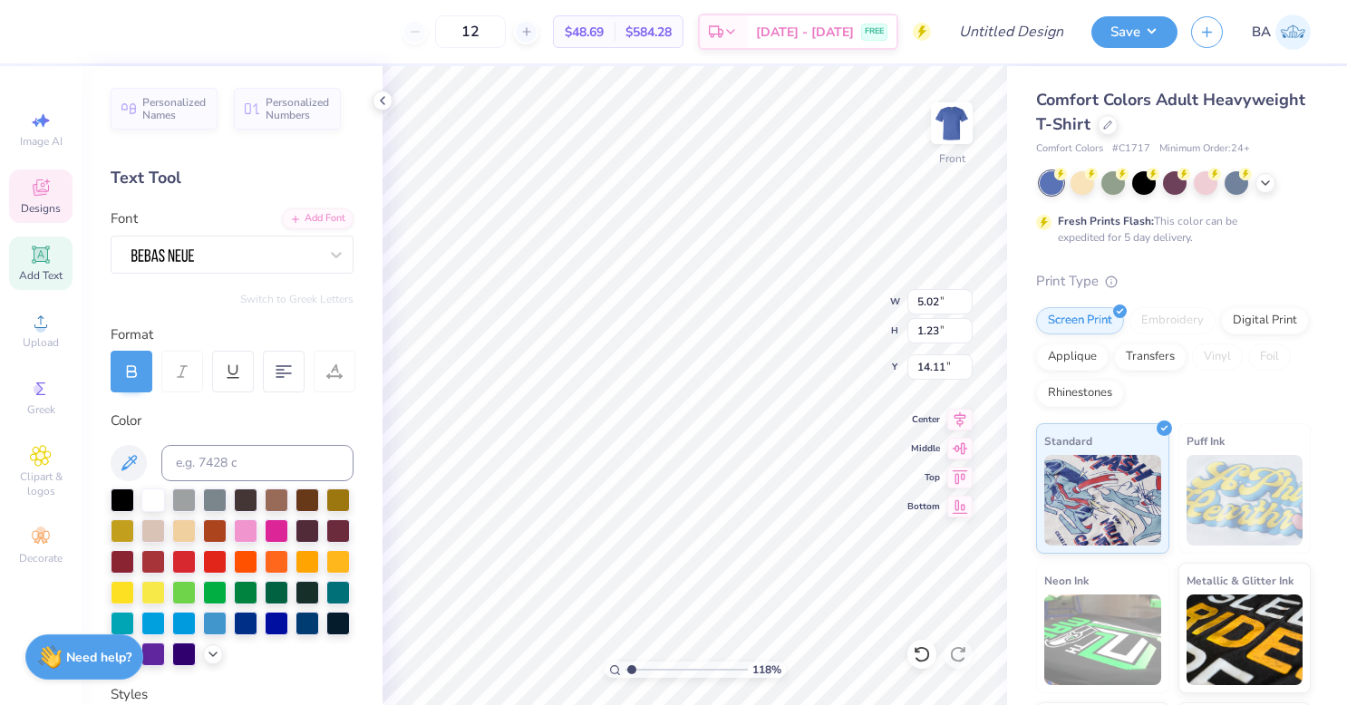
scroll to position [14, 3]
type input "1.18457154186773"
type textarea "F"
type input "1.18457154186773"
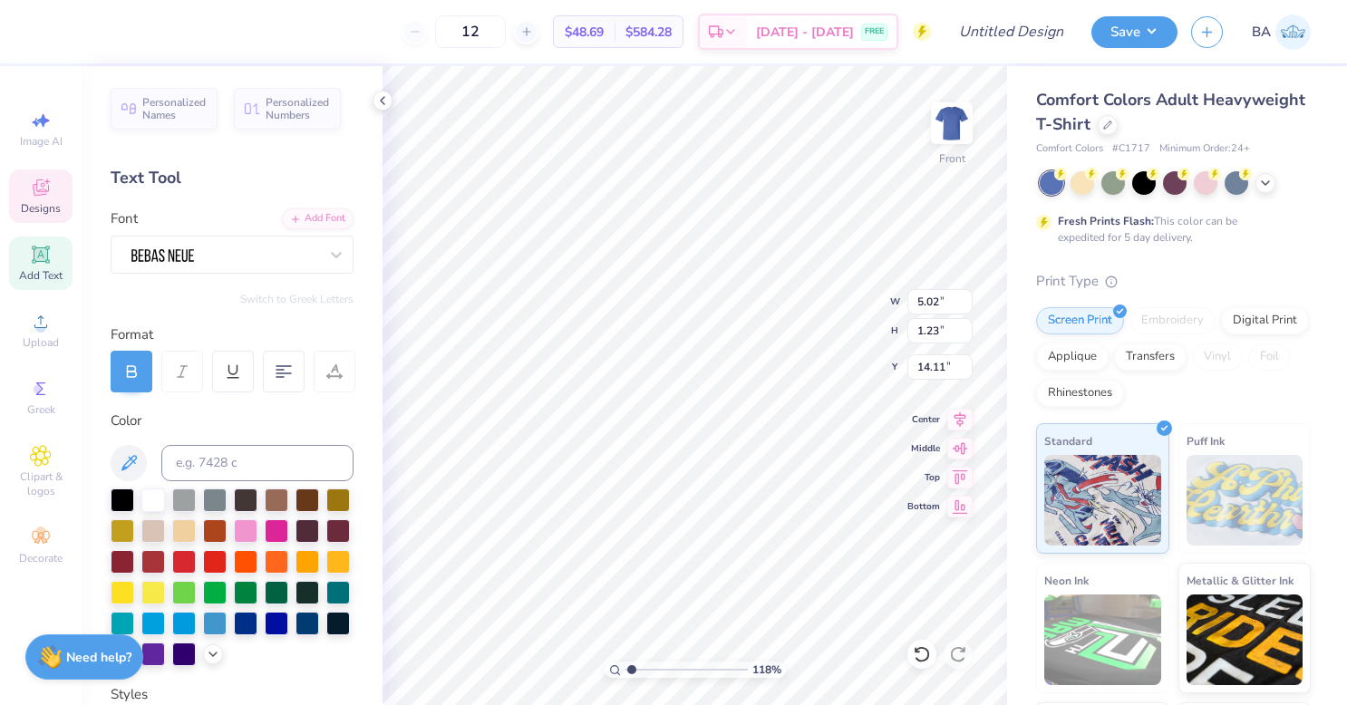
type textarea "M"
type input "1.18457154186773"
type textarea "Mo"
type input "1.18457154186773"
type textarea "Mom"
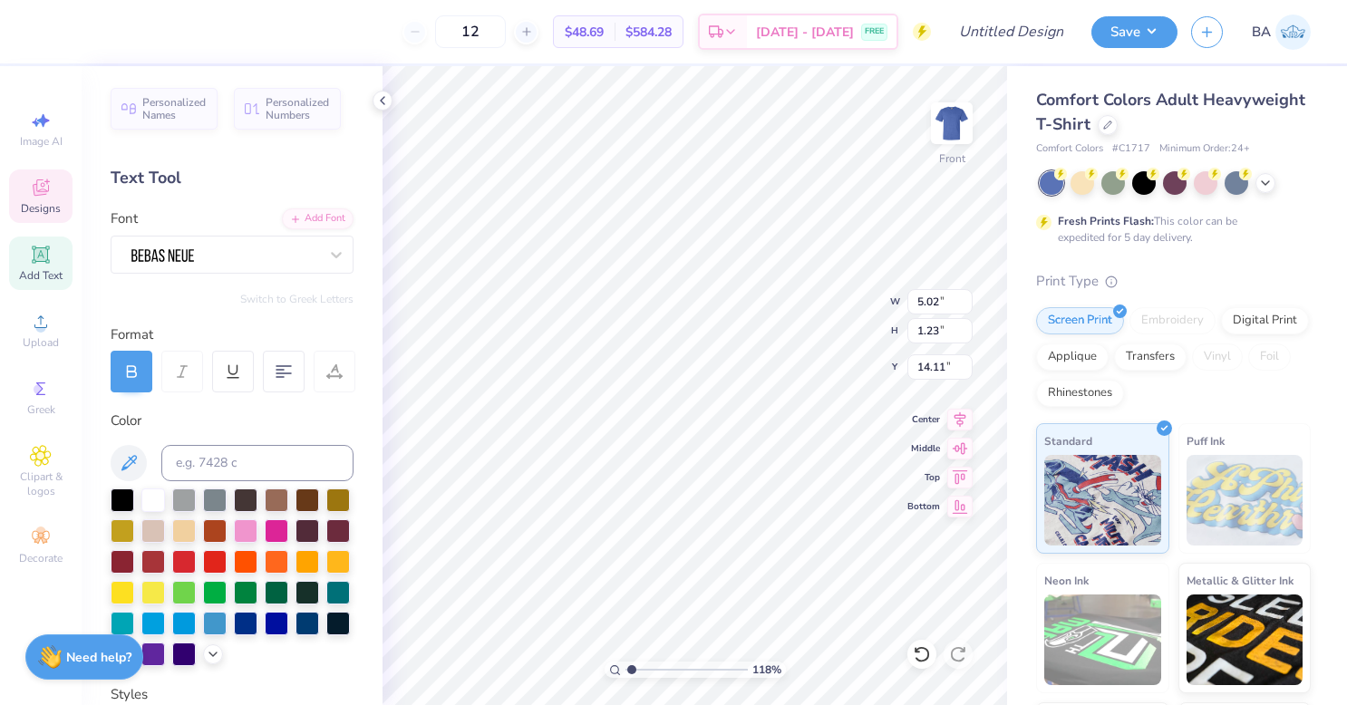
type input "1.18457154186773"
type textarea "Moms"
type input "1.18457154186773"
type textarea "Moms"
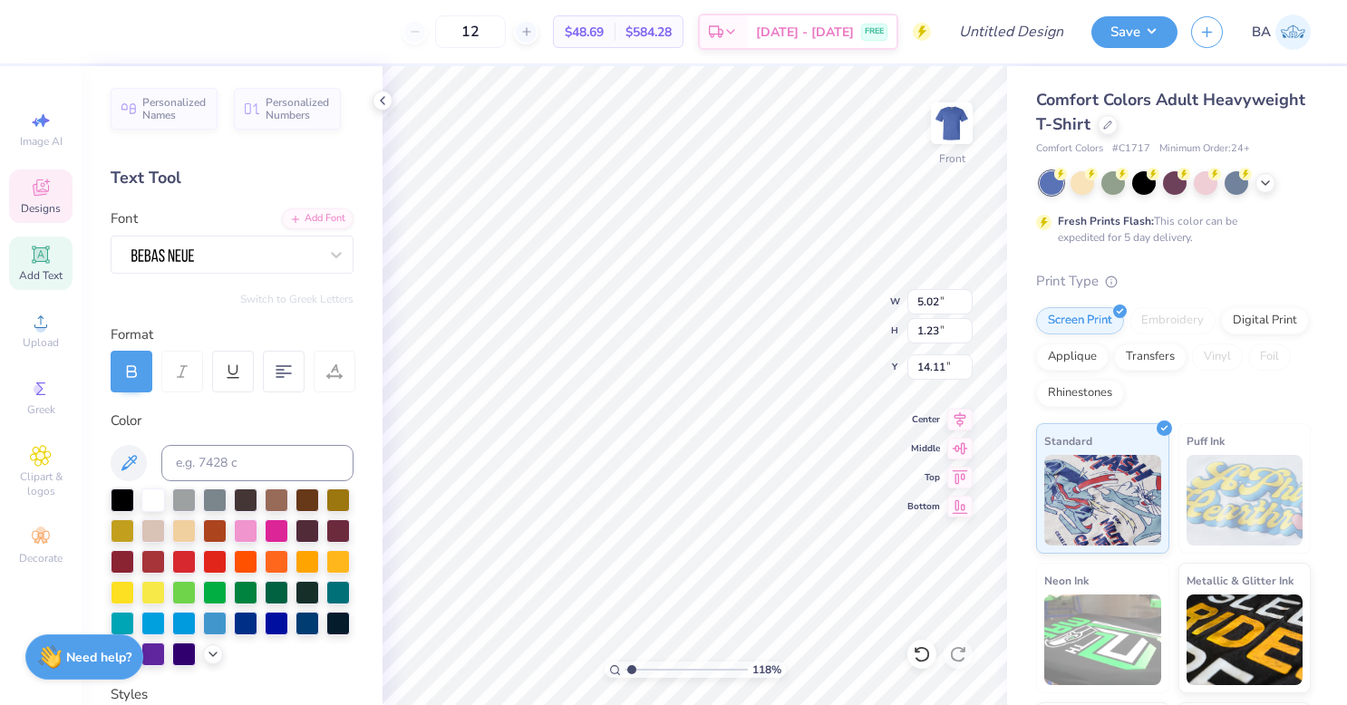
type input "1.18457154186773"
type textarea "Moms we"
type input "1.18457154186773"
type textarea "Moms wee"
type input "1.18457154186773"
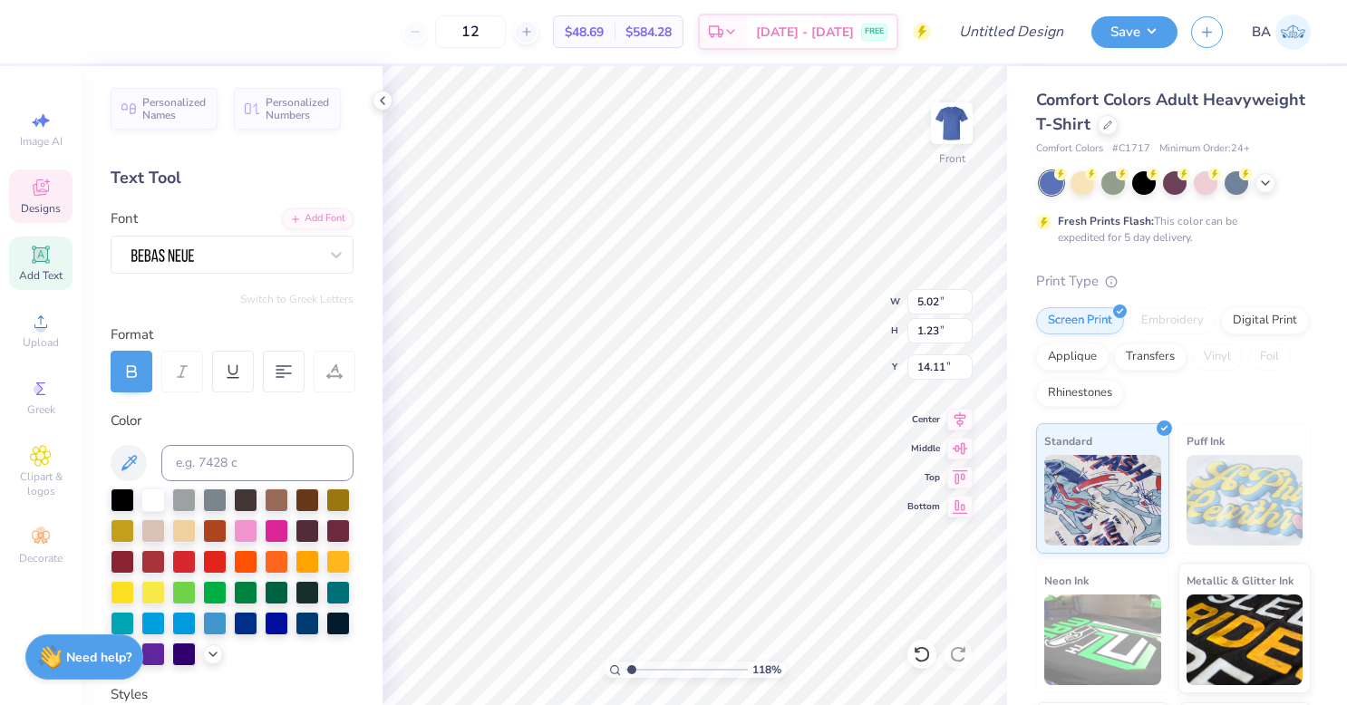
type textarea "Moms week"
type input "1.18457154186773"
type textarea "Moms weeke"
type input "1.18457154186773"
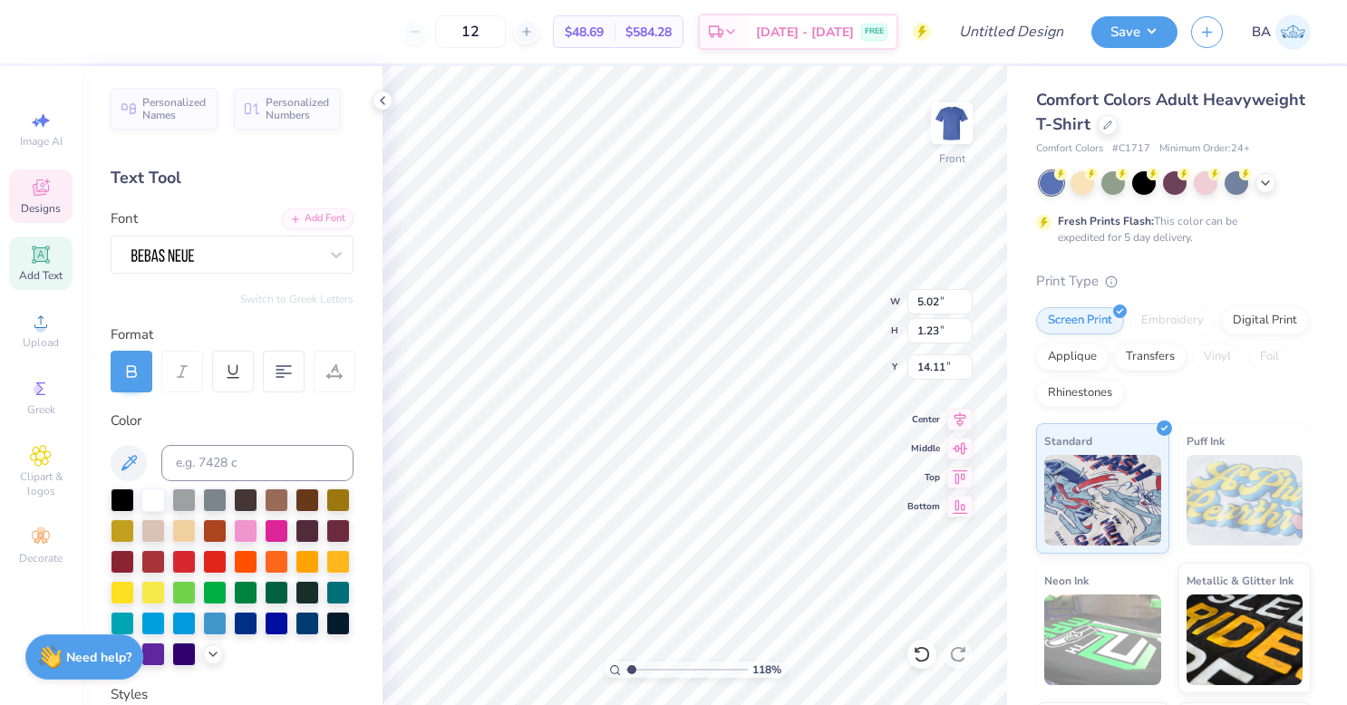
type textarea "Moms weekend"
click at [1243, 292] on div "Print Type Screen Print Embroidery Digital Print Applique Transfers Vinyl Foil …" at bounding box center [1173, 552] width 275 height 563
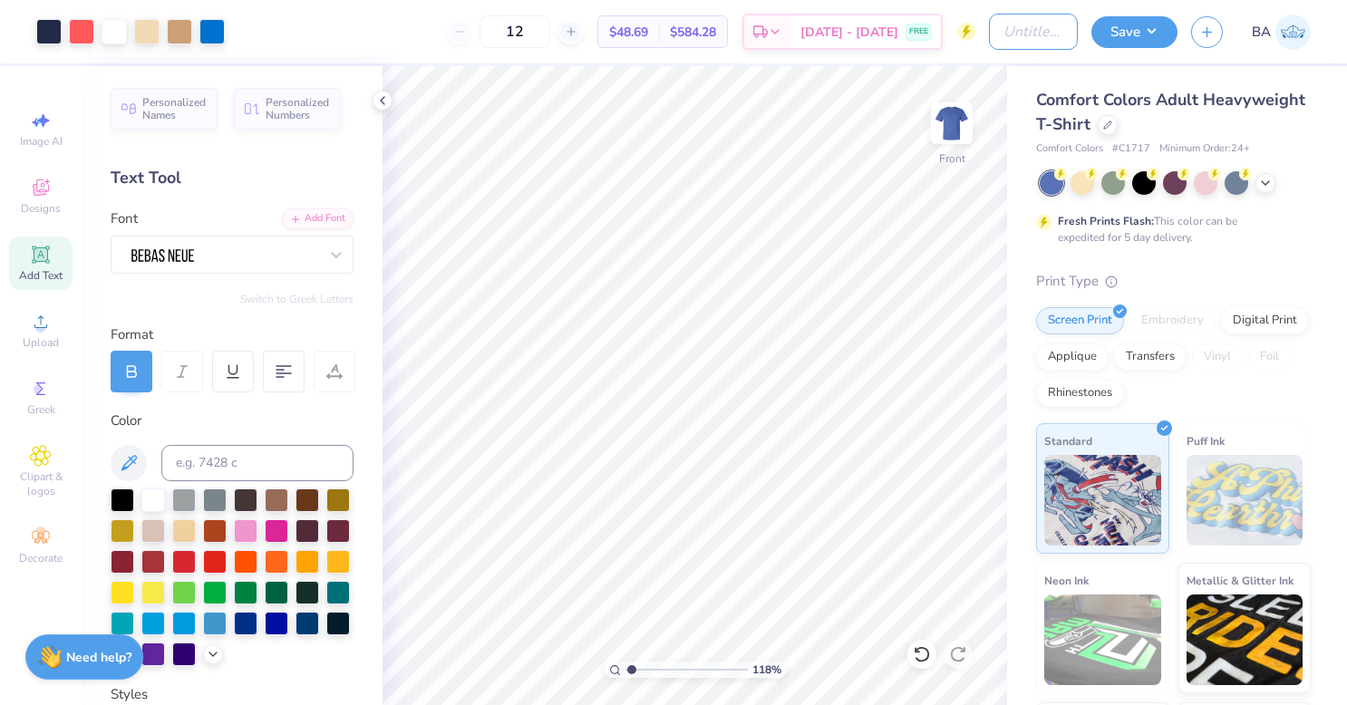
click at [1008, 34] on input "Design Title" at bounding box center [1033, 32] width 89 height 36
click at [1277, 100] on div "Comfort Colors Adult Heavyweight T-Shirt" at bounding box center [1173, 112] width 275 height 49
click at [1130, 27] on button "Save" at bounding box center [1134, 32] width 86 height 32
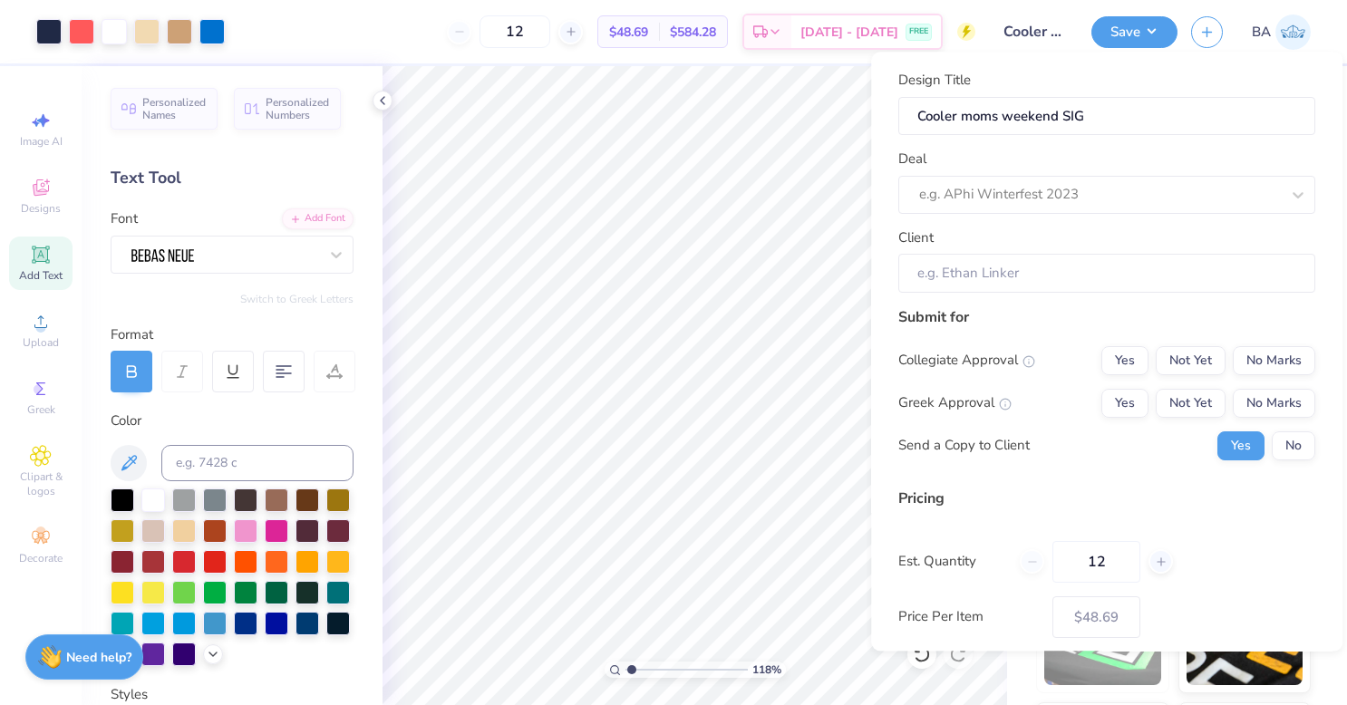
click at [1100, 191] on div at bounding box center [1099, 195] width 361 height 24
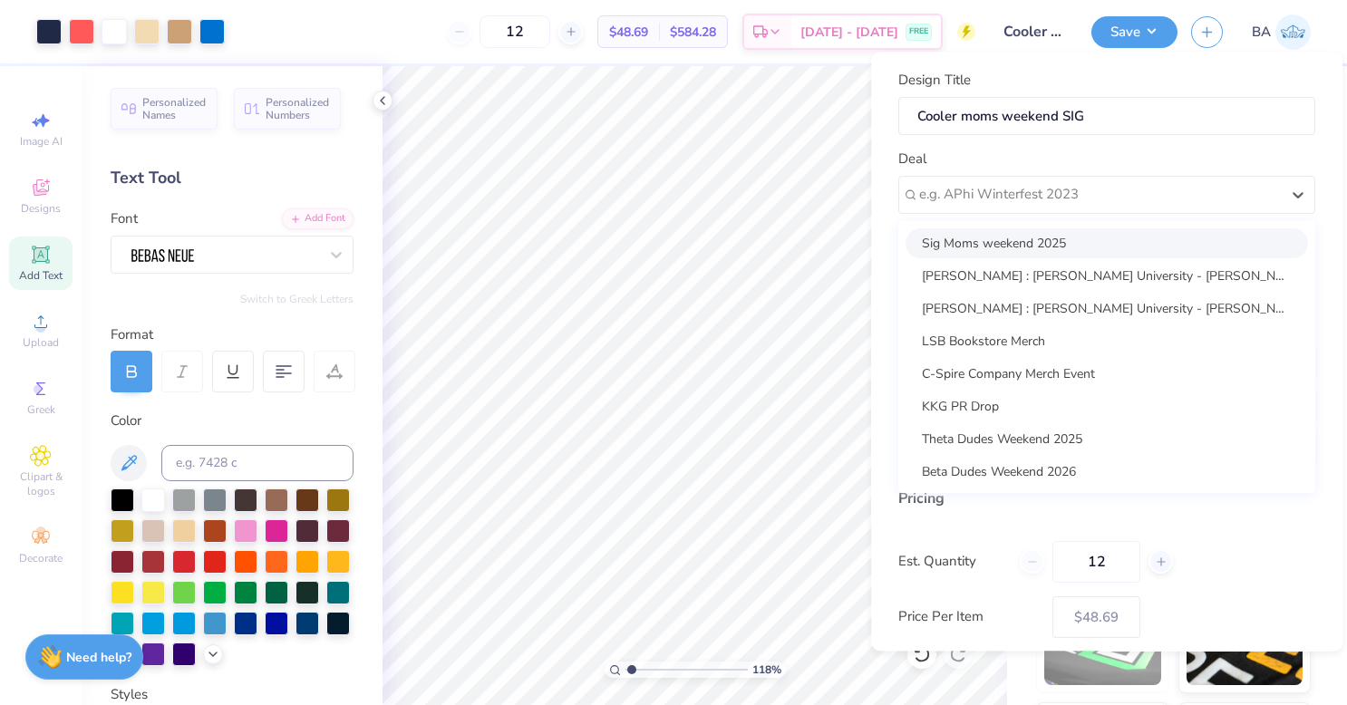
click at [1086, 245] on div "Sig Moms weekend 2025" at bounding box center [1106, 243] width 402 height 30
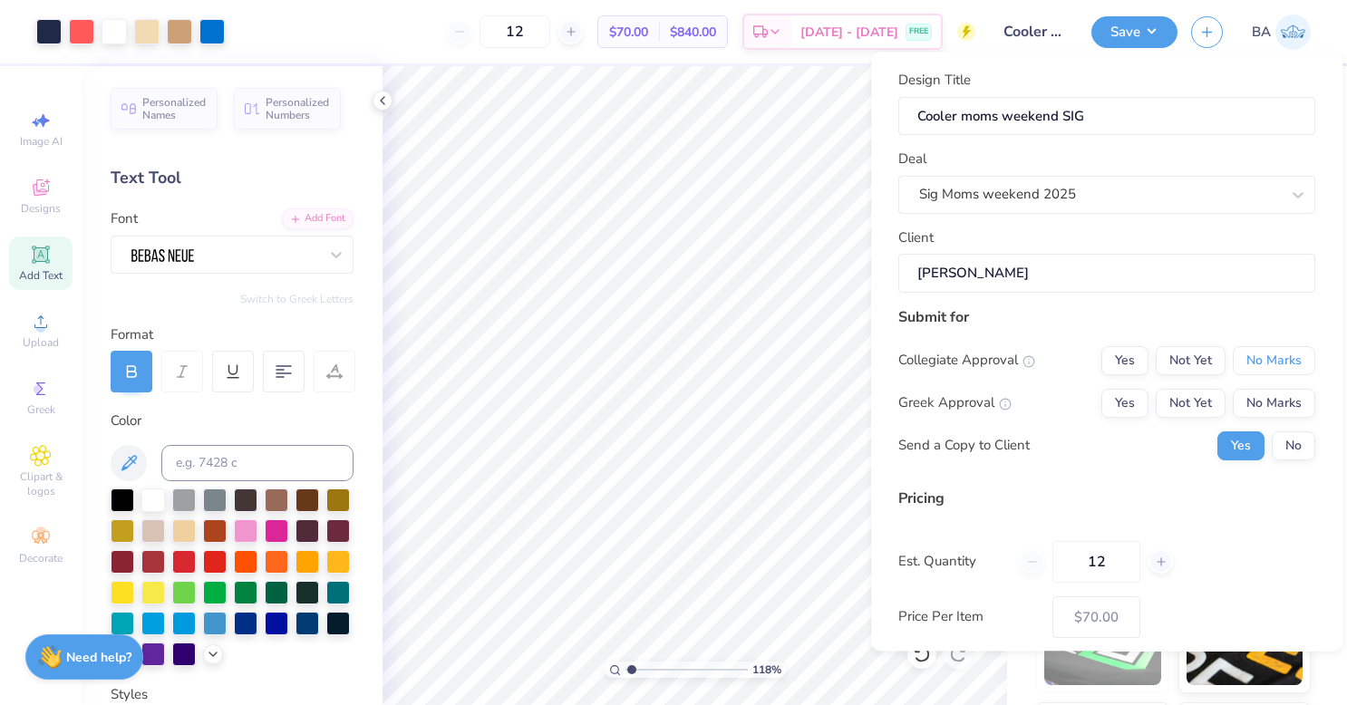
click at [1259, 361] on button "No Marks" at bounding box center [1273, 360] width 82 height 29
click at [1118, 412] on button "Yes" at bounding box center [1124, 403] width 47 height 29
click at [1296, 441] on button "No" at bounding box center [1292, 445] width 43 height 29
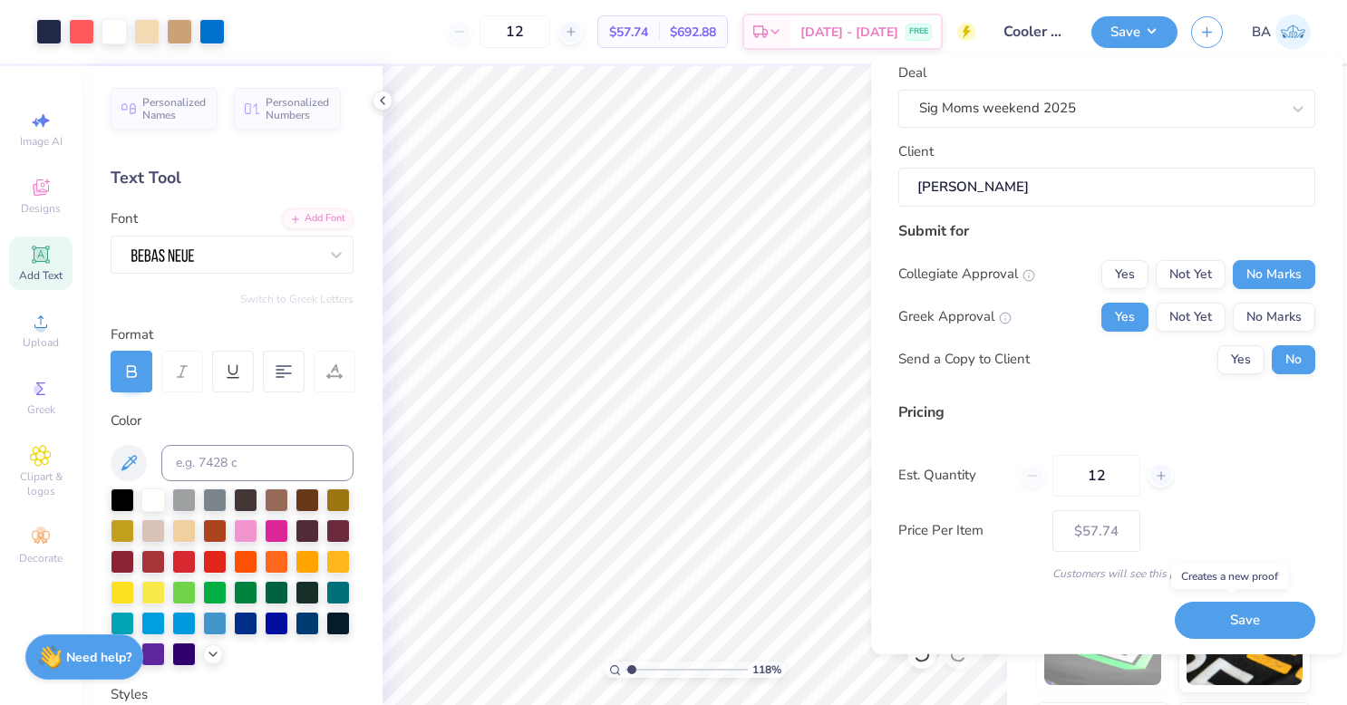
click at [1241, 615] on button "Save" at bounding box center [1244, 620] width 140 height 37
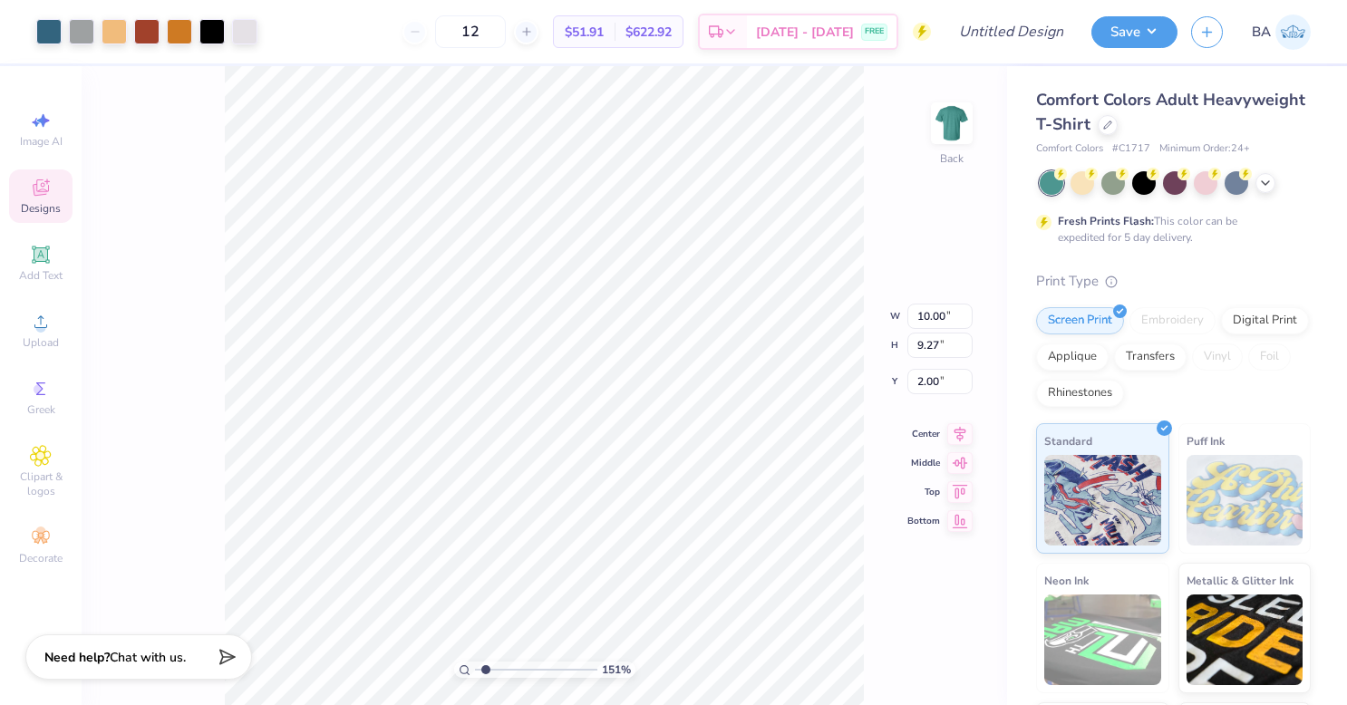
click at [1034, 253] on div "Comfort Colors Adult Heavyweight T-Shirt Comfort Colors # C1717 Minimum Order: …" at bounding box center [1177, 449] width 340 height 767
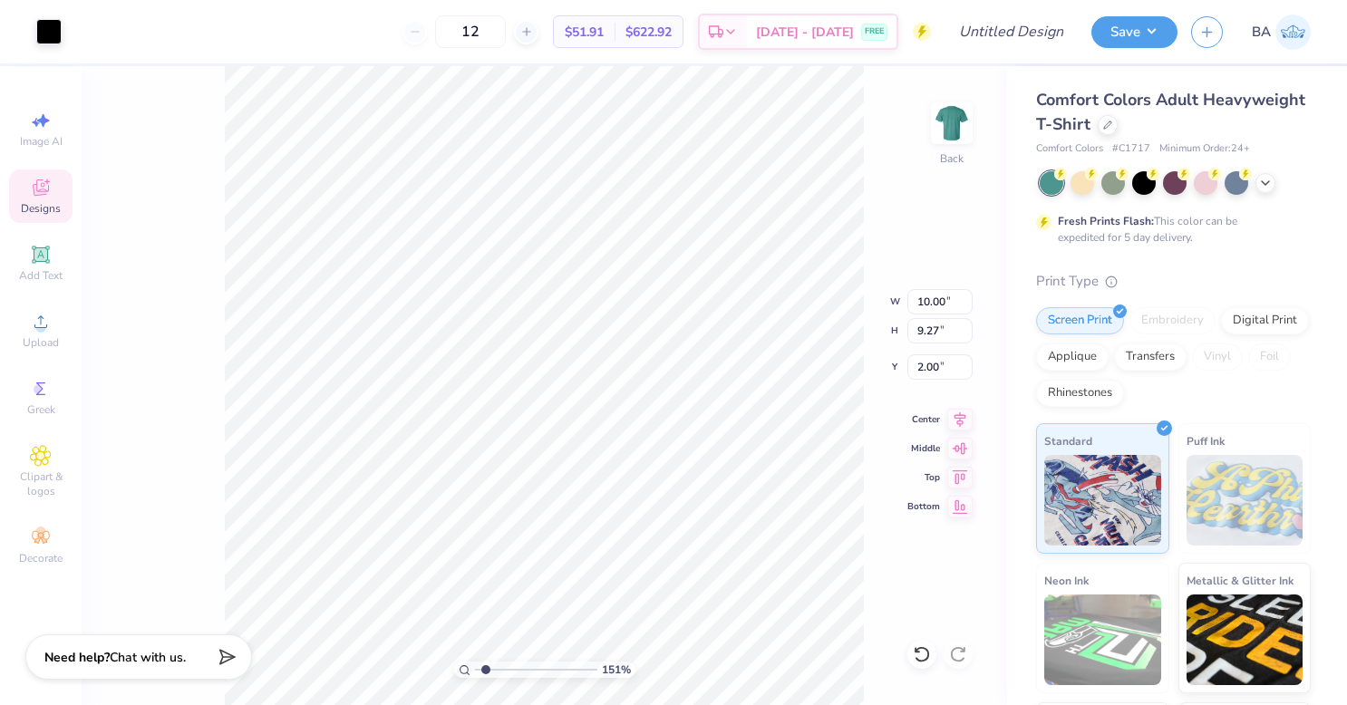
type input "1.50782460687063"
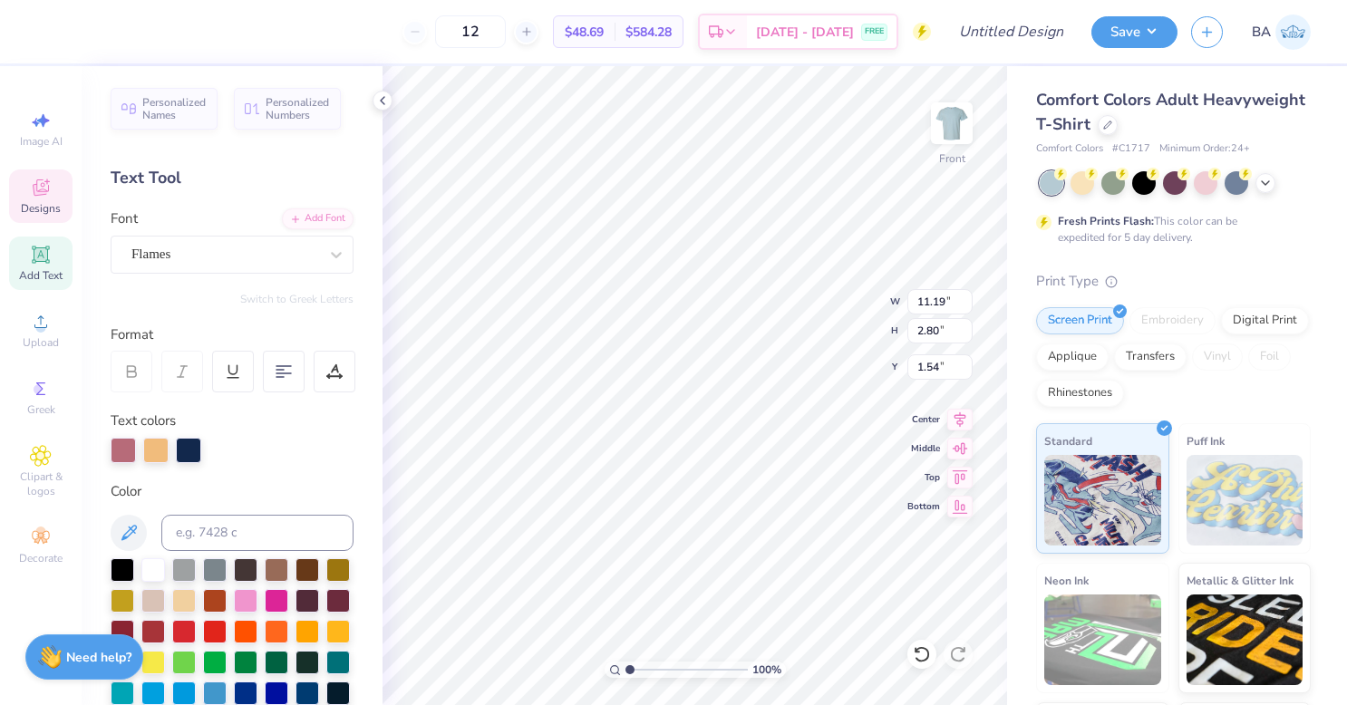
scroll to position [14, 9]
type textarea "Moms weekend ' 25"
type input "9.65"
type input "0.54"
type input "16.48"
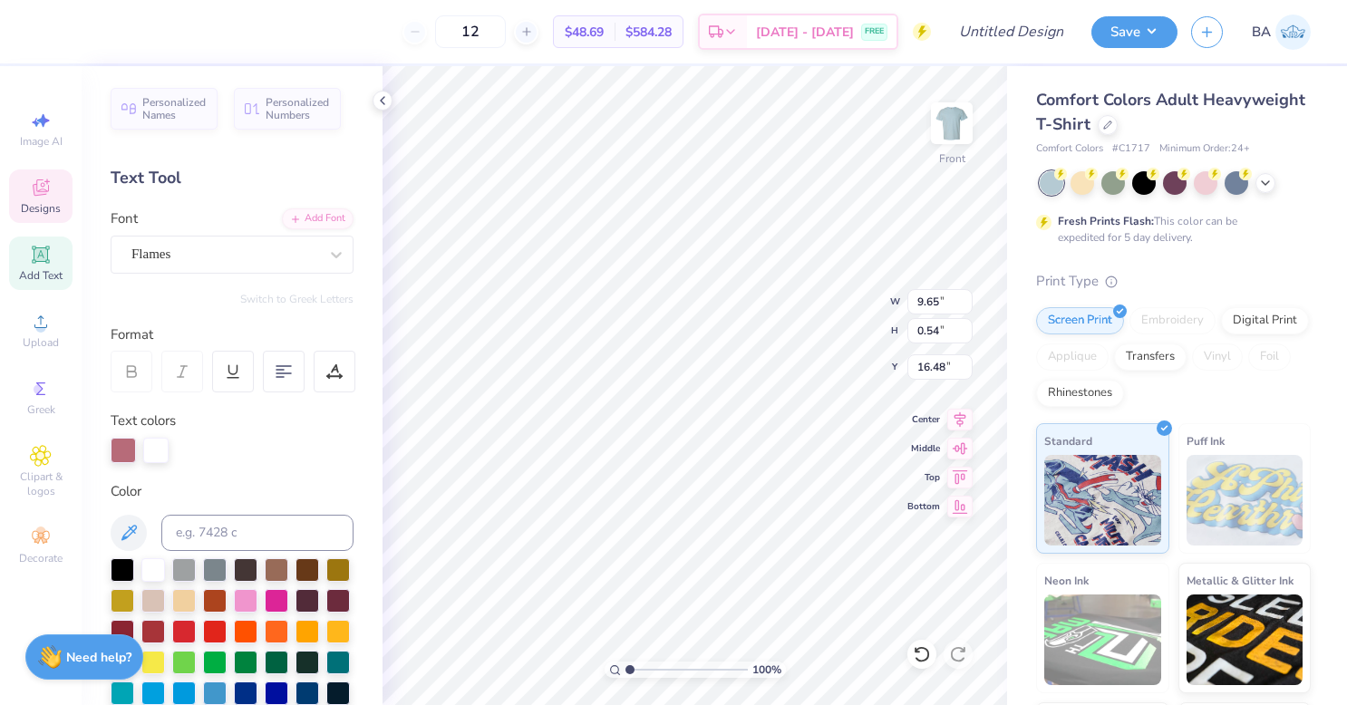
scroll to position [14, 14]
type textarea "D"
type textarea "S"
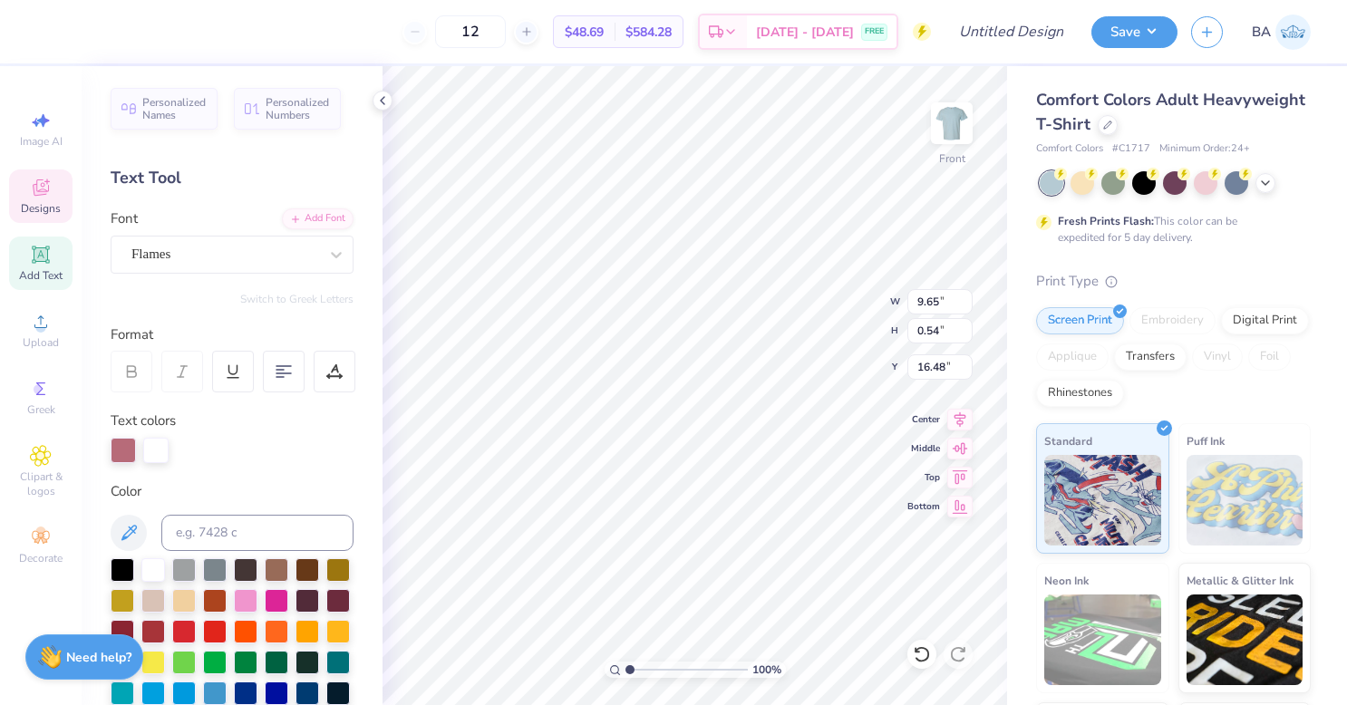
type textarea "S I G M A C H I"
click at [1214, 275] on div "Print Type" at bounding box center [1173, 281] width 275 height 21
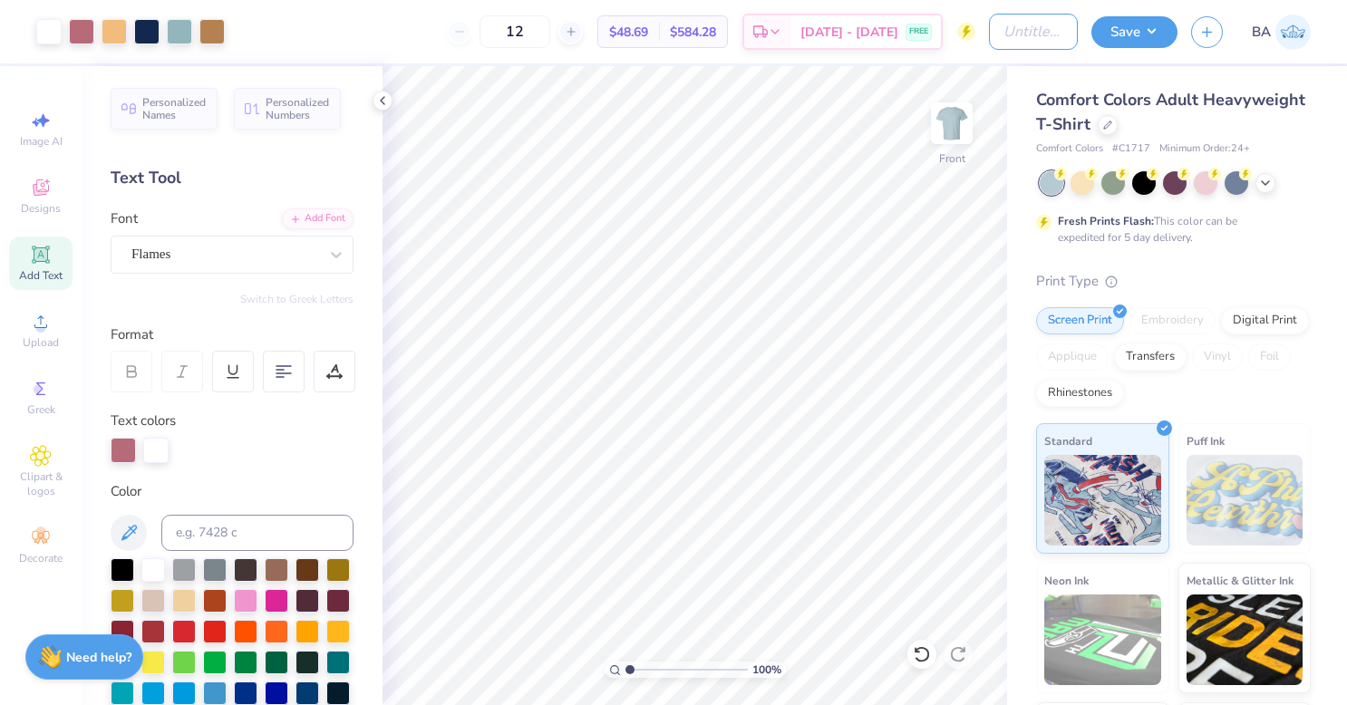
click at [1016, 34] on input "Design Title" at bounding box center [1033, 32] width 89 height 36
type input "moms weeks big dog little dog"
click at [1131, 33] on button "Save" at bounding box center [1134, 32] width 86 height 32
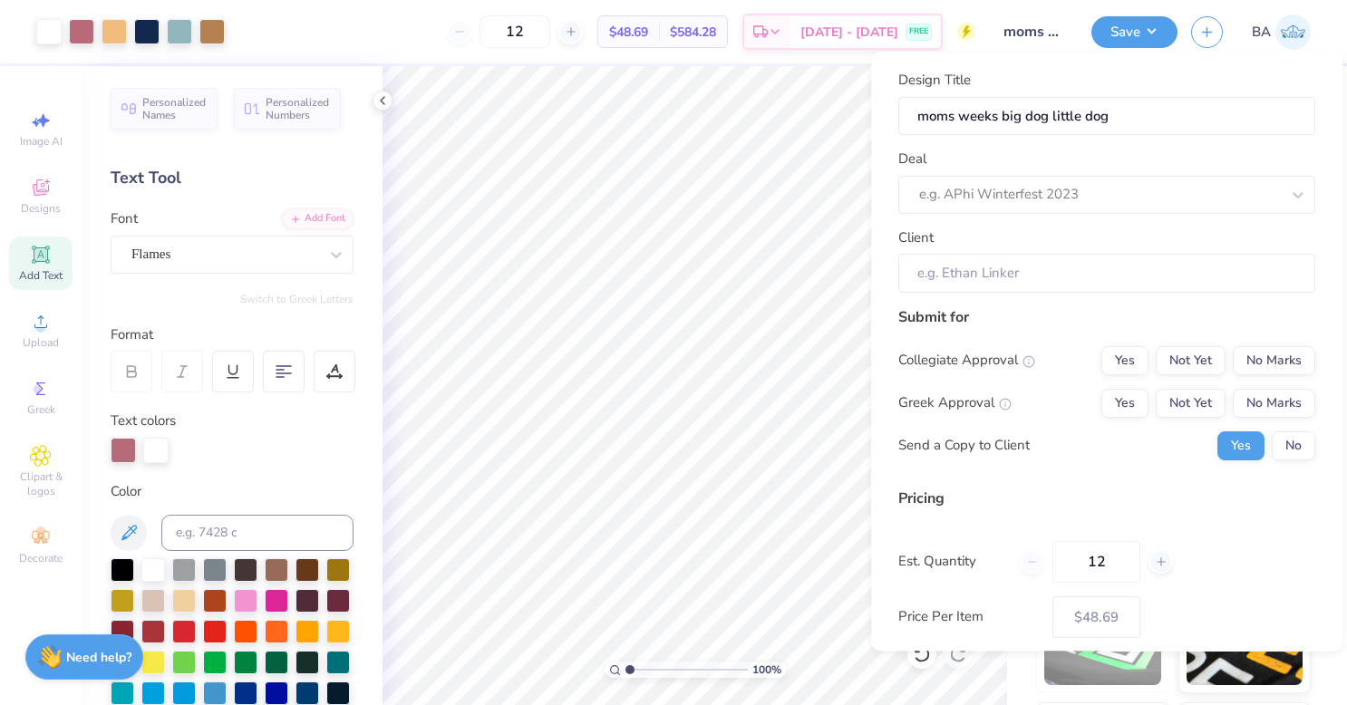
click at [1183, 194] on div at bounding box center [1099, 195] width 361 height 24
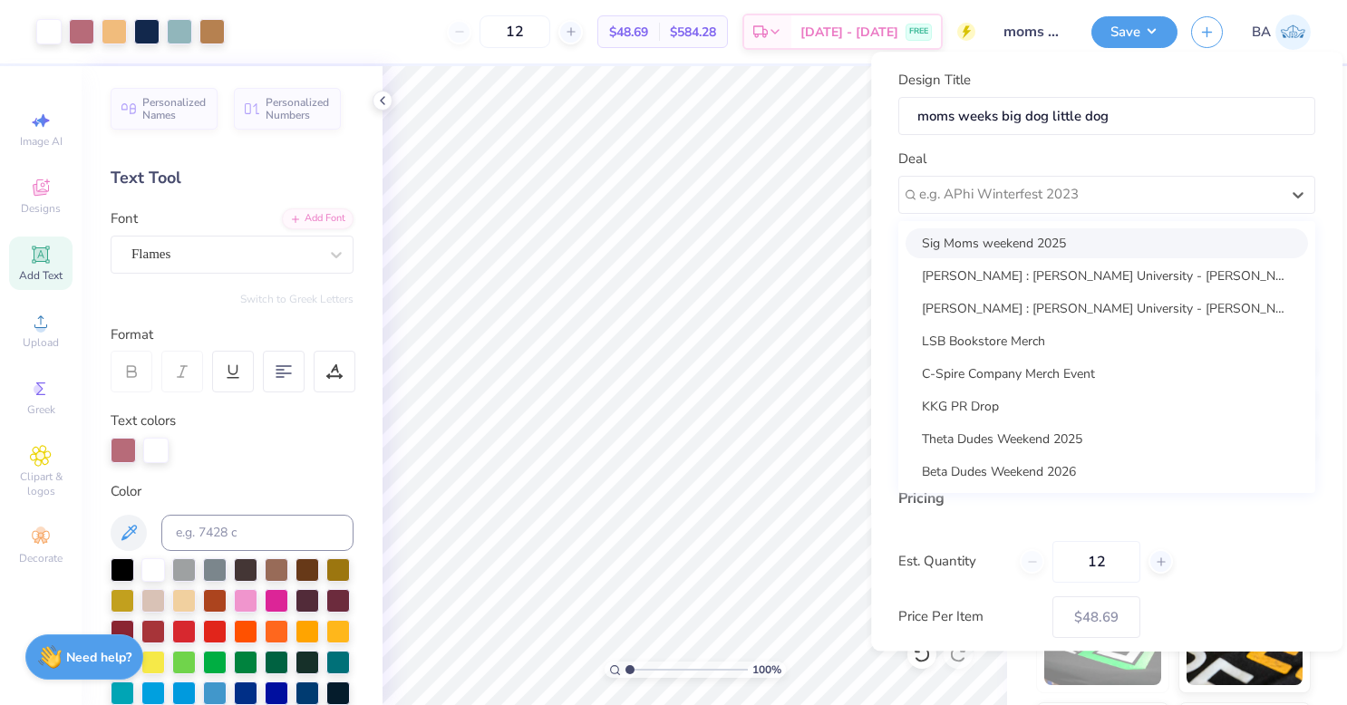
click at [1076, 245] on div "Sig Moms weekend 2025" at bounding box center [1106, 243] width 402 height 30
type input "[PERSON_NAME]"
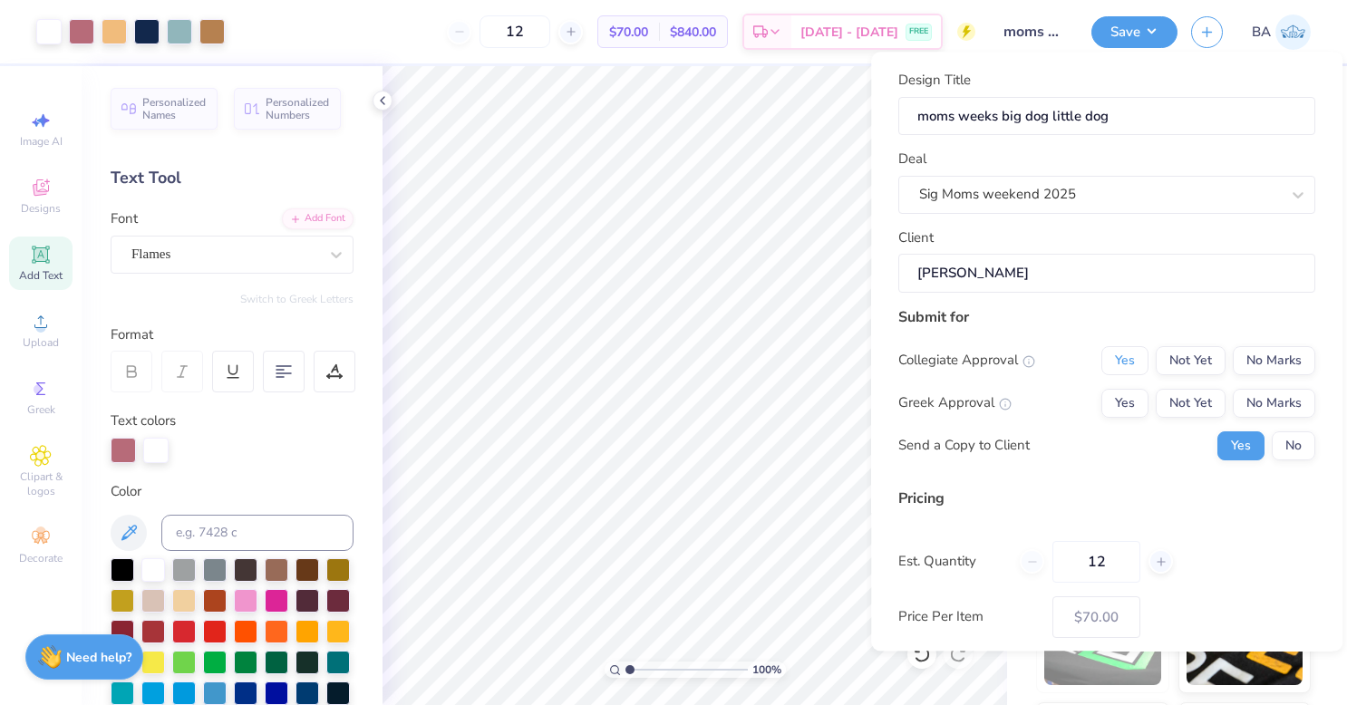
click at [1116, 359] on button "Yes" at bounding box center [1124, 360] width 47 height 29
click at [1277, 362] on button "No Marks" at bounding box center [1273, 360] width 82 height 29
click at [1129, 400] on button "Yes" at bounding box center [1124, 403] width 47 height 29
click at [1289, 448] on button "No" at bounding box center [1292, 445] width 43 height 29
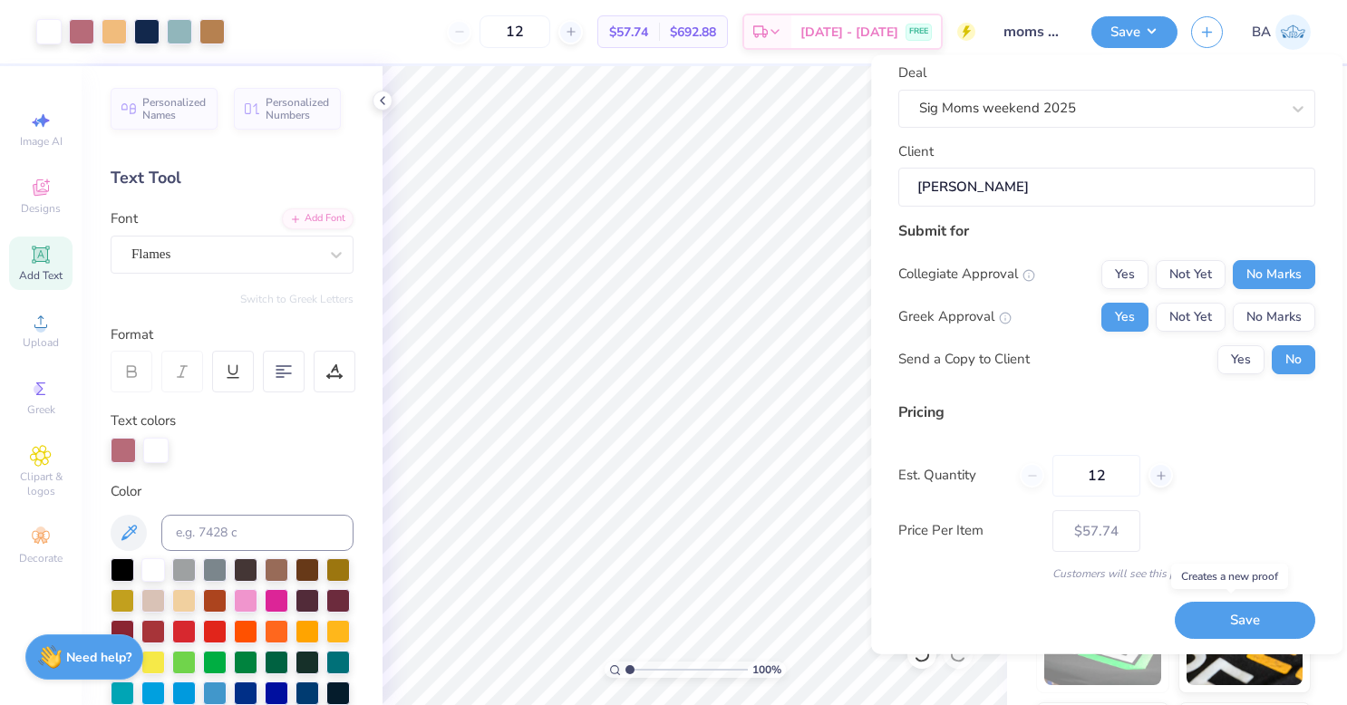
click at [1240, 624] on button "Save" at bounding box center [1244, 620] width 140 height 37
type input "$57.74"
click at [359, 20] on div "12 $57.74 Per Item $692.88 Total Est. Delivery [DATE] - [DATE] FREE" at bounding box center [606, 31] width 737 height 63
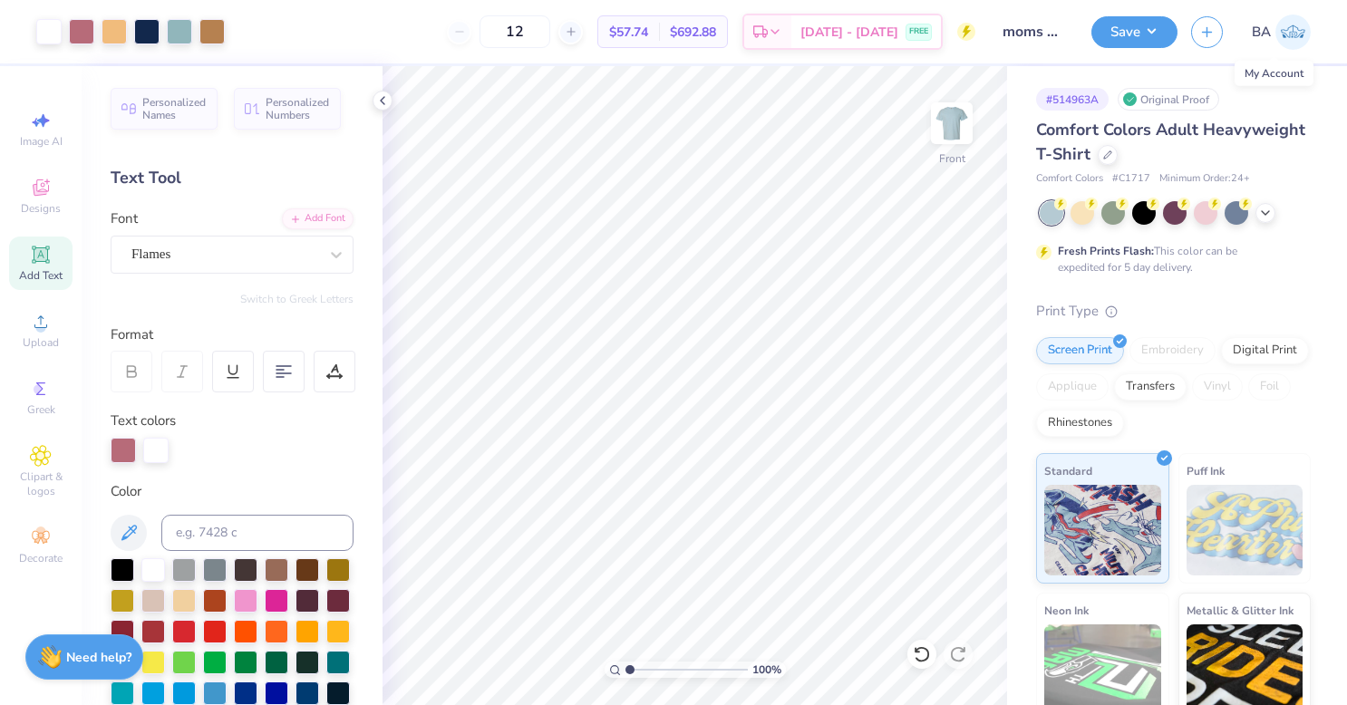
click at [1287, 32] on img at bounding box center [1292, 31] width 35 height 35
